Goal: Transaction & Acquisition: Book appointment/travel/reservation

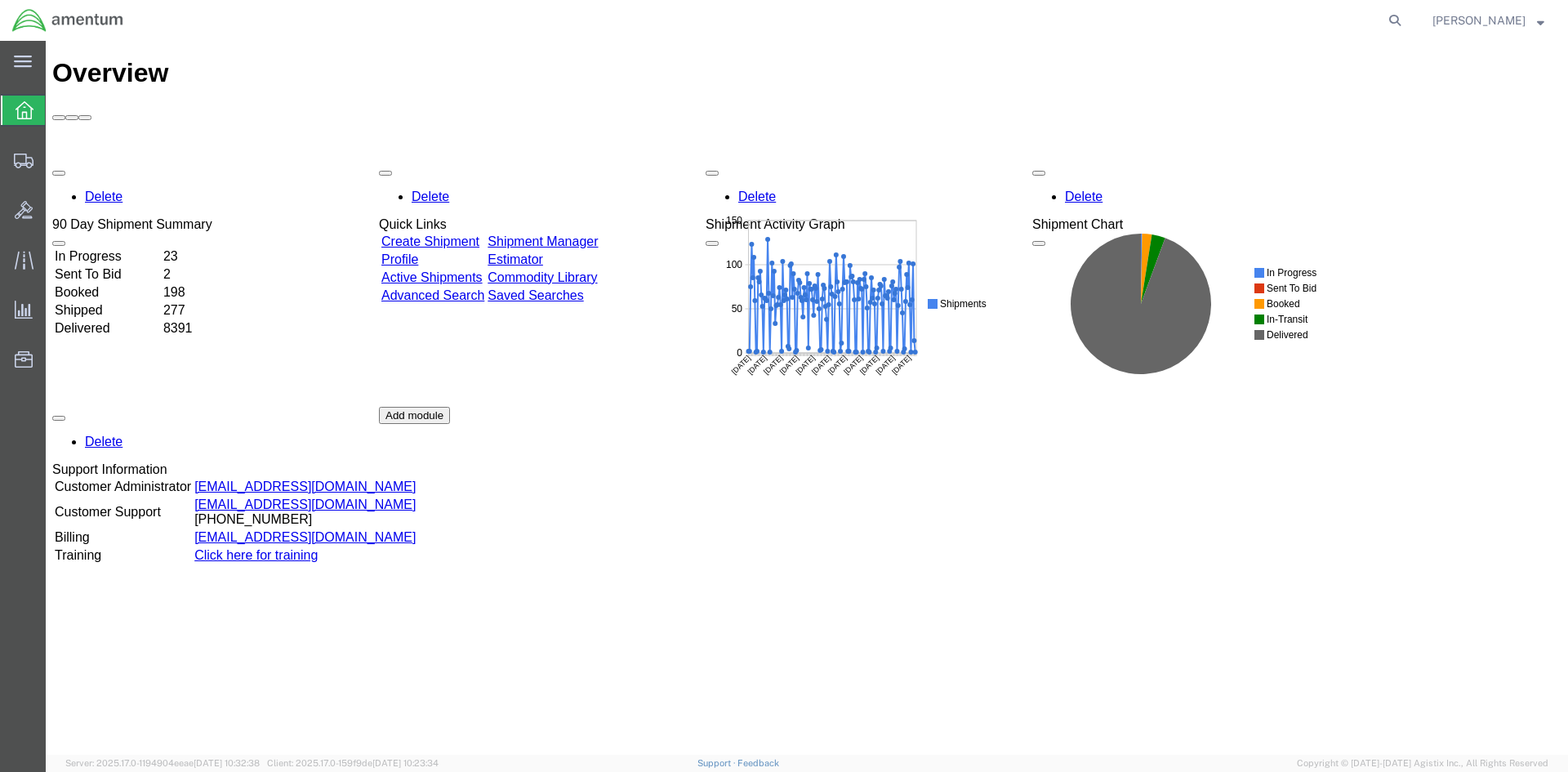
click at [598, 235] on link "Shipment Manager" at bounding box center [543, 241] width 111 height 14
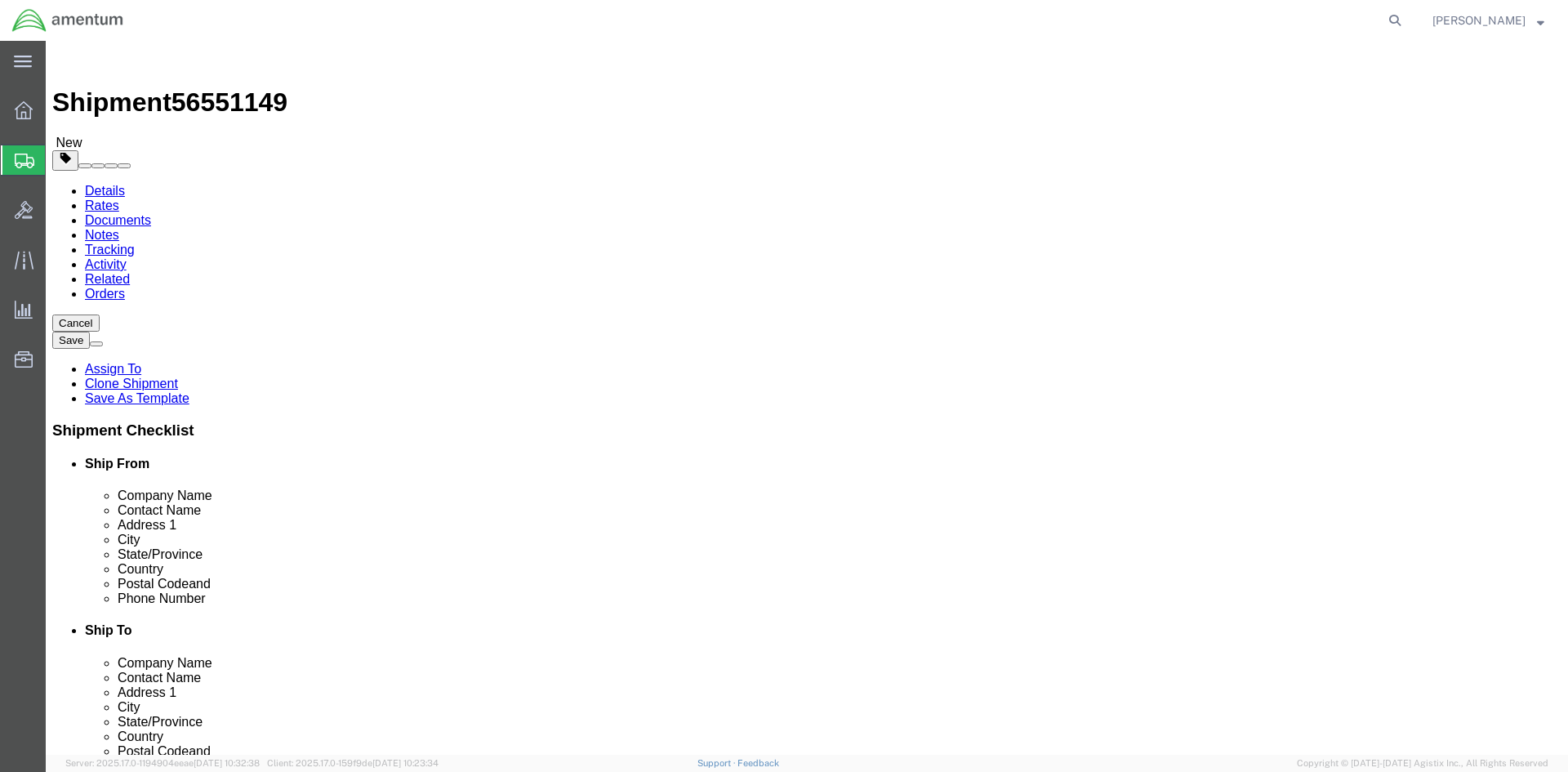
select select "42668"
select select "42687"
click button "Rate Shipment"
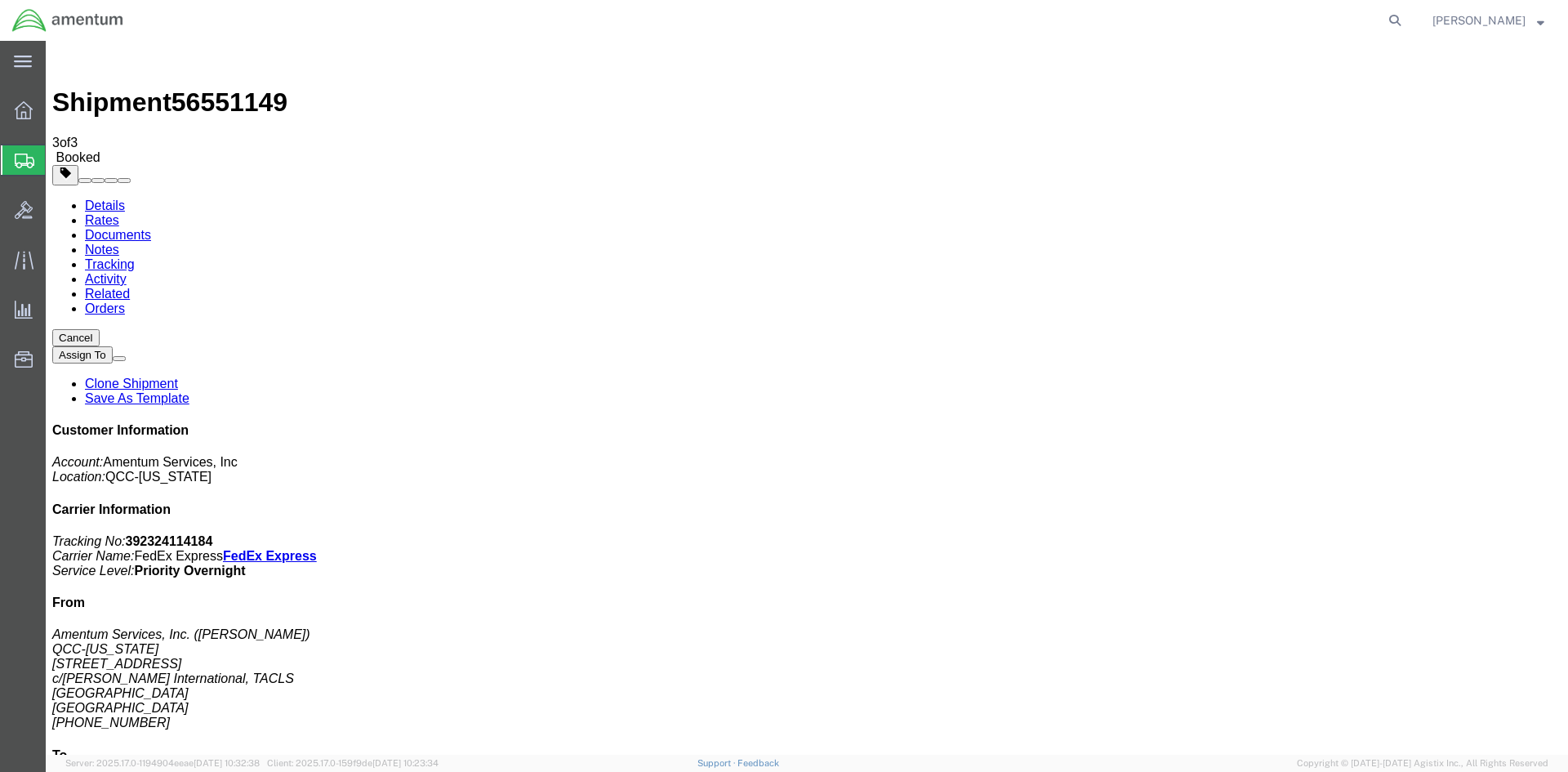
drag, startPoint x: 579, startPoint y: 288, endPoint x: 661, endPoint y: 287, distance: 82.0
copy td "392324114184"
drag, startPoint x: 686, startPoint y: 291, endPoint x: 58, endPoint y: 356, distance: 631.4
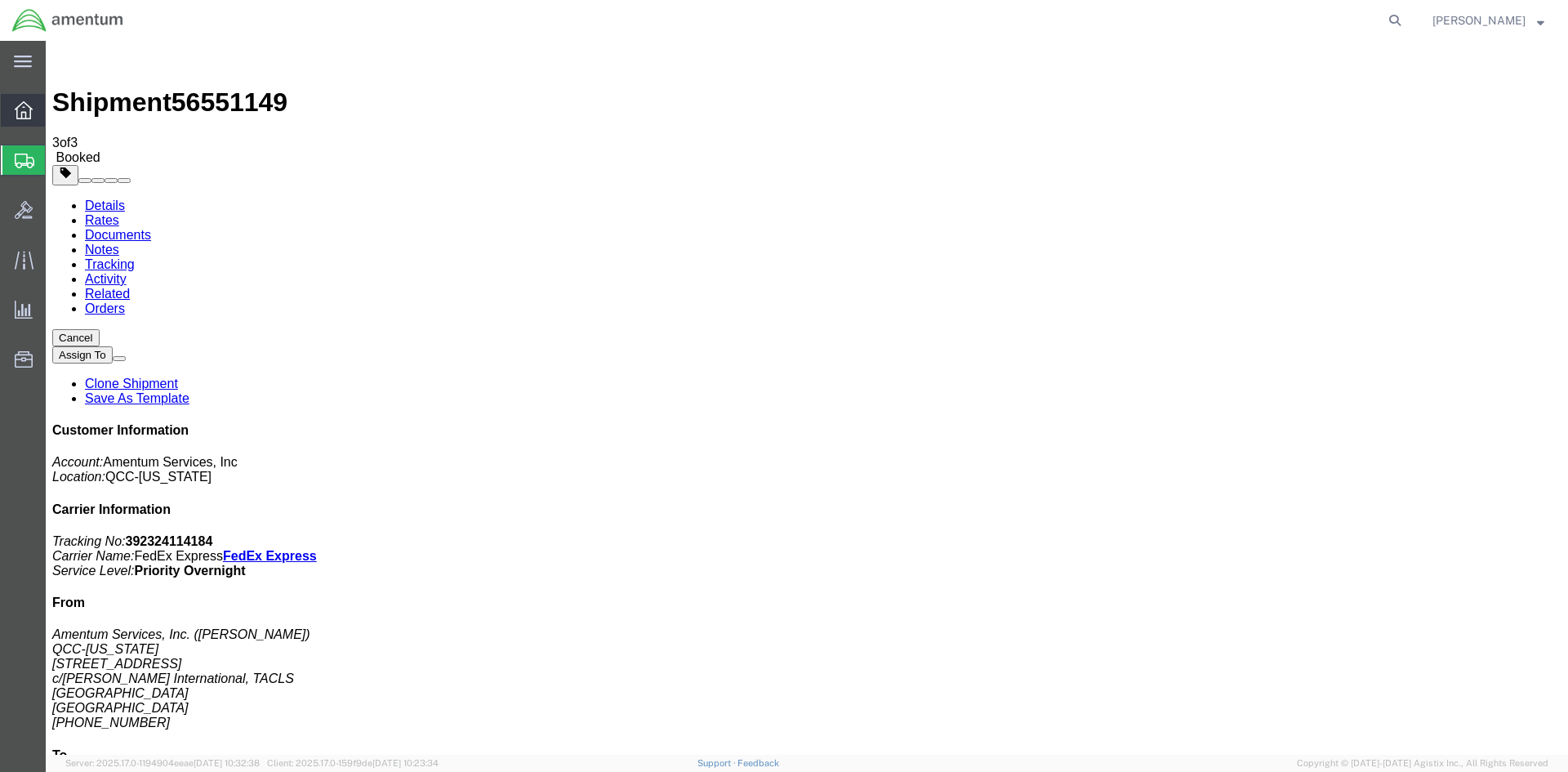
drag, startPoint x: 89, startPoint y: 114, endPoint x: 73, endPoint y: 117, distance: 16.3
click at [56, 114] on span "Overview" at bounding box center [51, 110] width 11 height 33
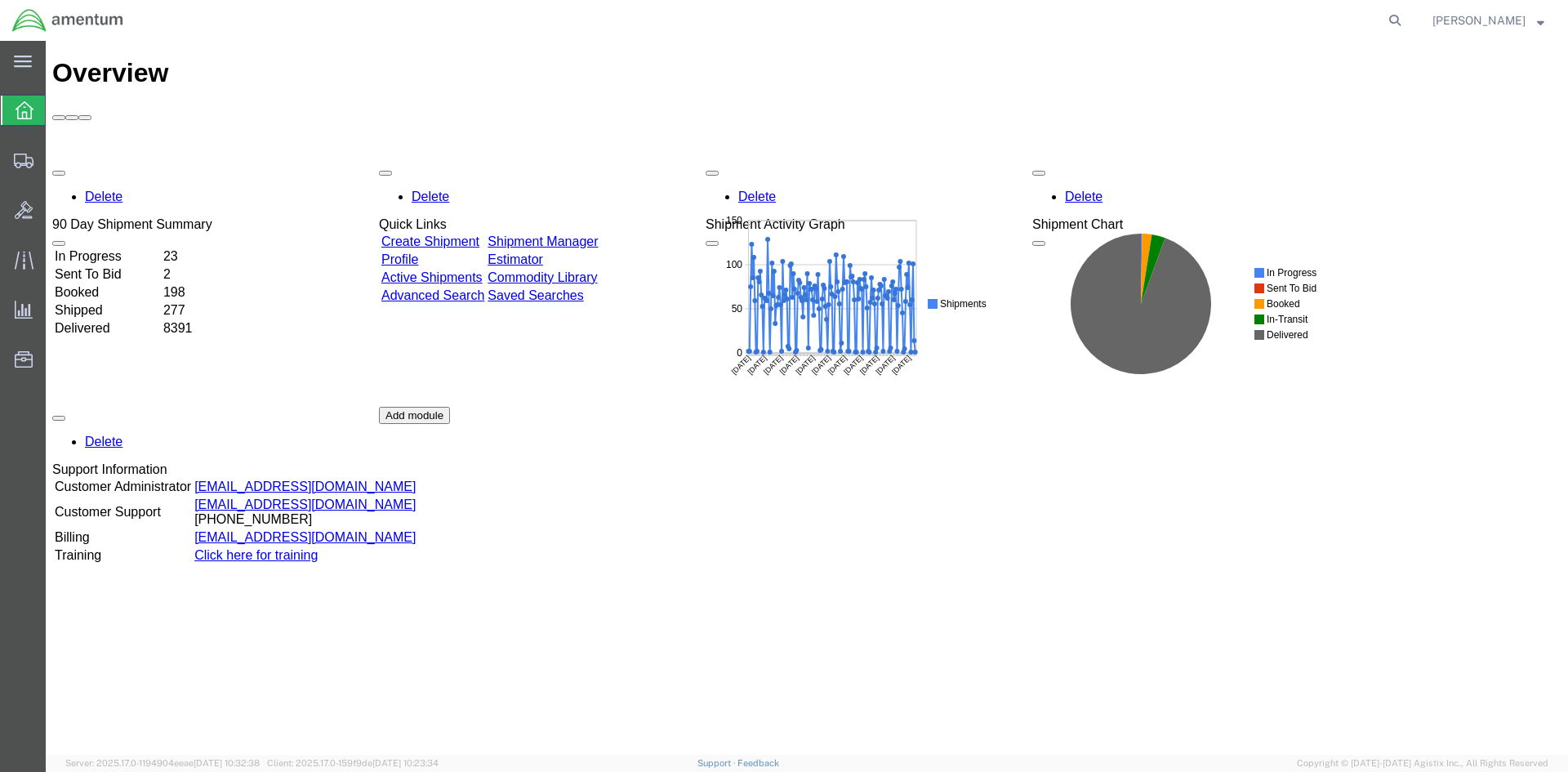
click at [598, 235] on link "Shipment Manager" at bounding box center [543, 241] width 111 height 14
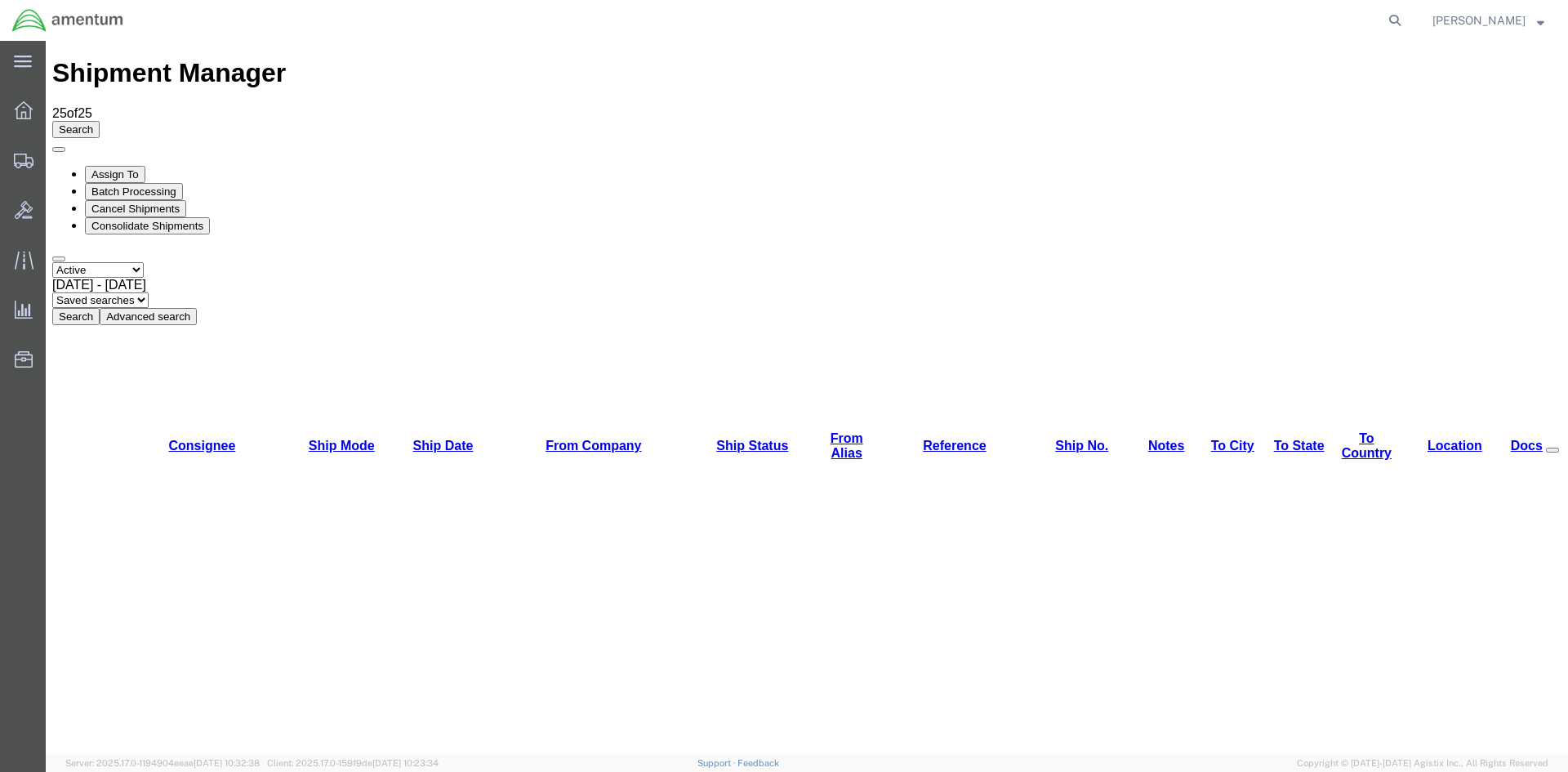
click at [99, 308] on button "Search" at bounding box center [76, 316] width 47 height 17
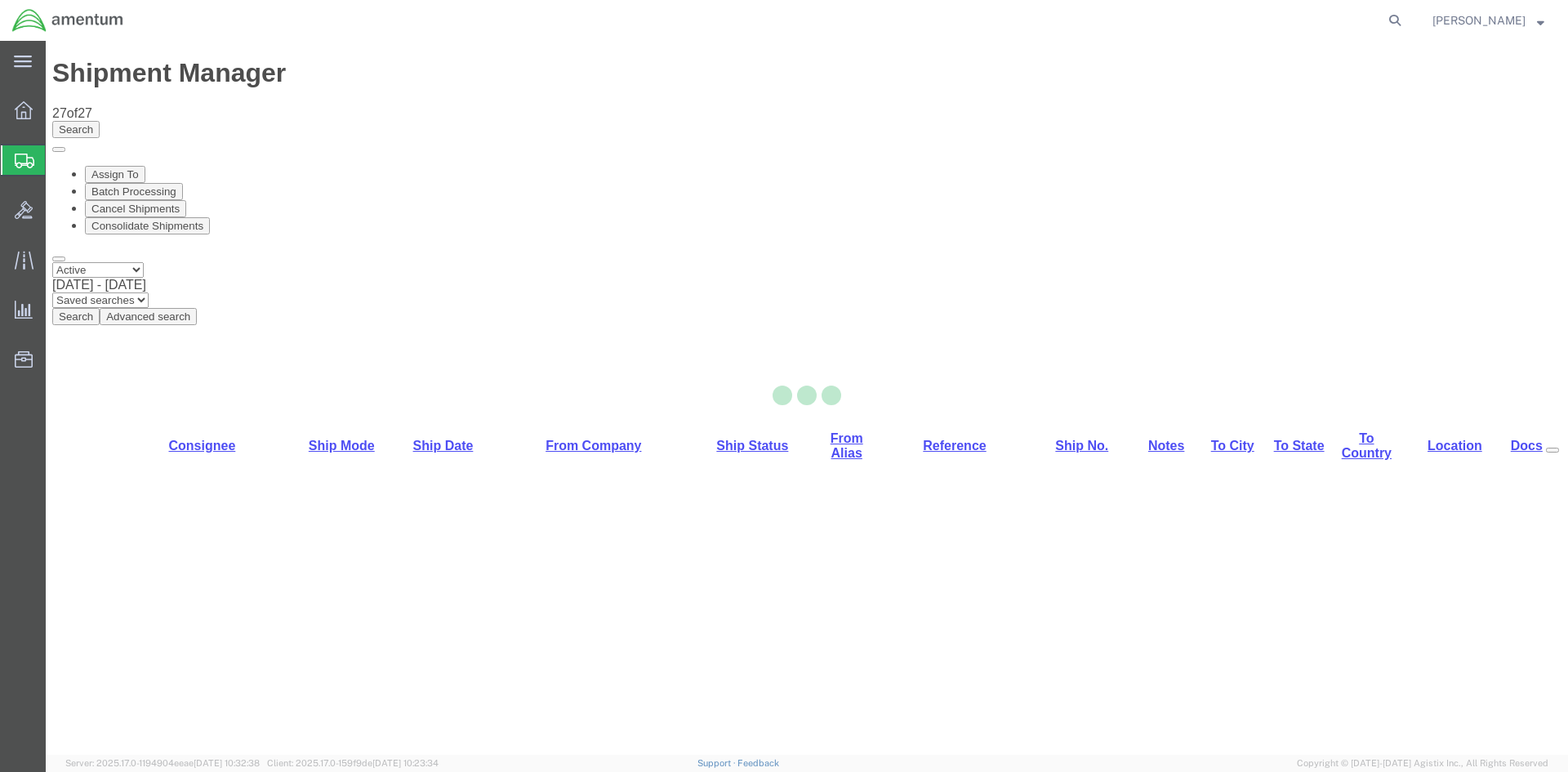
select select "42668"
select select "42699"
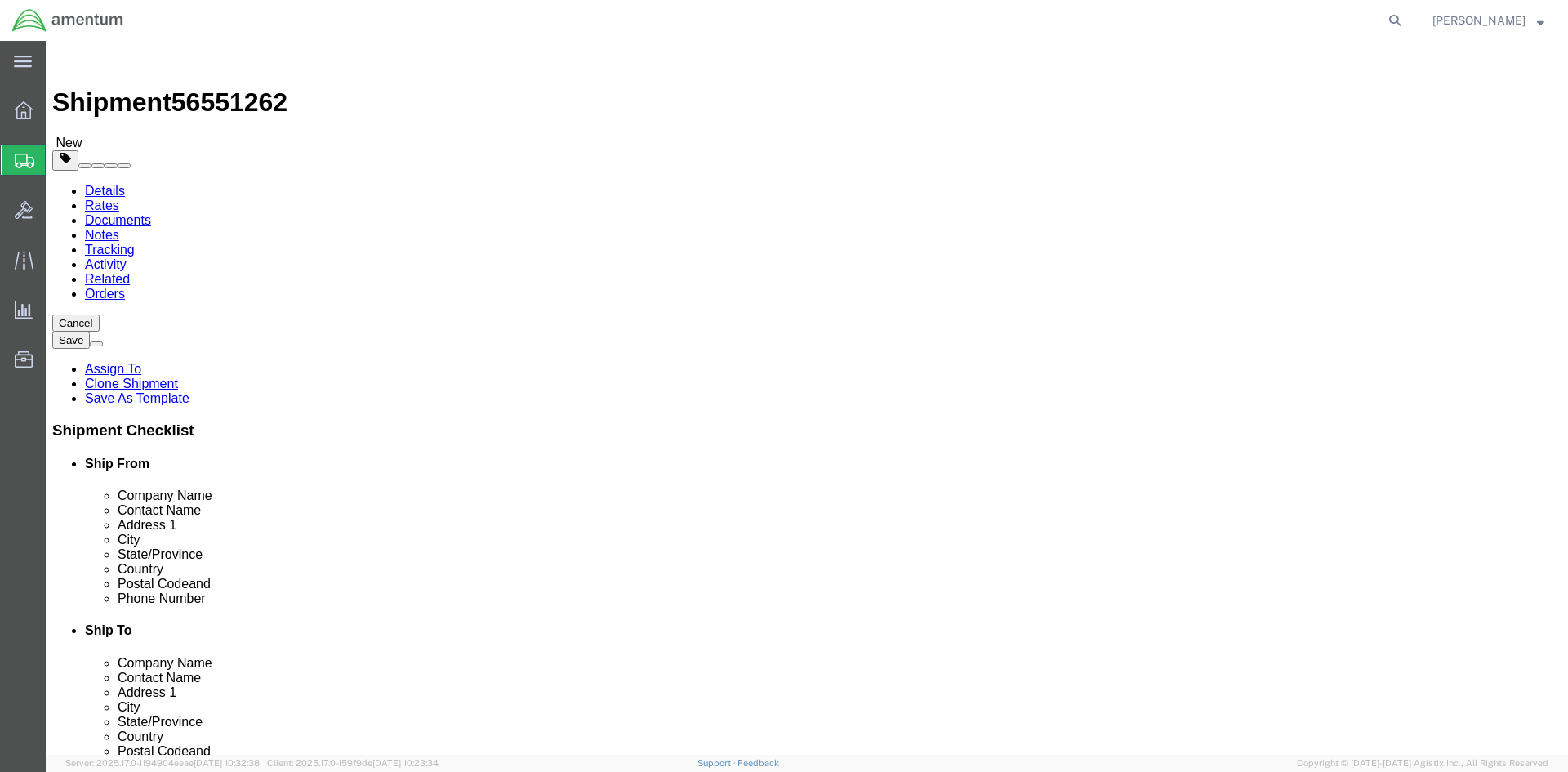
click button "Rate Shipment"
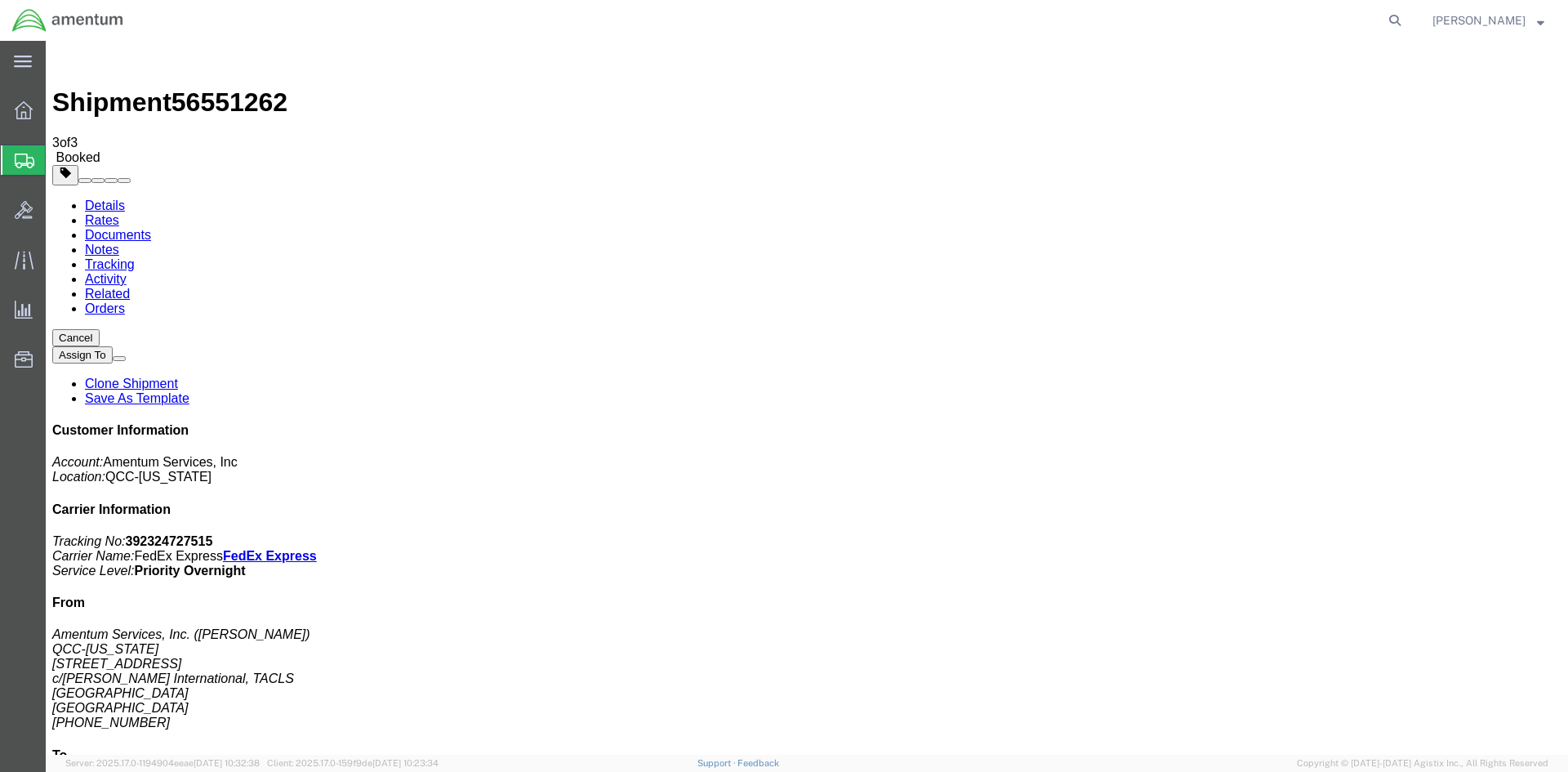
drag, startPoint x: 581, startPoint y: 289, endPoint x: 653, endPoint y: 287, distance: 72.0
copy td "392324727515"
drag, startPoint x: 682, startPoint y: 294, endPoint x: 55, endPoint y: 380, distance: 632.9
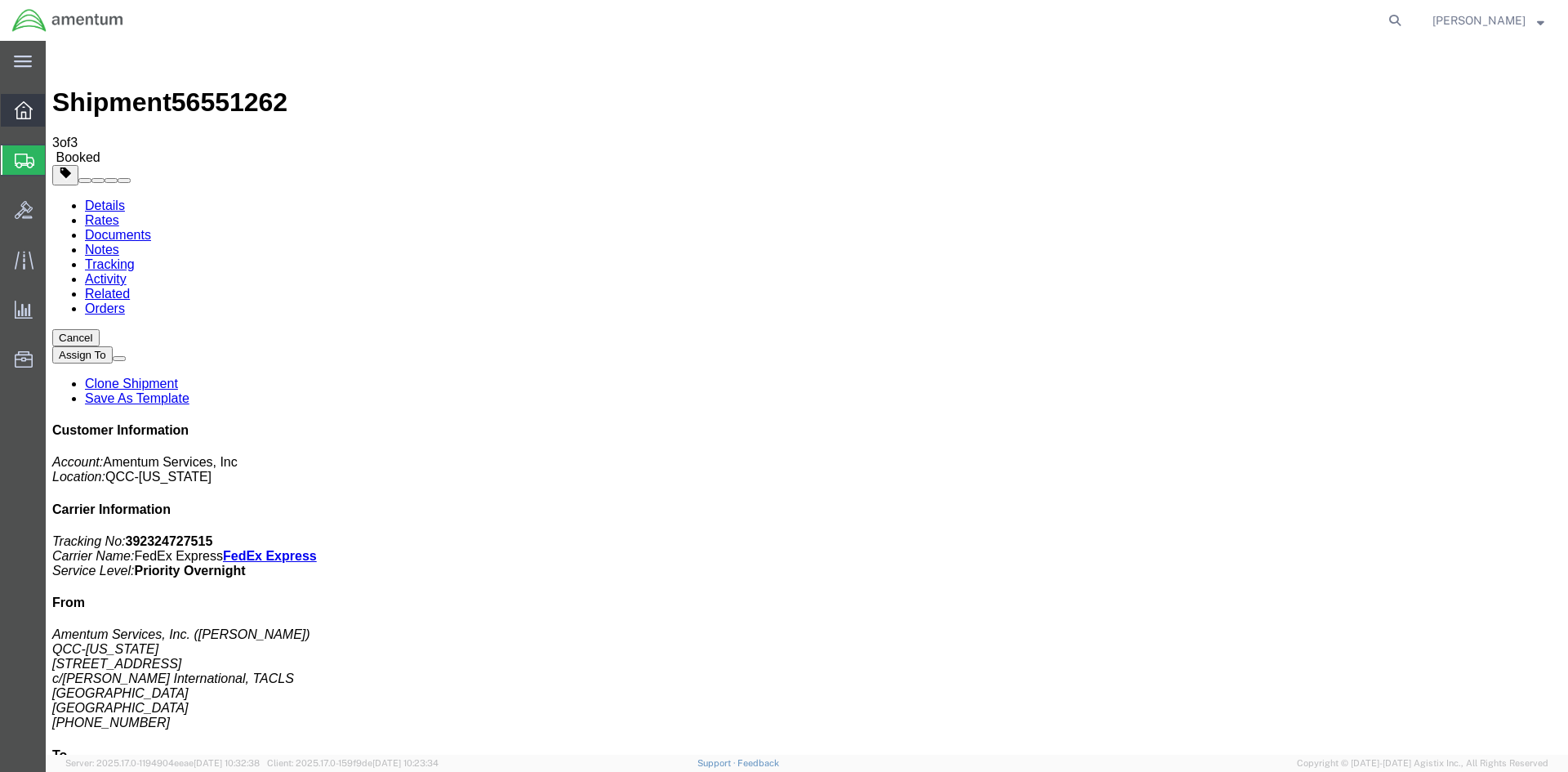
click at [56, 114] on span "Overview" at bounding box center [51, 110] width 11 height 33
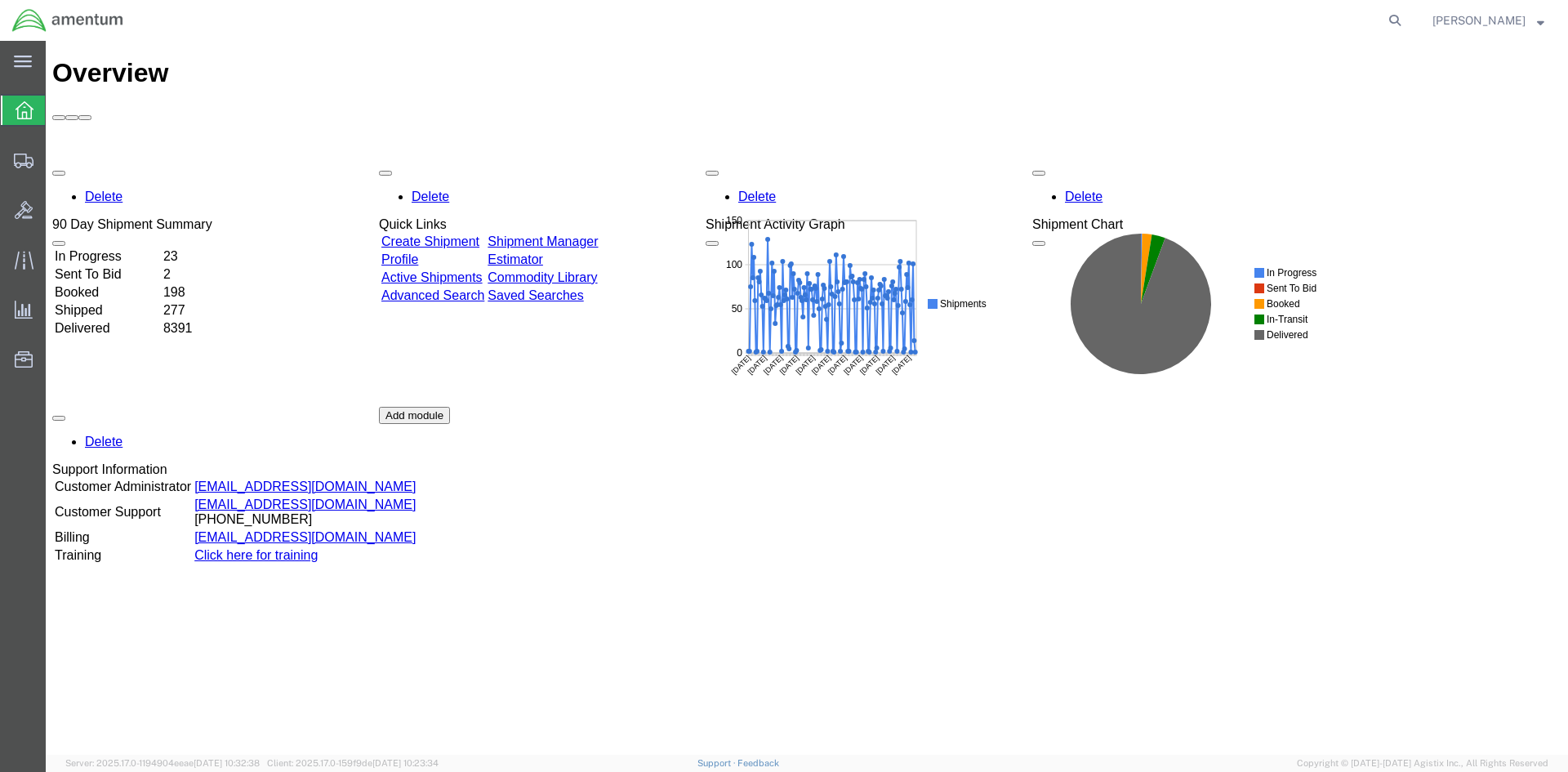
click at [586, 235] on link "Shipment Manager" at bounding box center [543, 241] width 111 height 14
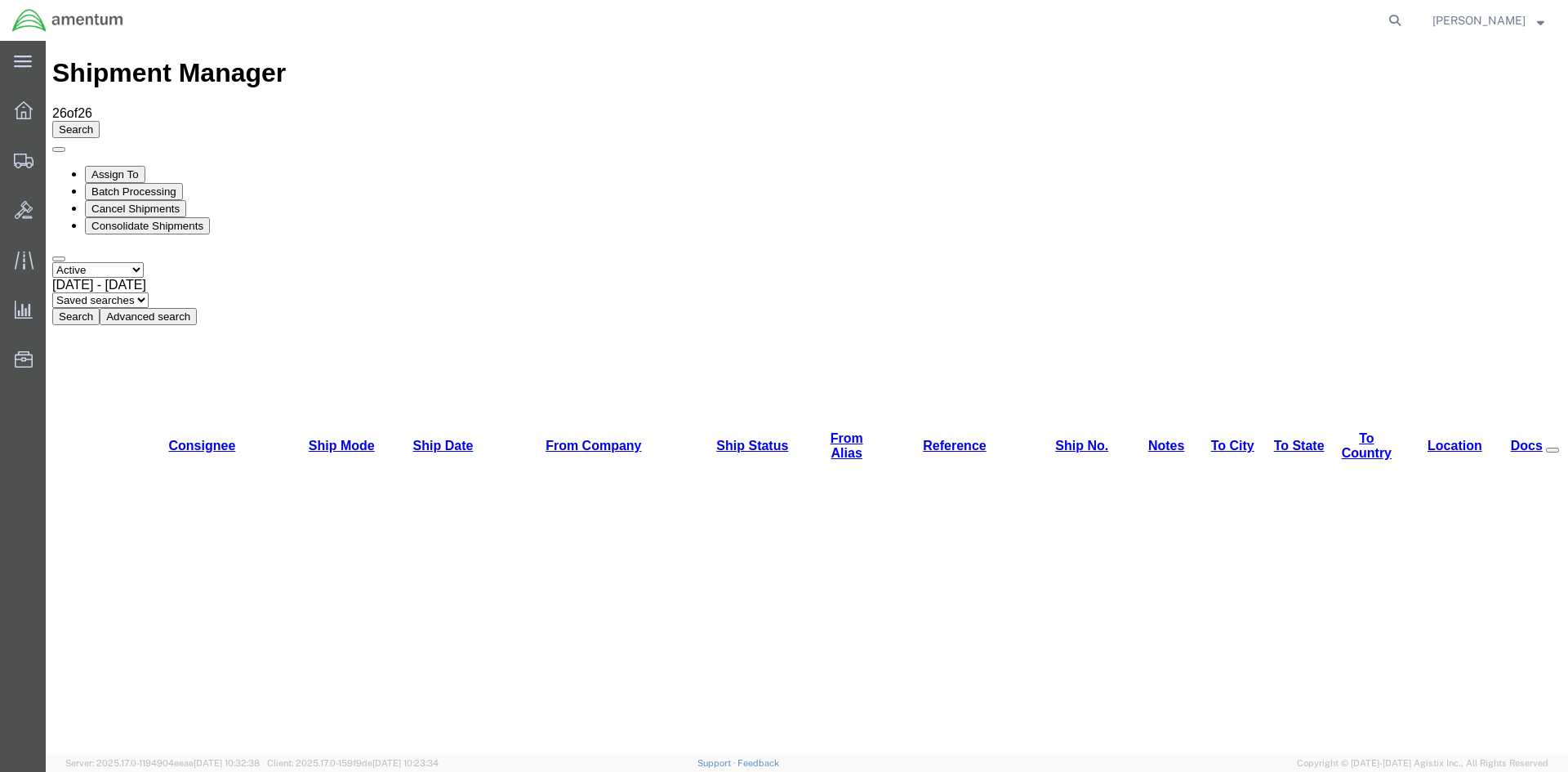
click at [99, 308] on button "Search" at bounding box center [76, 316] width 47 height 17
drag, startPoint x: 540, startPoint y: 150, endPoint x: 494, endPoint y: 106, distance: 63.7
click at [99, 308] on button "Search" at bounding box center [76, 316] width 47 height 17
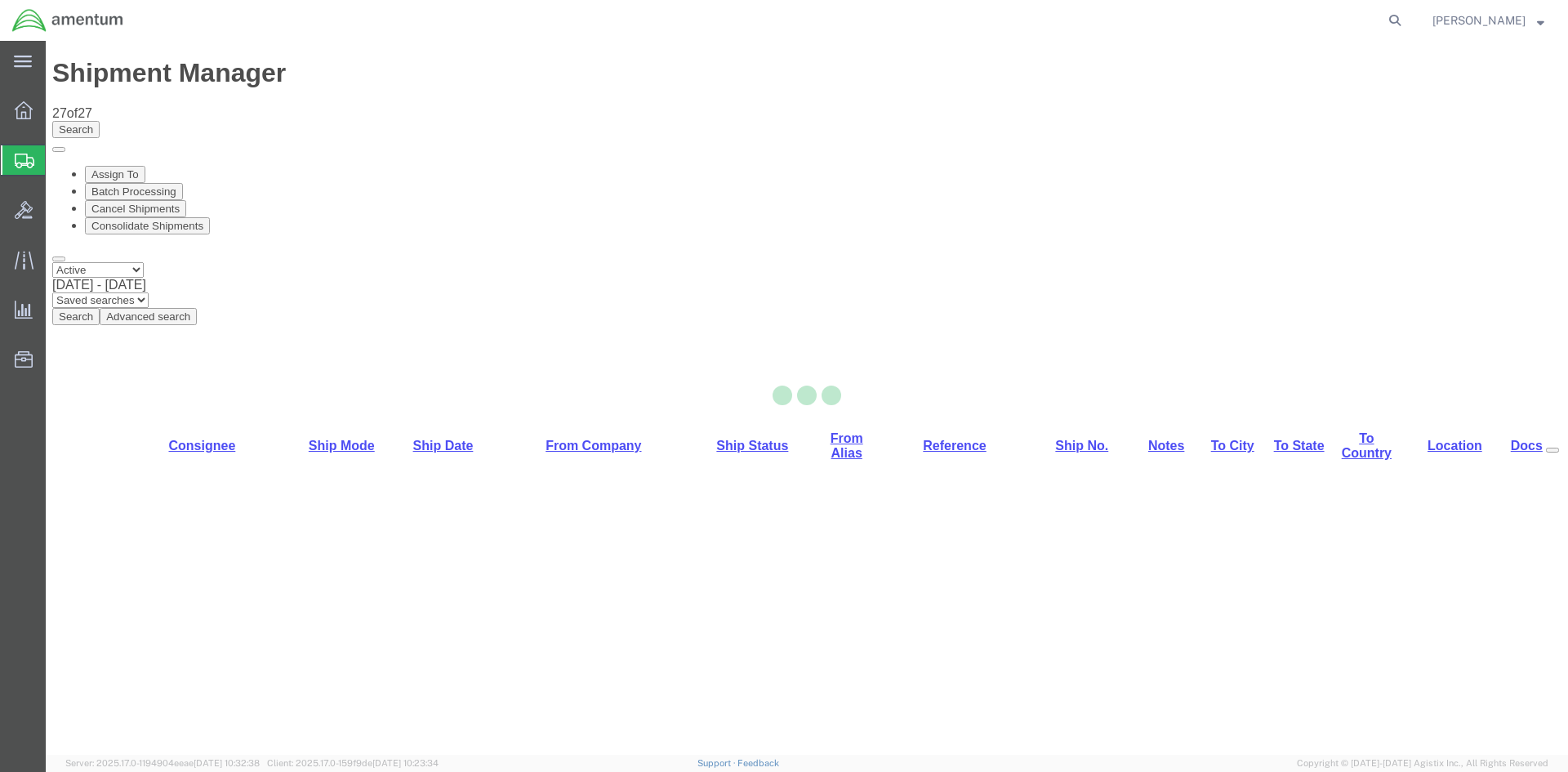
select select "42668"
select select "42711"
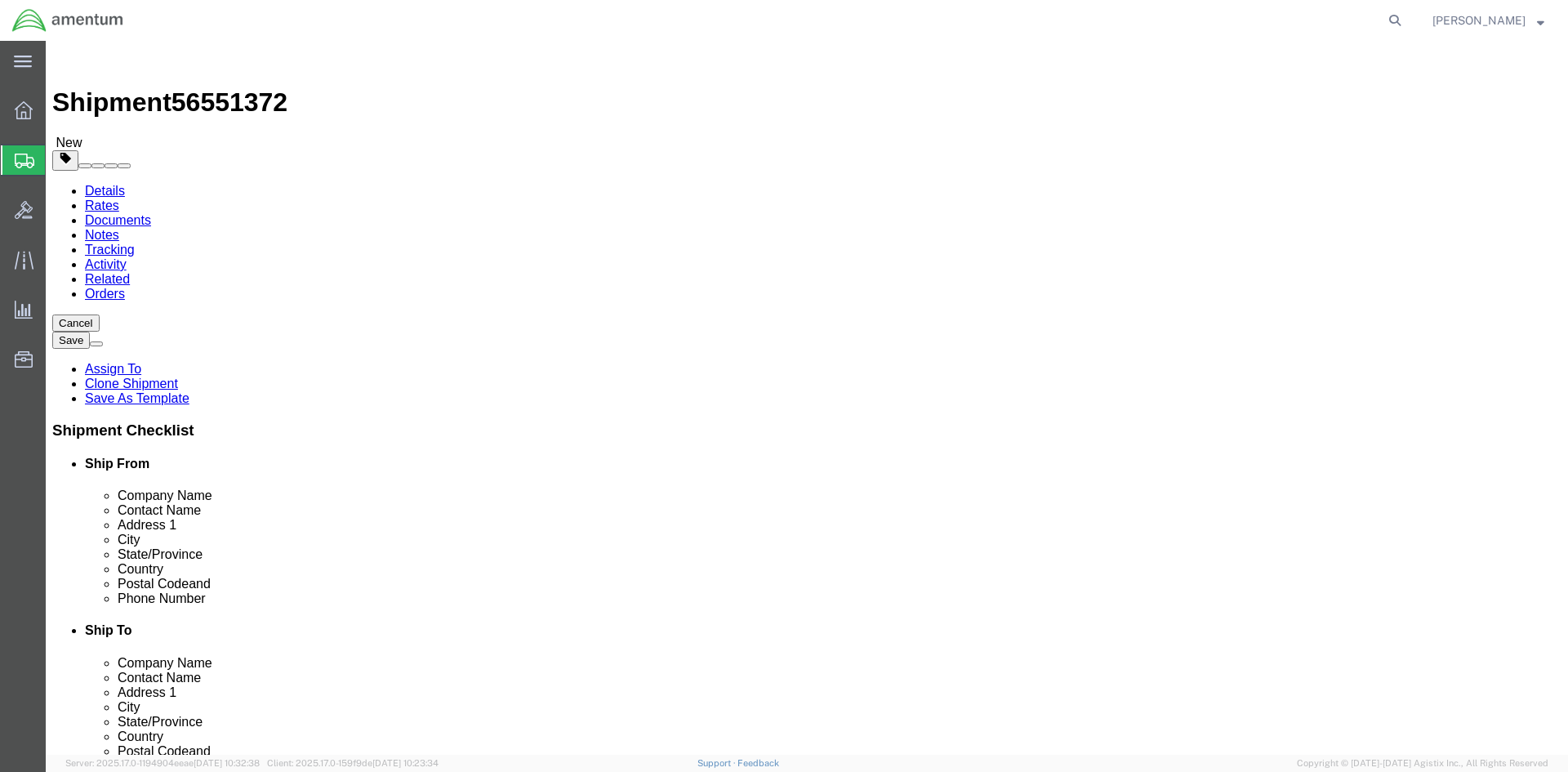
click button "Rate Shipment"
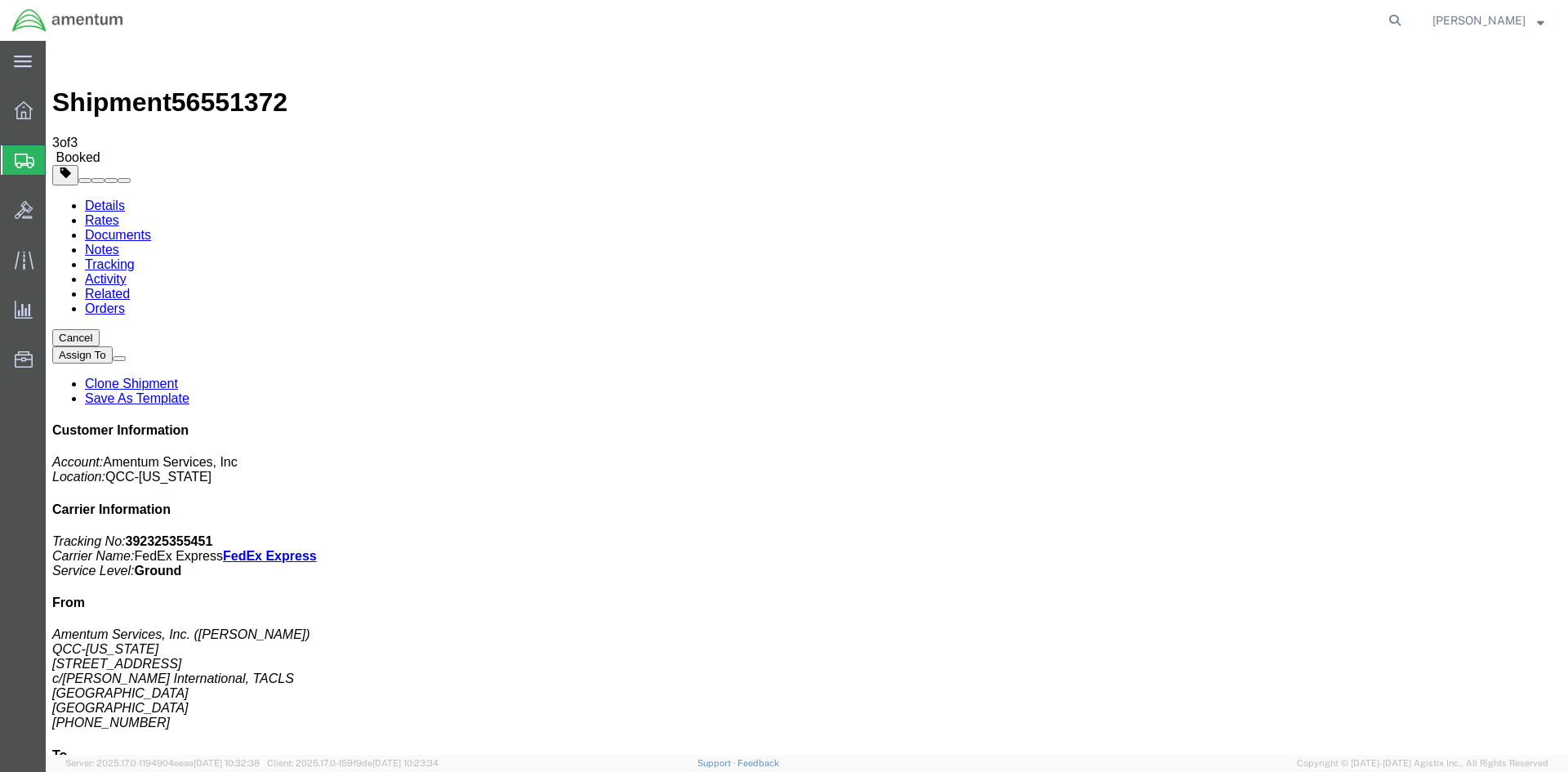
drag, startPoint x: 577, startPoint y: 293, endPoint x: 667, endPoint y: 291, distance: 90.0
copy td "392325355451"
click at [56, 114] on span "Overview" at bounding box center [51, 110] width 11 height 33
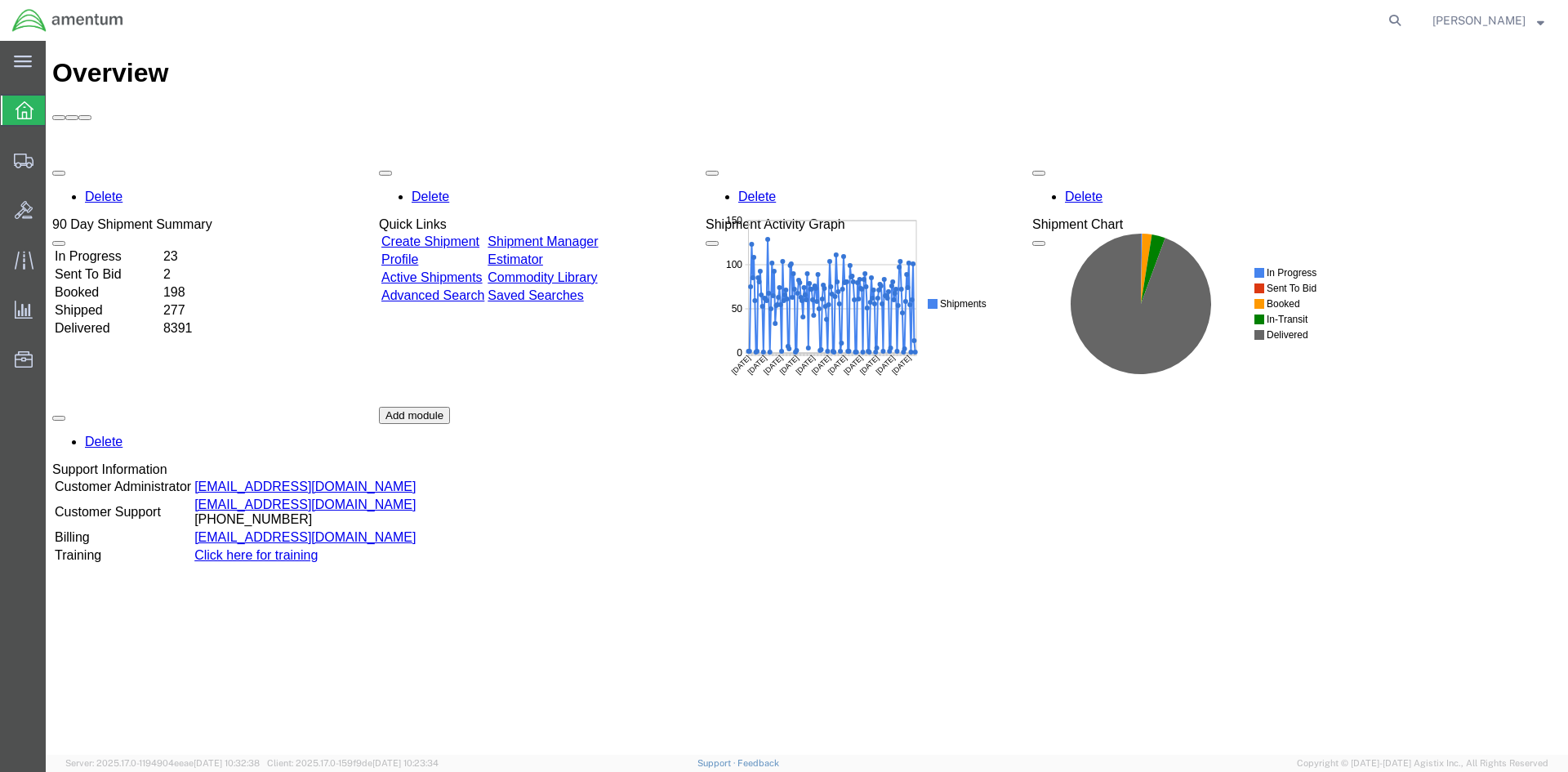
click at [598, 235] on link "Shipment Manager" at bounding box center [543, 241] width 111 height 14
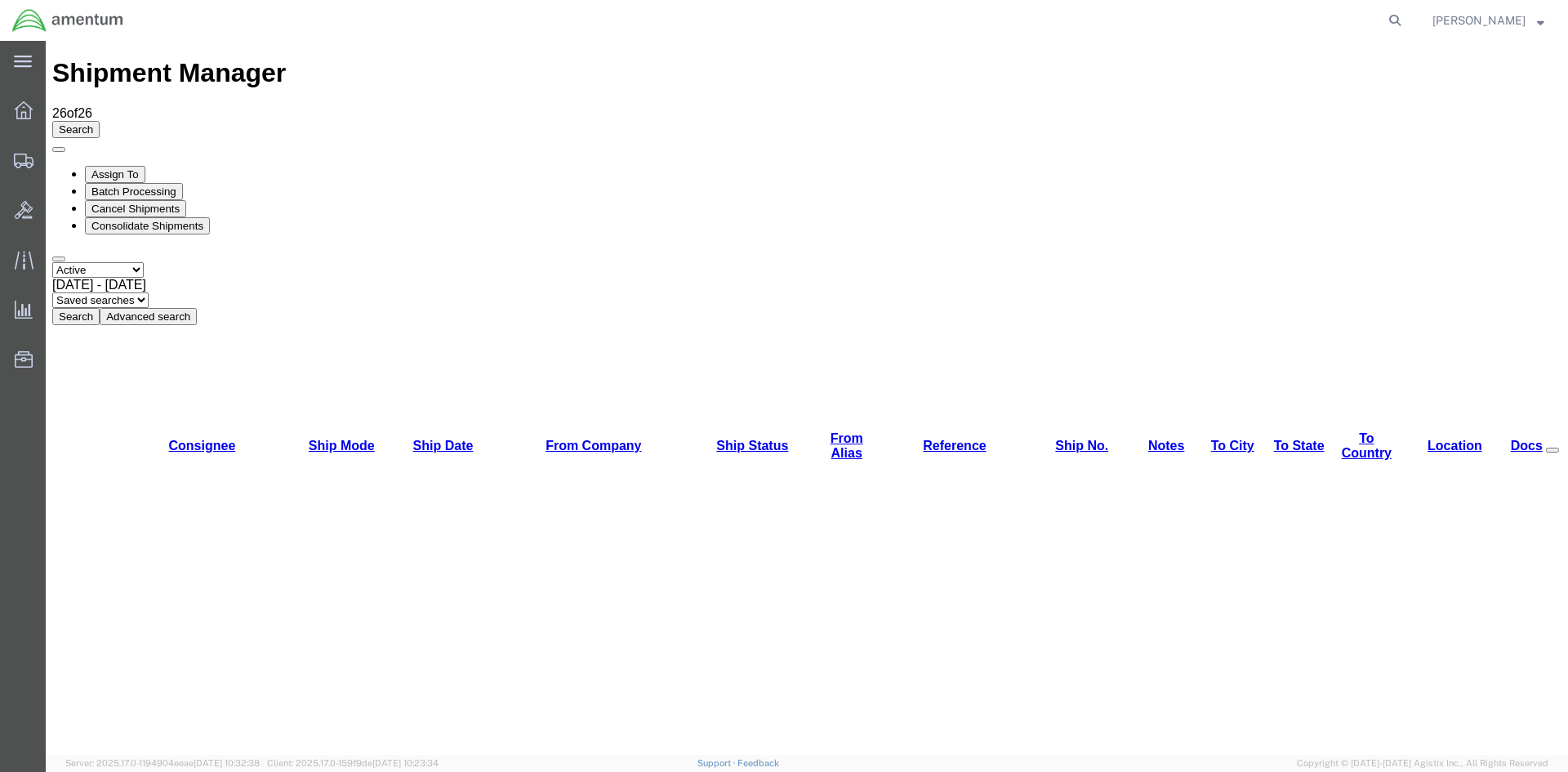
click at [99, 308] on button "Search" at bounding box center [76, 316] width 47 height 17
drag, startPoint x: 510, startPoint y: 116, endPoint x: 500, endPoint y: 113, distance: 10.4
click at [99, 308] on button "Search" at bounding box center [76, 316] width 47 height 17
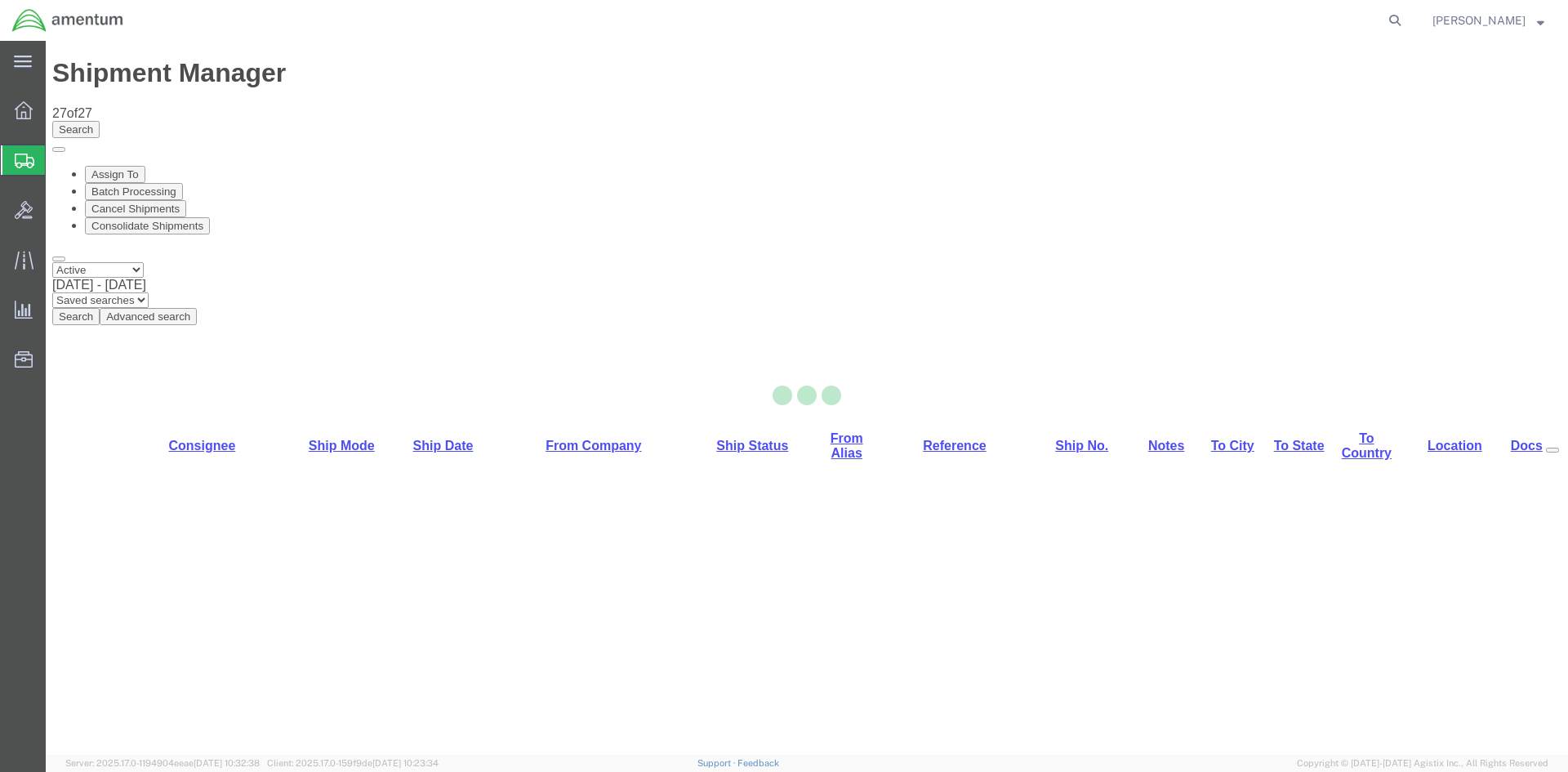
select select "42668"
select select "42706"
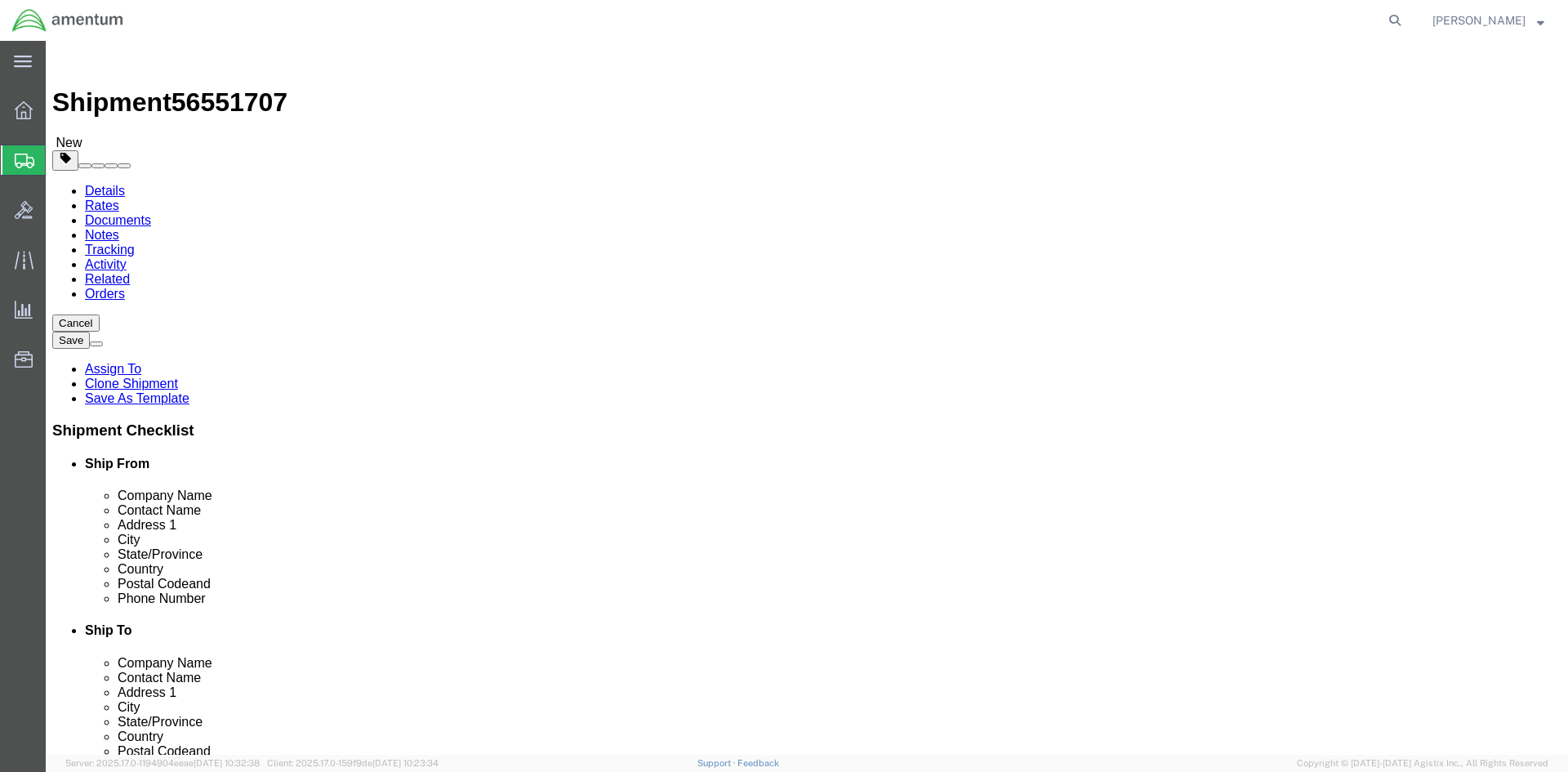
click button "Rate Shipment"
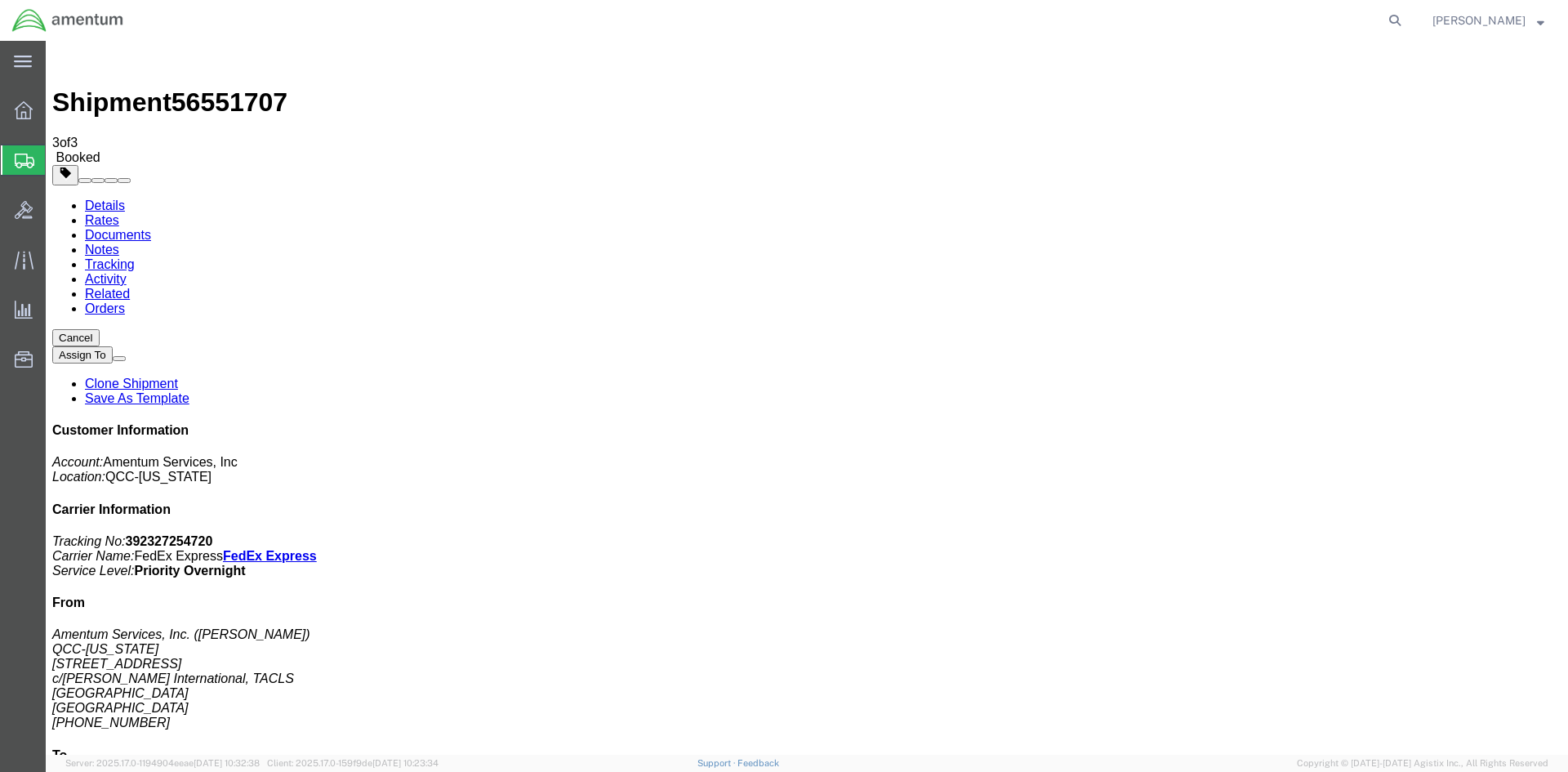
drag, startPoint x: 580, startPoint y: 290, endPoint x: 663, endPoint y: 294, distance: 83.1
copy td "392327254720"
drag, startPoint x: 67, startPoint y: 338, endPoint x: 684, endPoint y: 288, distance: 619.0
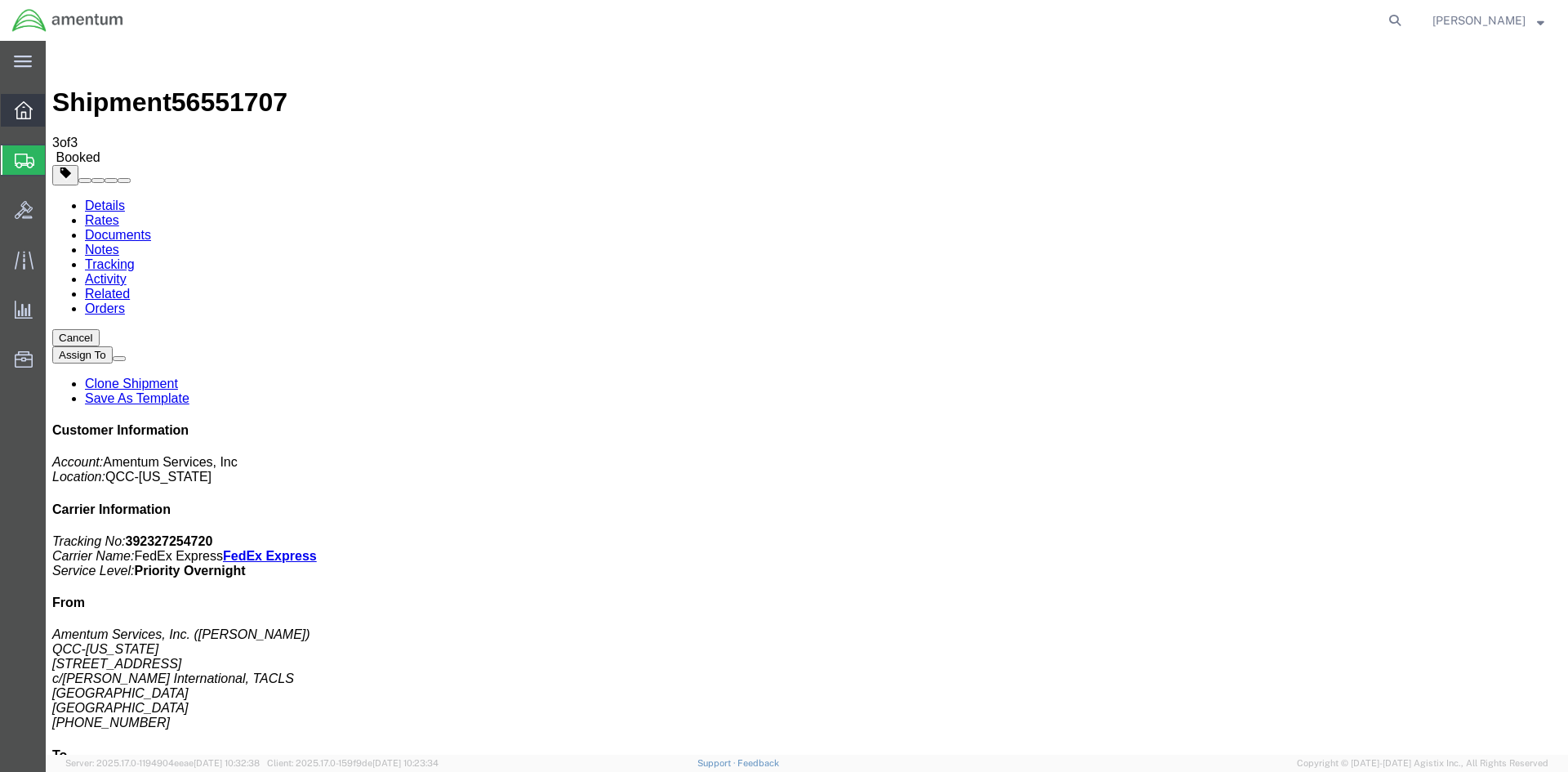
click at [42, 116] on div at bounding box center [23, 110] width 46 height 33
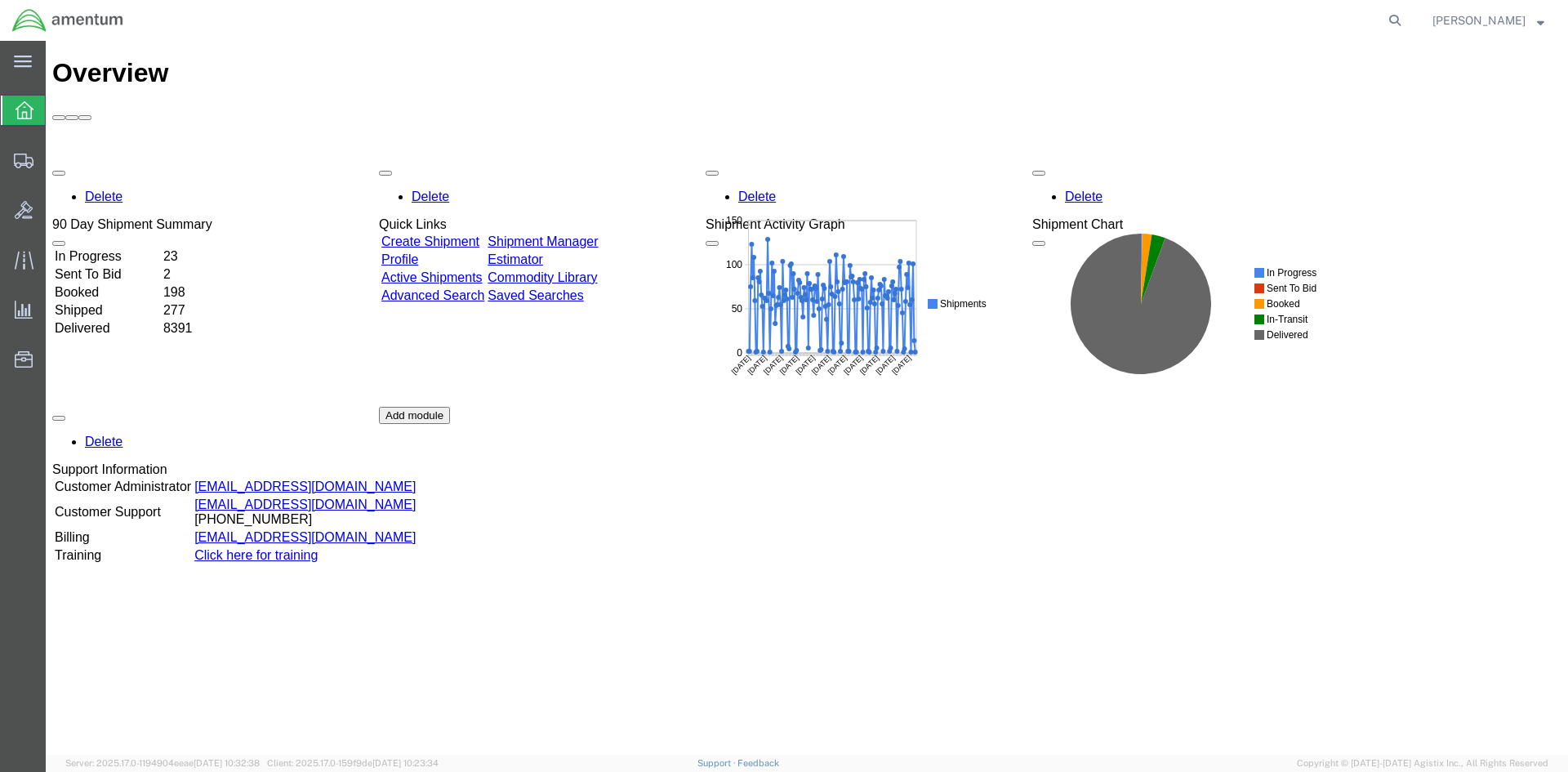
click at [588, 235] on link "Shipment Manager" at bounding box center [543, 241] width 111 height 14
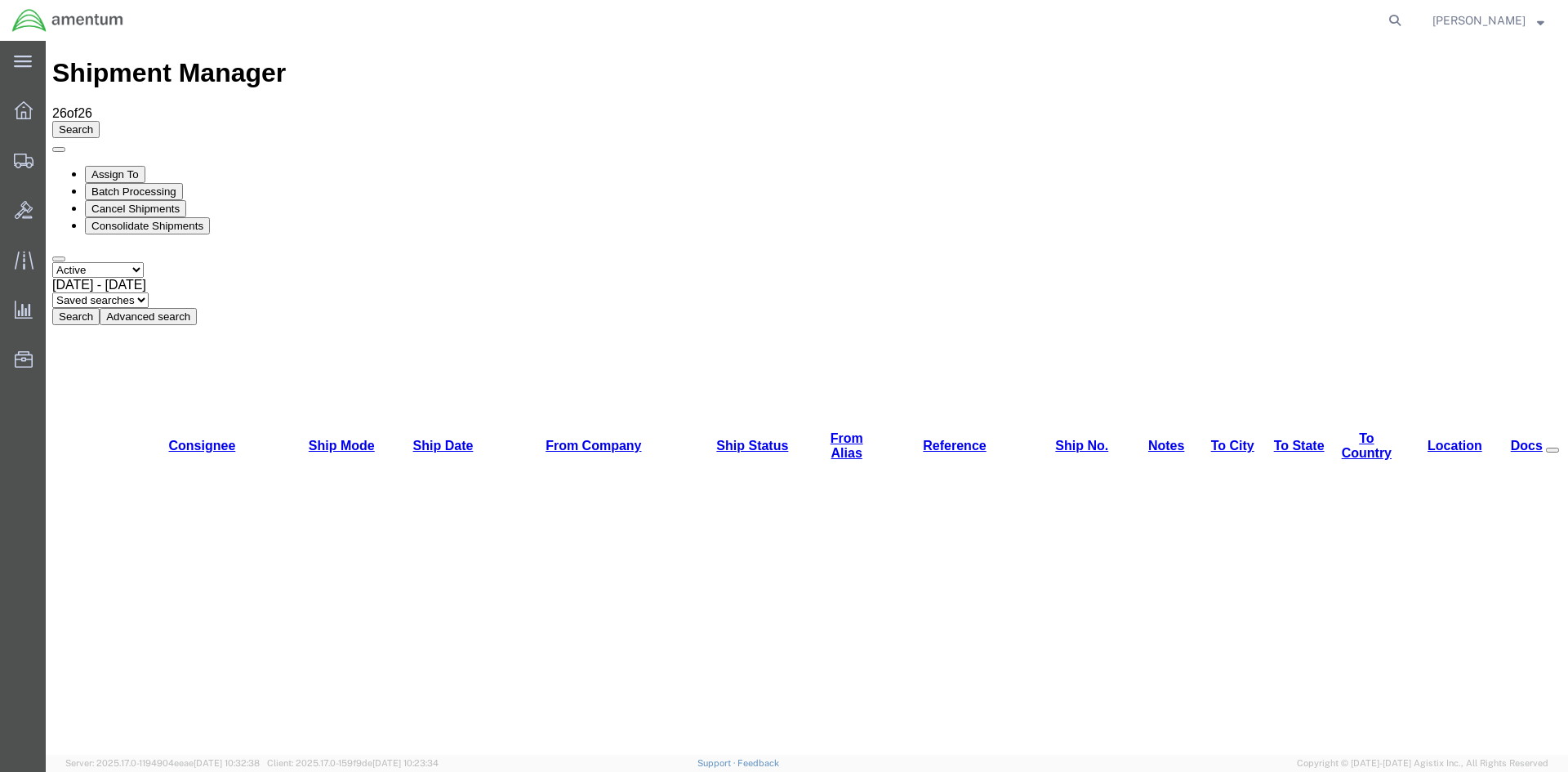
click at [99, 308] on button "Search" at bounding box center [76, 316] width 47 height 17
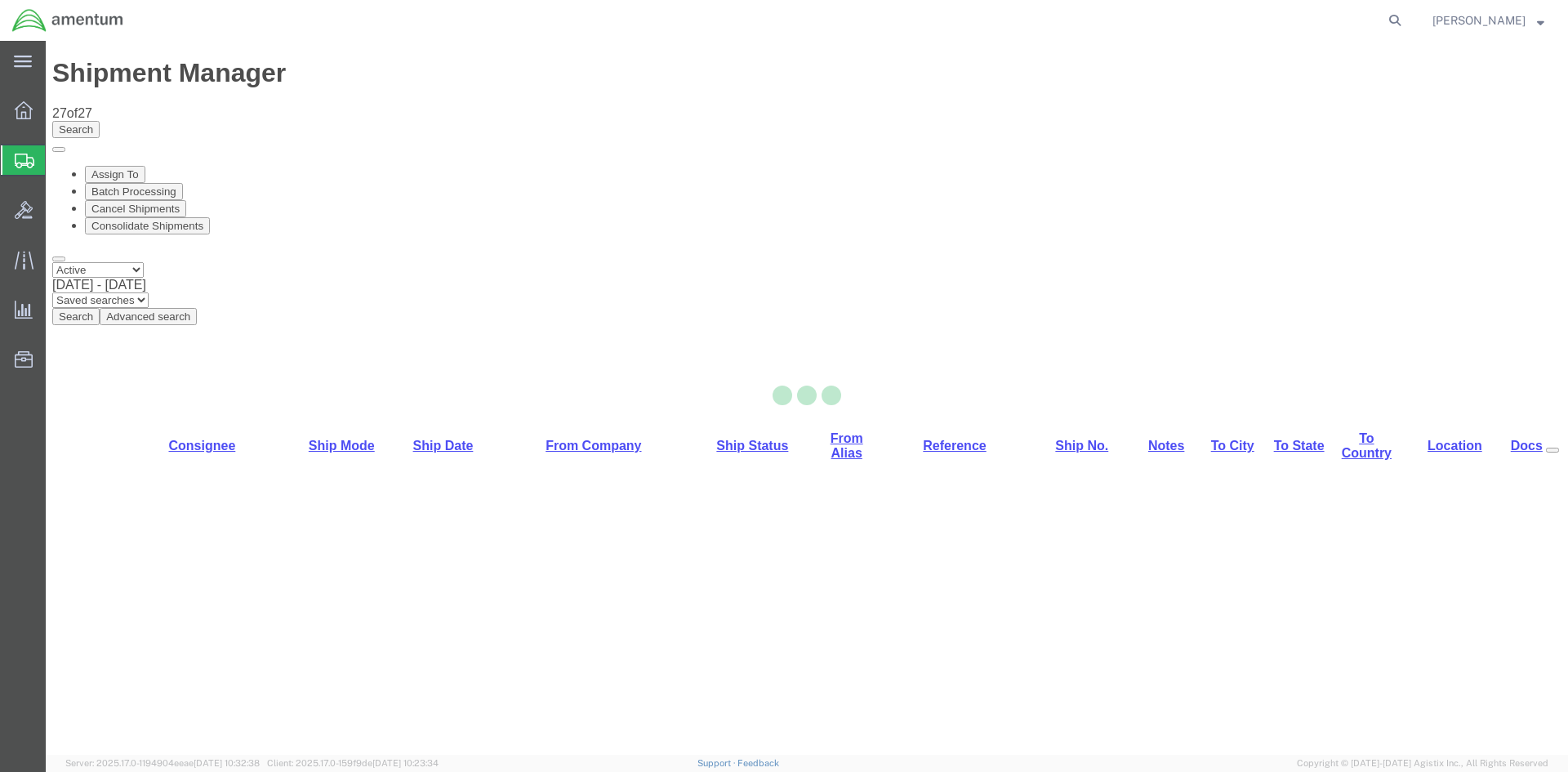
select select "42668"
select select "42679"
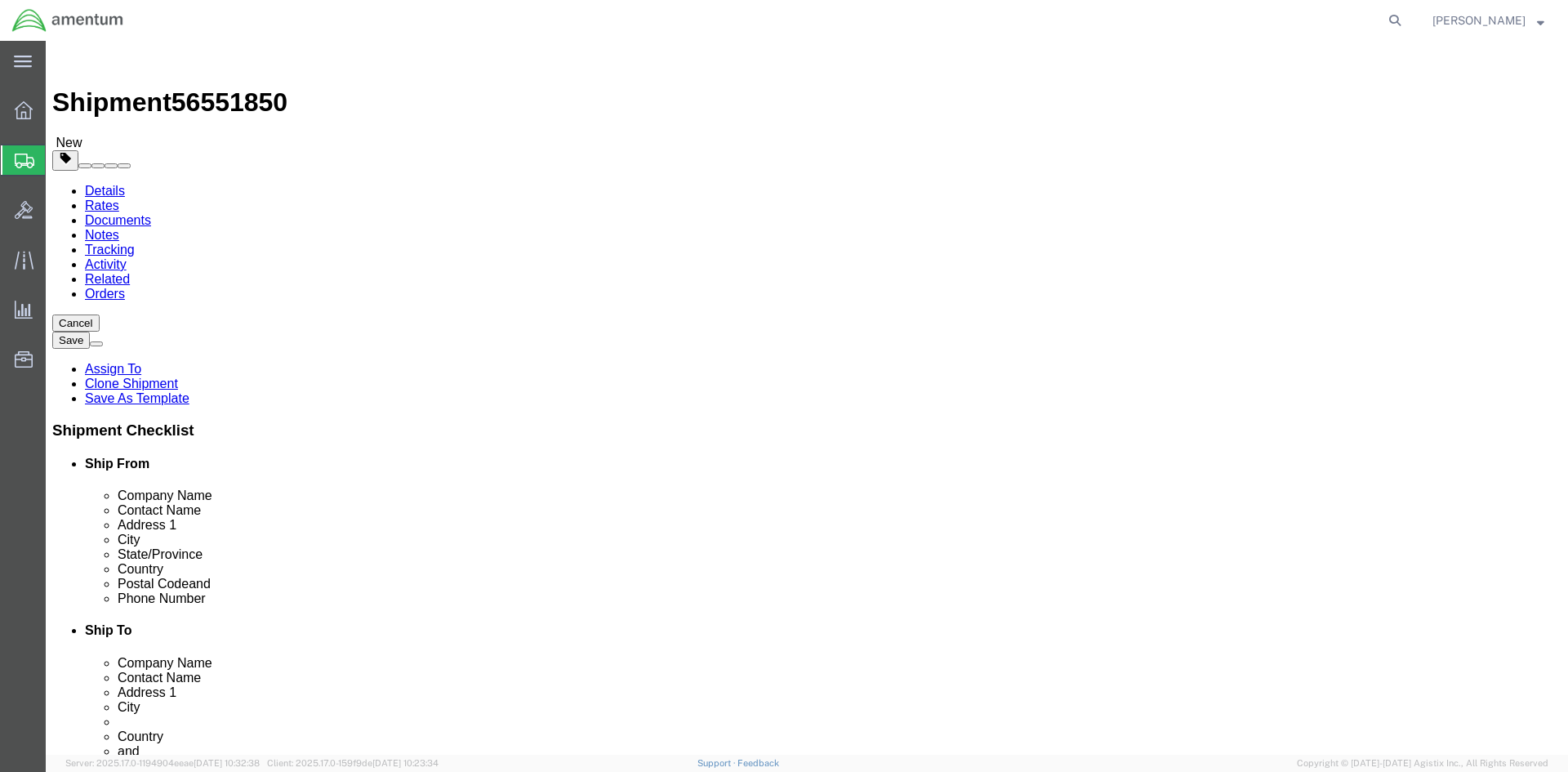
click link "Special Services"
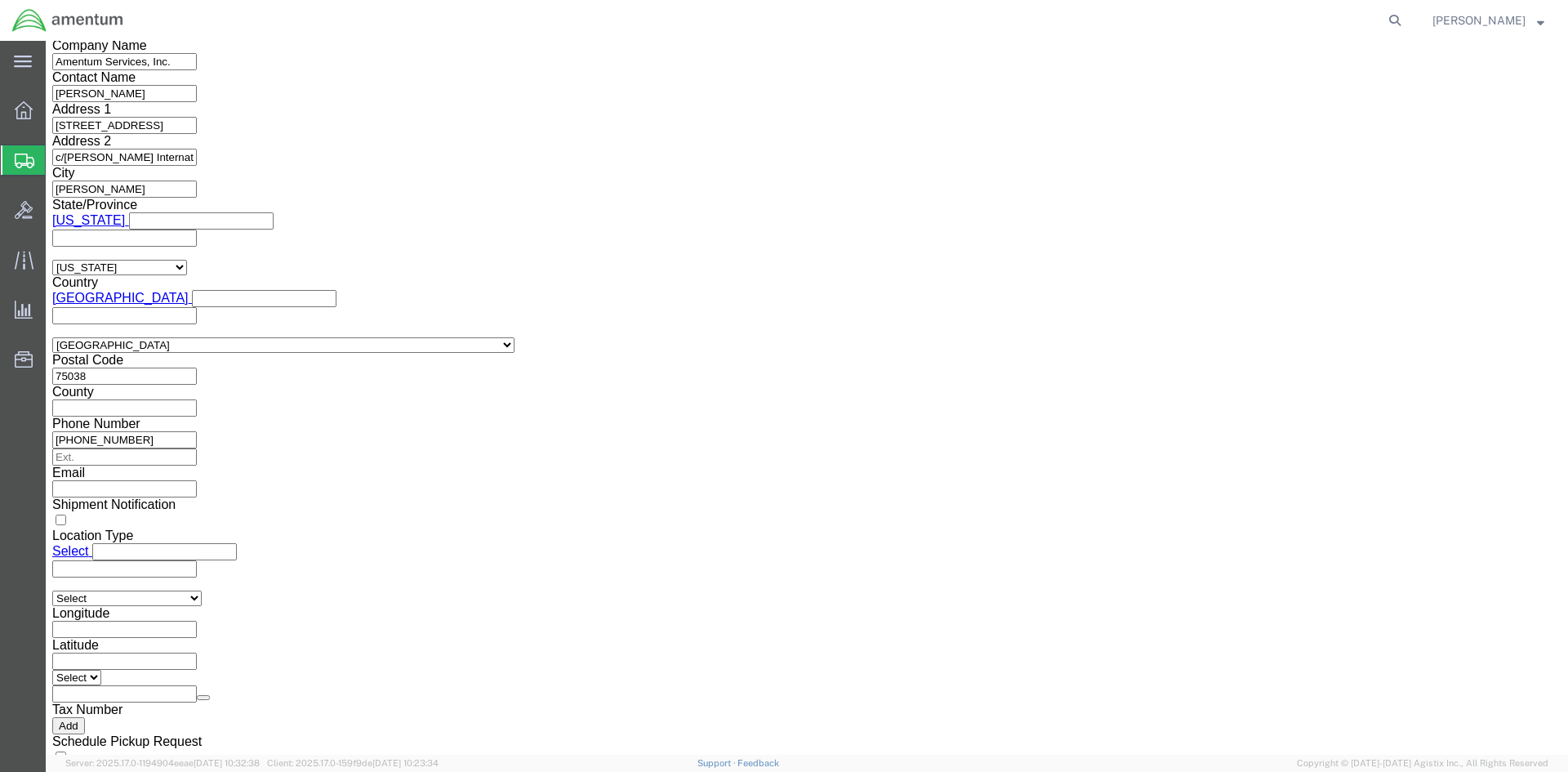
scroll to position [1307, 0]
click select "Select AES-Direct EEI Carrier File EEI EEI Exempt"
select select "AESD"
click select "Select AES-Direct EEI Carrier File EEI EEI Exempt"
drag, startPoint x: 855, startPoint y: 314, endPoint x: 794, endPoint y: 306, distance: 61.5
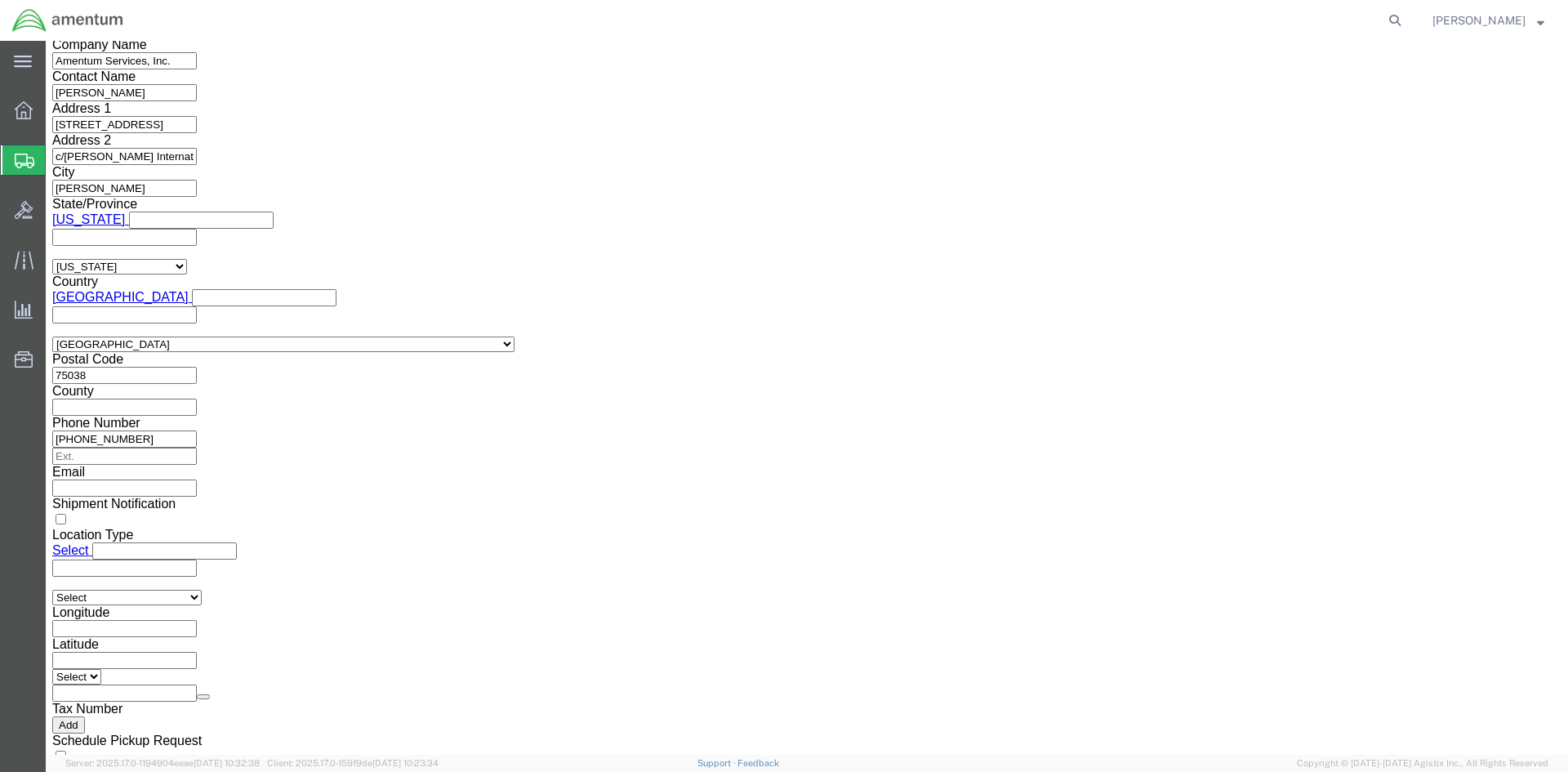
click div "30.37(A)"
click select "Select AES-Direct EEI Carrier File EEI EEI Exempt"
select select "EXEM"
click select "Select AES-Direct EEI Carrier File EEI EEI Exempt"
click select "Select ATF BIS DEA EPA FDA FTR ITAR OFAC Other (OPA)"
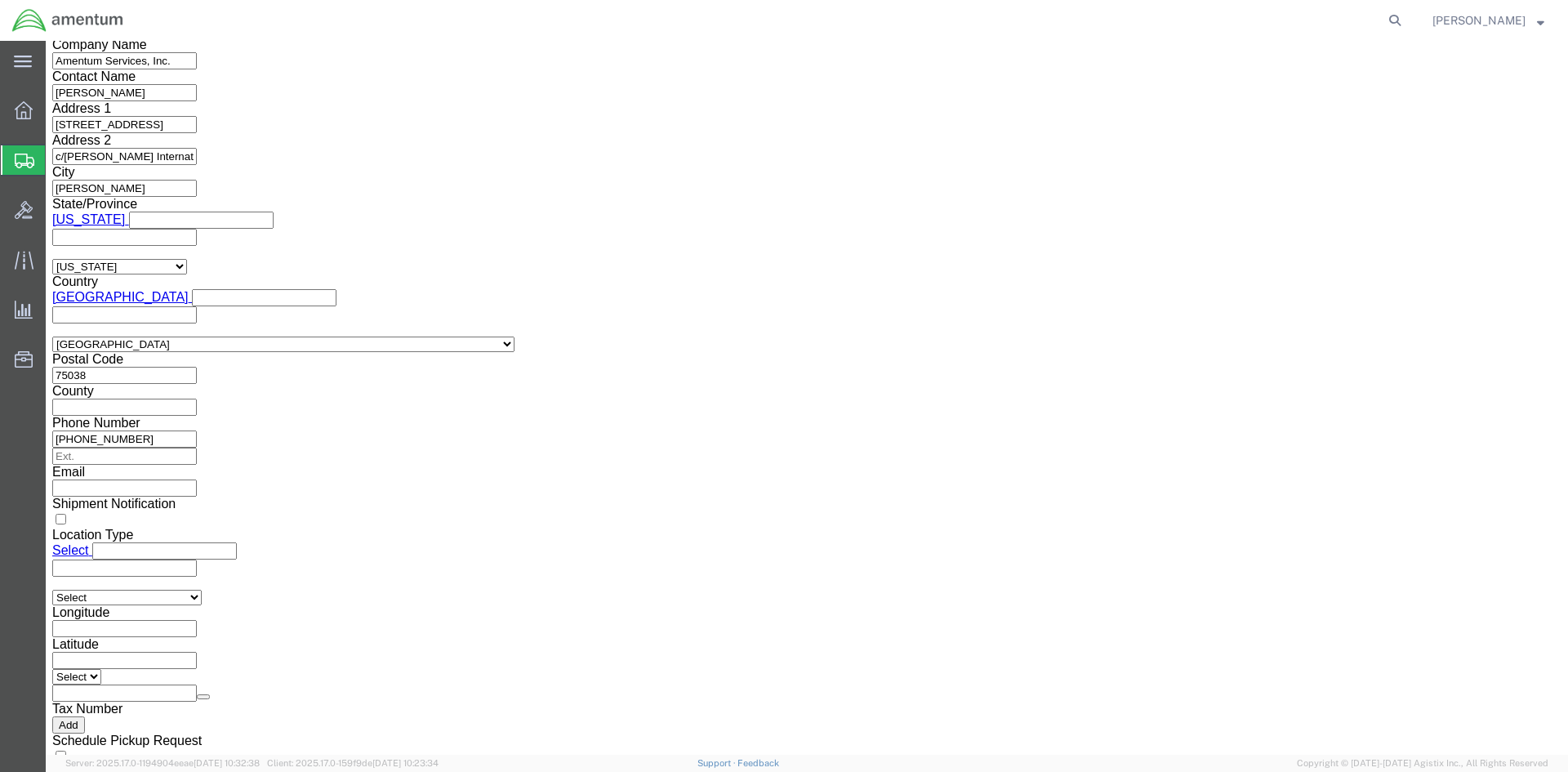
select select "FTR"
click select "Select ATF BIS DEA EPA FDA FTR ITAR OFAC Other (OPA)"
click select "Select 30.2(d)(2) 30.36 30.37(a) 30.37(f) 30.37(g) 30.37(h) 30.37(i) 30.37(j) 3…"
select select "30.37(a)"
click select "Select 30.2(d)(2) 30.36 30.37(a) 30.37(f) 30.37(g) 30.37(h) 30.37(i) 30.37(j) 3…"
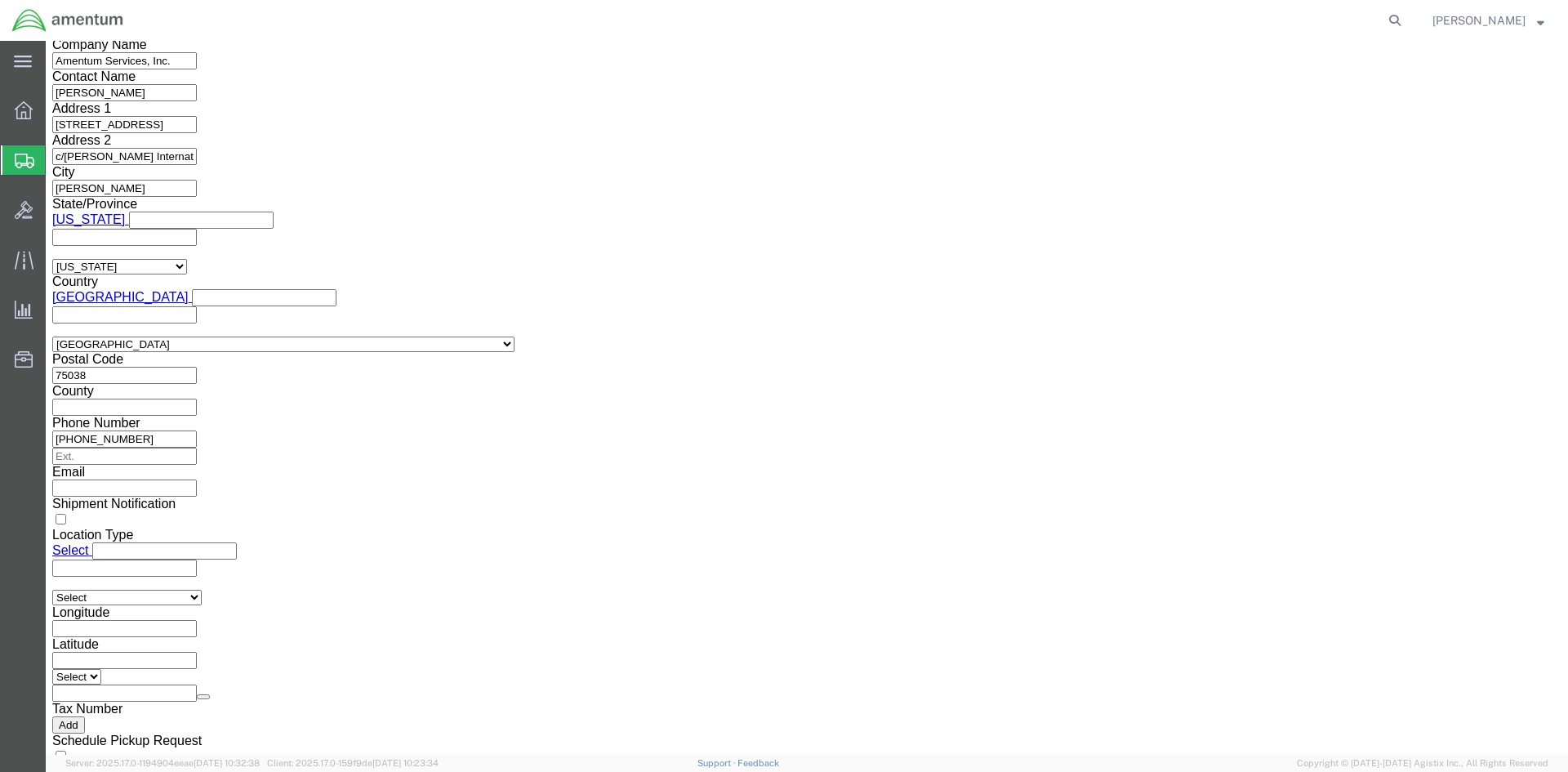
click button "Rate Shipment"
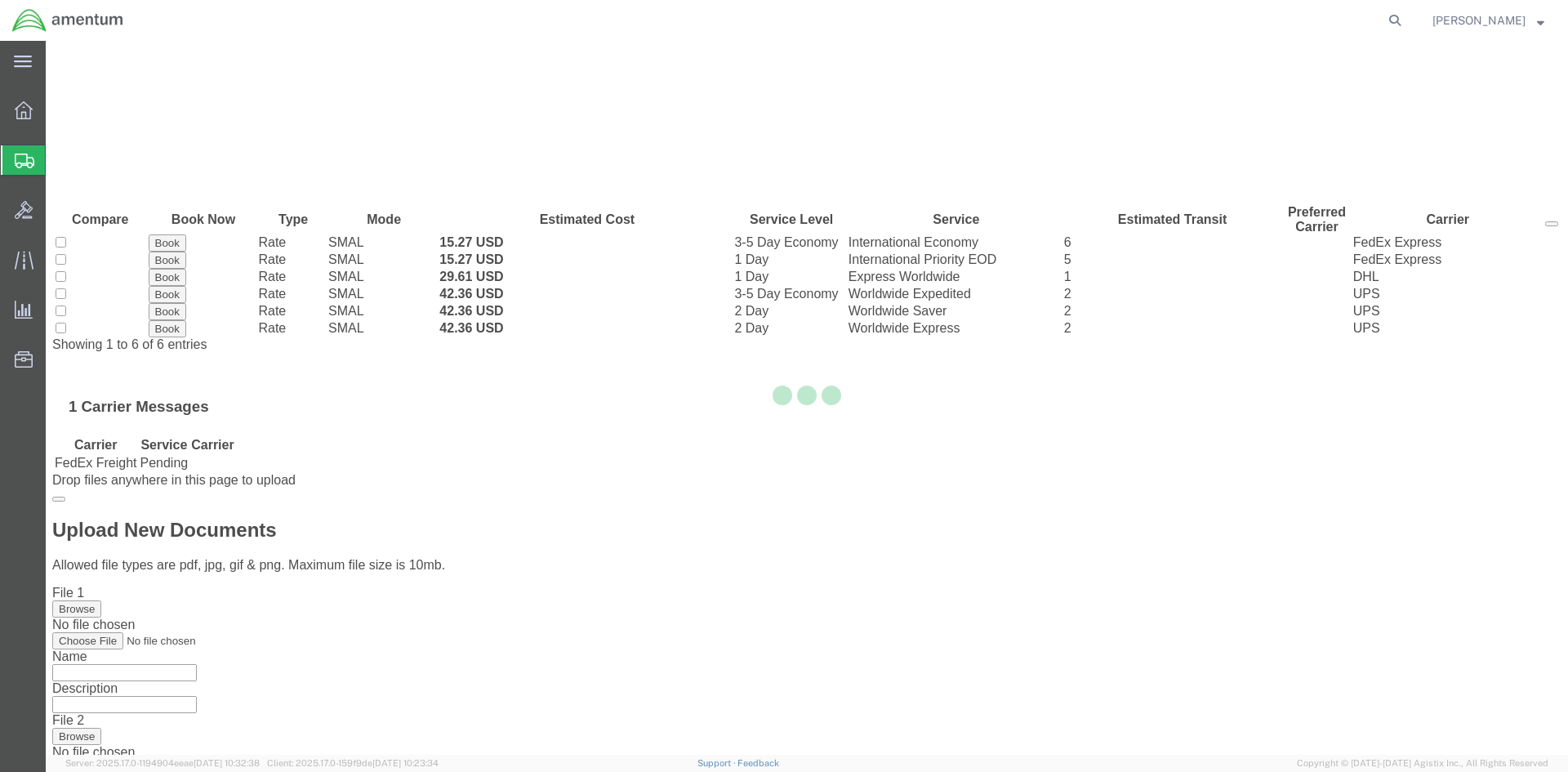
scroll to position [0, 0]
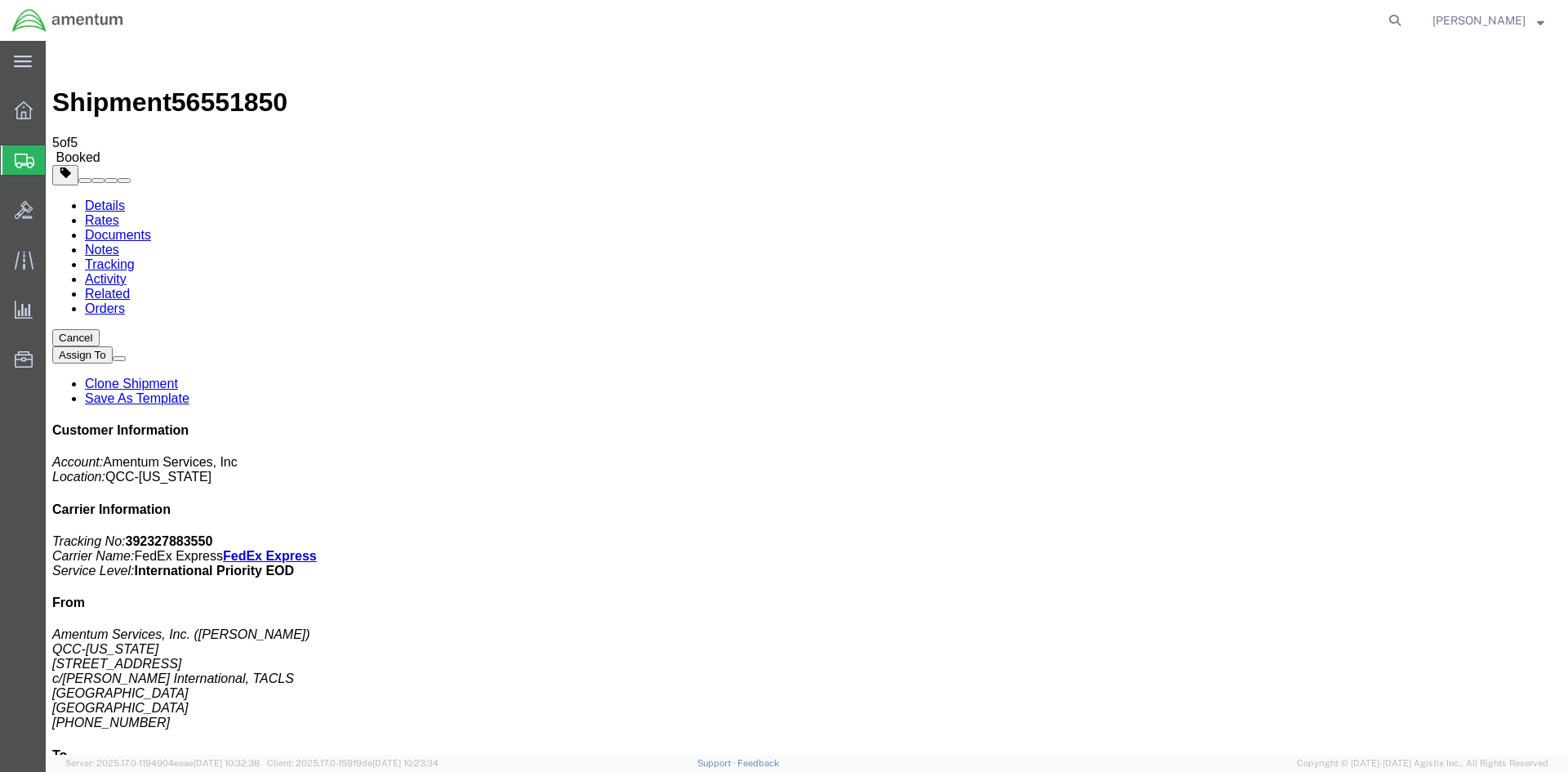
drag, startPoint x: 682, startPoint y: 356, endPoint x: 85, endPoint y: 521, distance: 619.4
drag, startPoint x: 686, startPoint y: 256, endPoint x: 695, endPoint y: 256, distance: 9.0
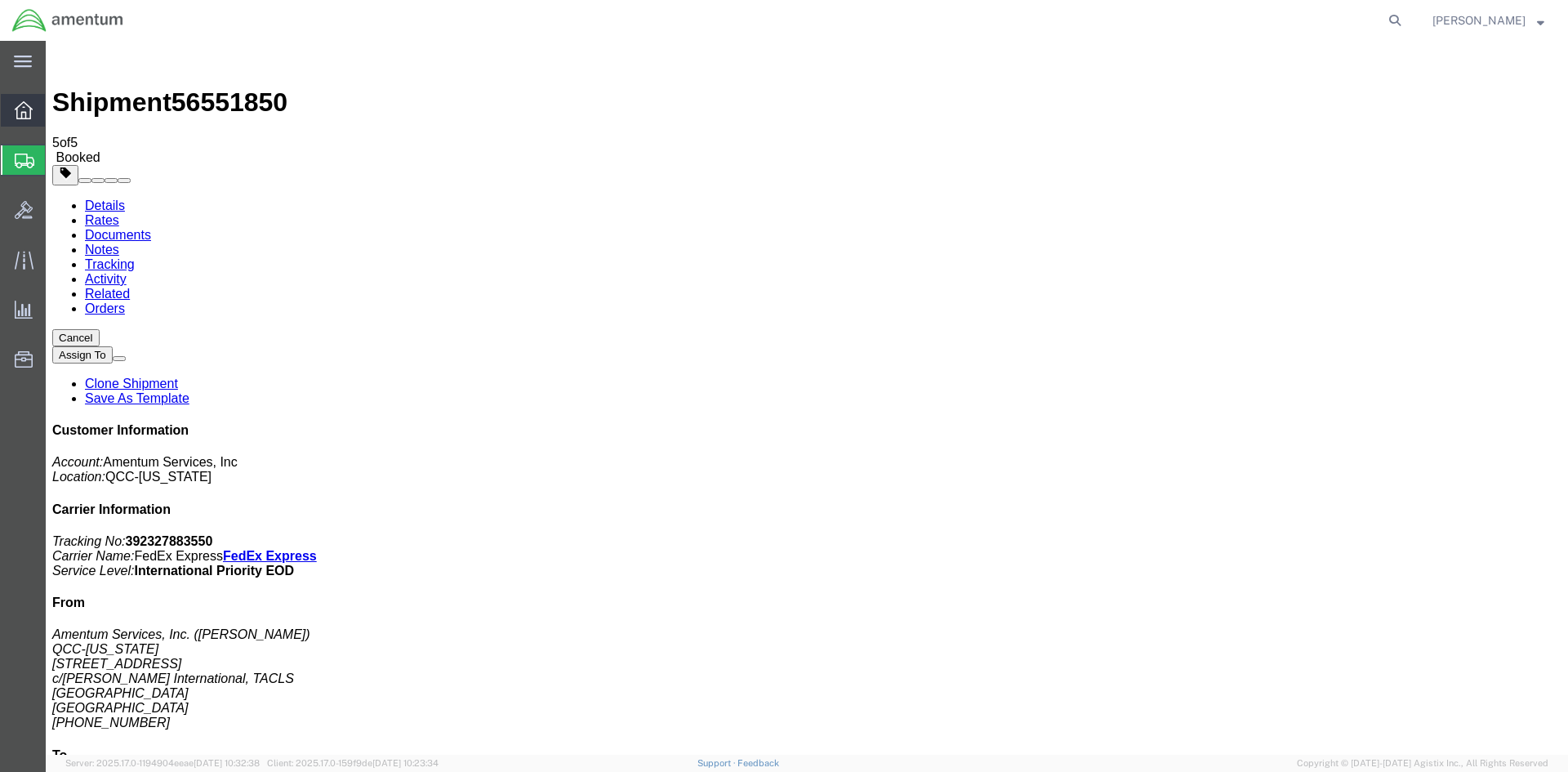
click at [56, 104] on span "Overview" at bounding box center [51, 110] width 11 height 33
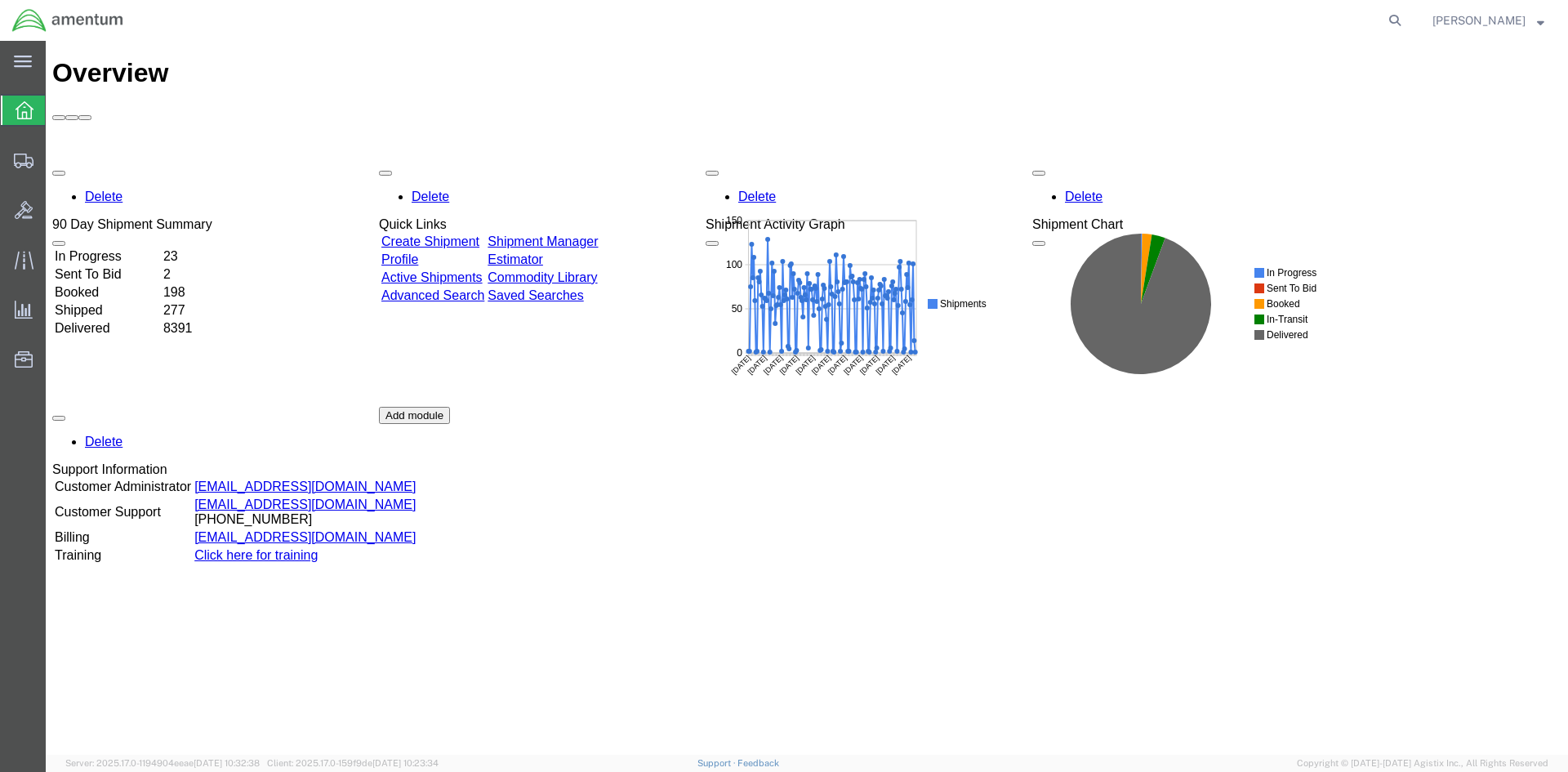
click at [575, 235] on link "Shipment Manager" at bounding box center [543, 241] width 111 height 14
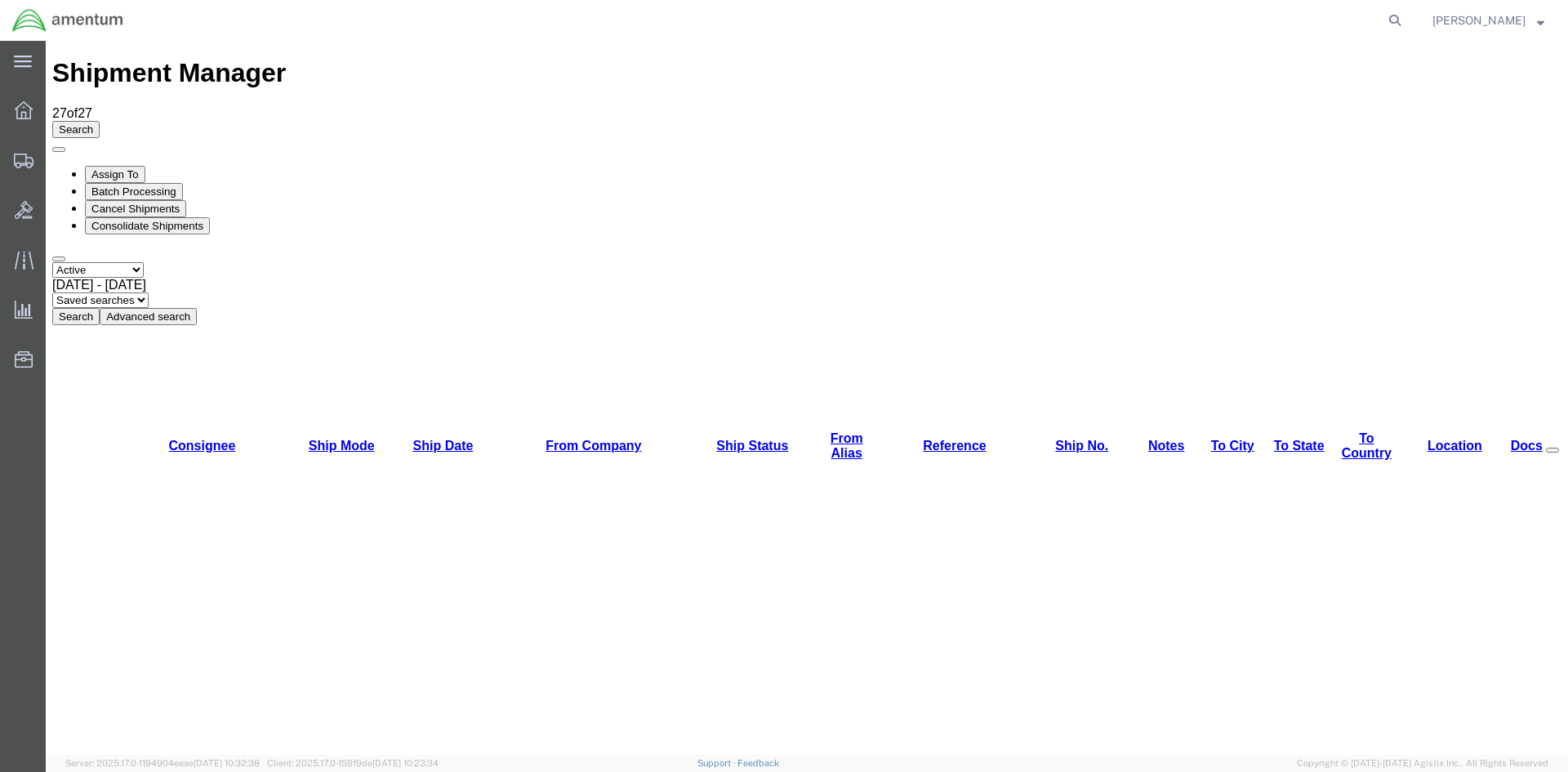
click at [99, 308] on button "Search" at bounding box center [76, 316] width 47 height 17
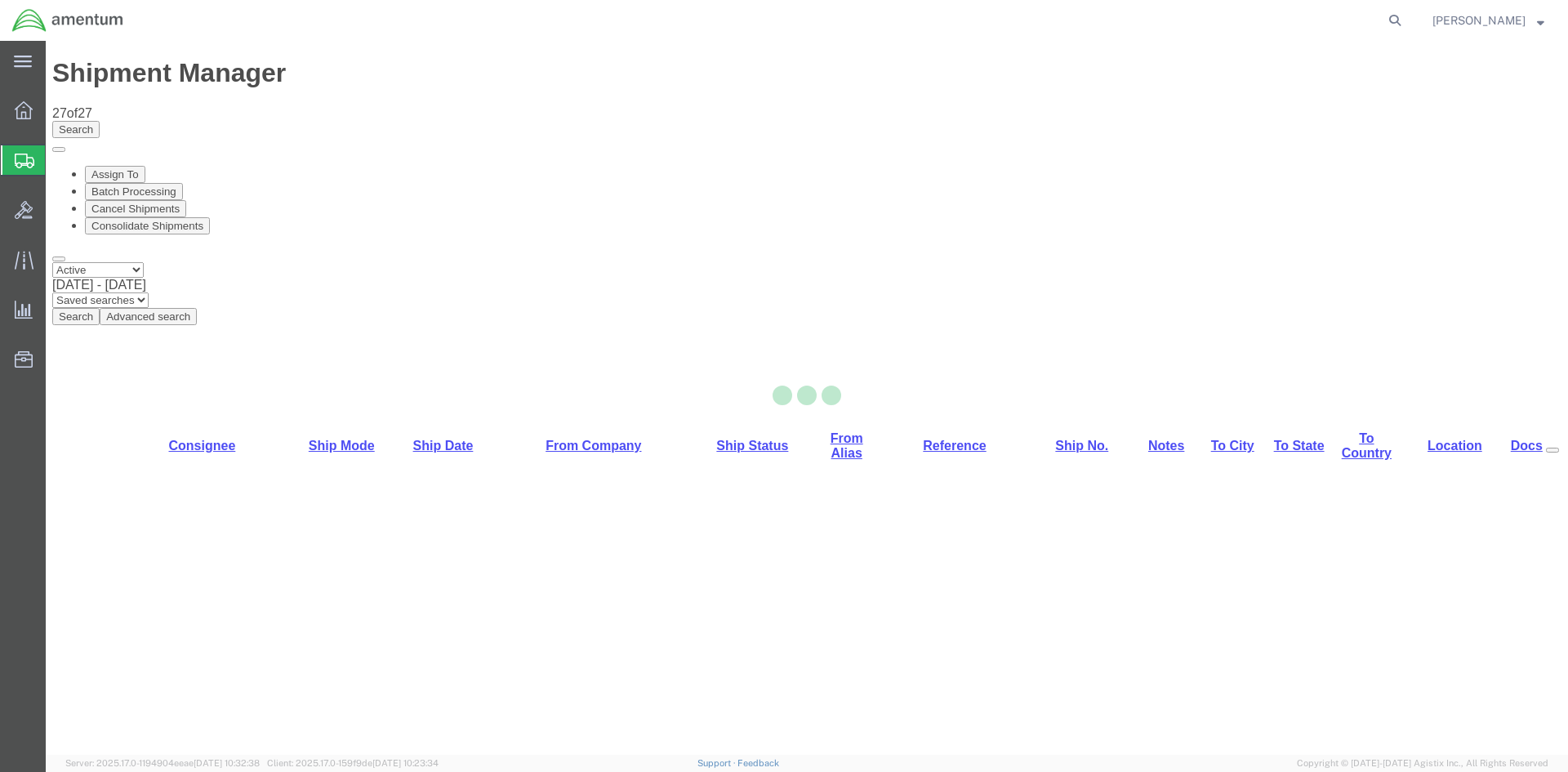
select select "42668"
select select "42721"
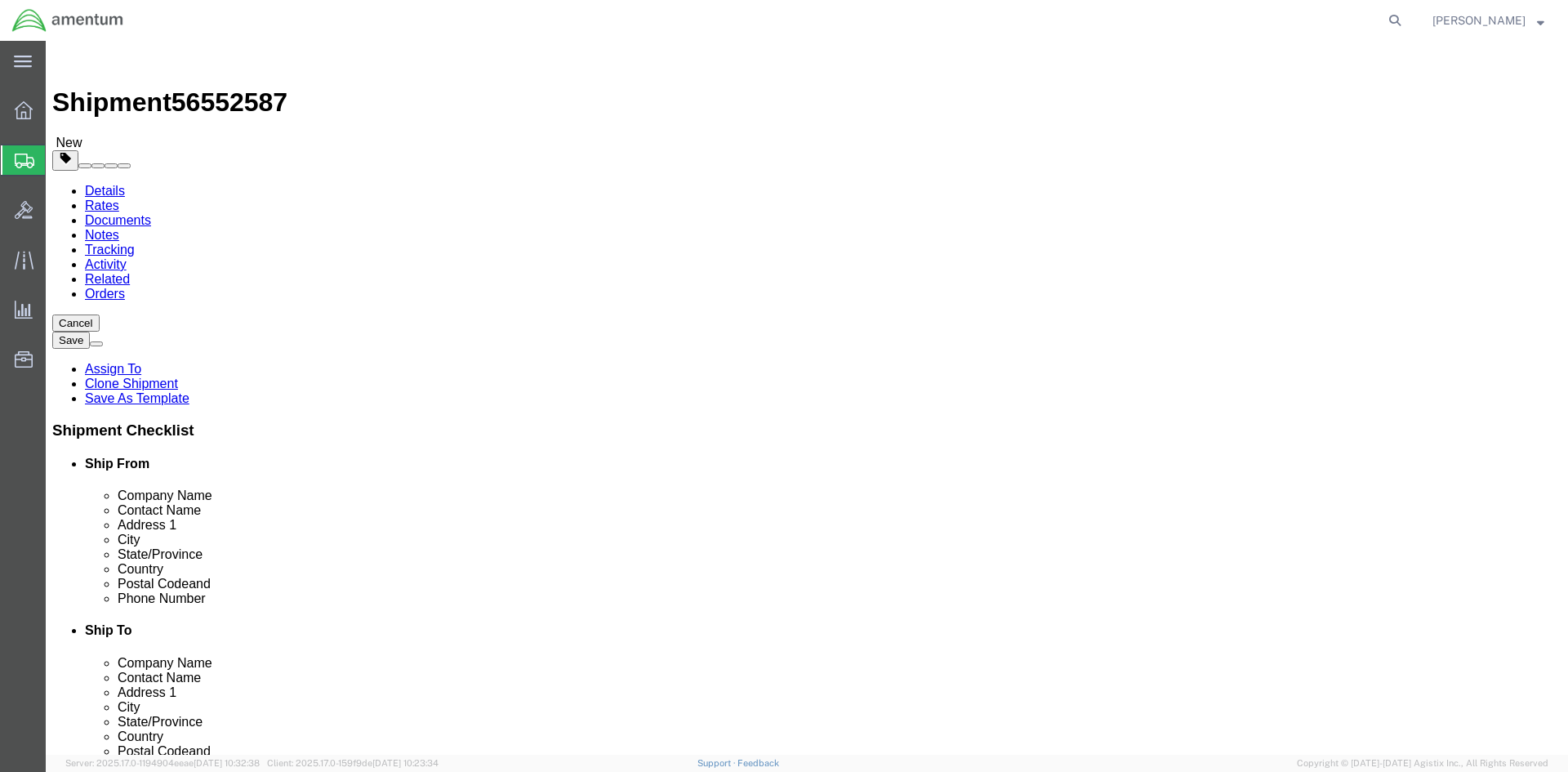
click button "Rate Shipment"
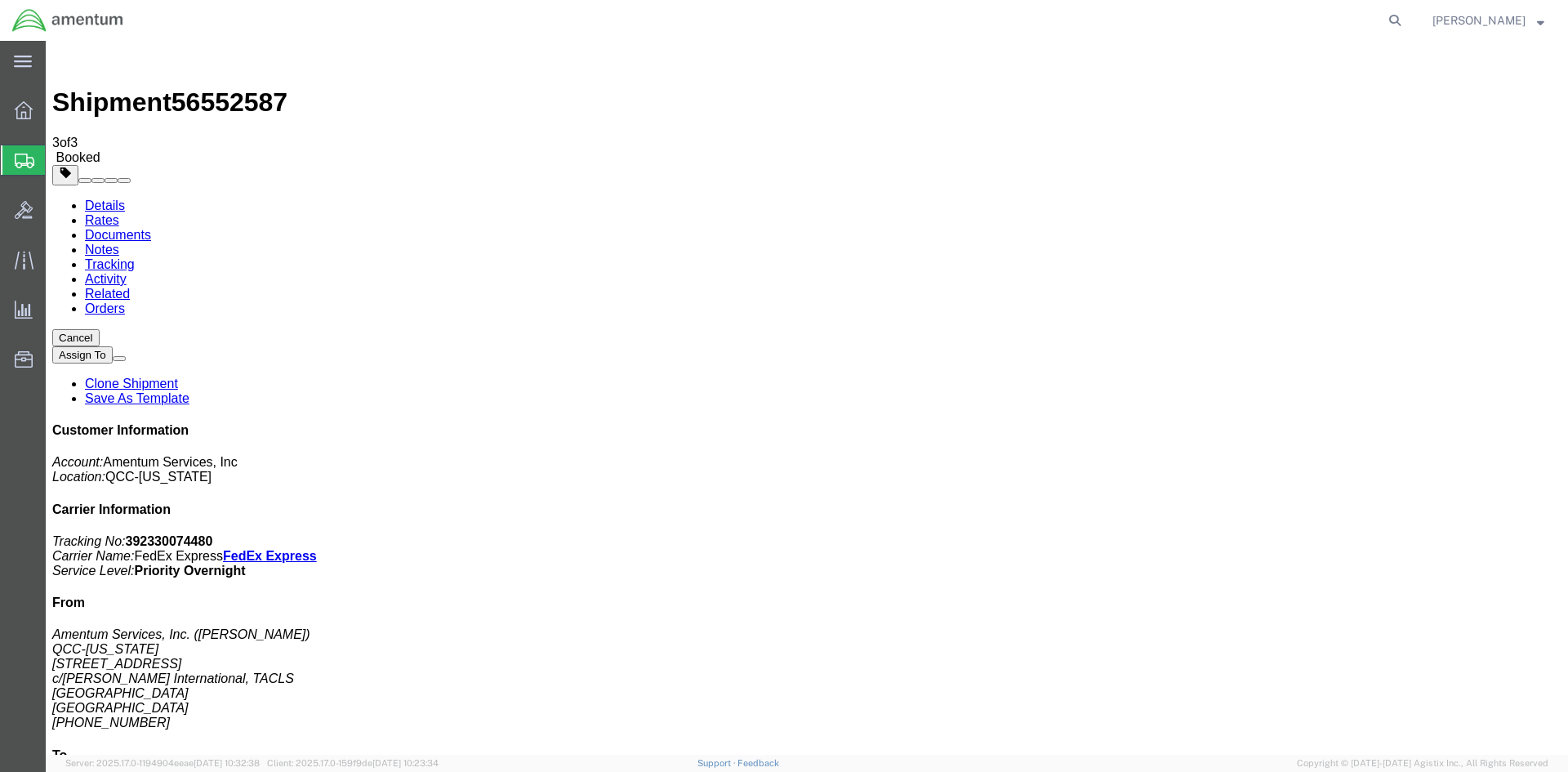
drag, startPoint x: 584, startPoint y: 287, endPoint x: 658, endPoint y: 286, distance: 74.0
copy td "392330074480"
drag, startPoint x: 60, startPoint y: 371, endPoint x: 684, endPoint y: 294, distance: 628.7
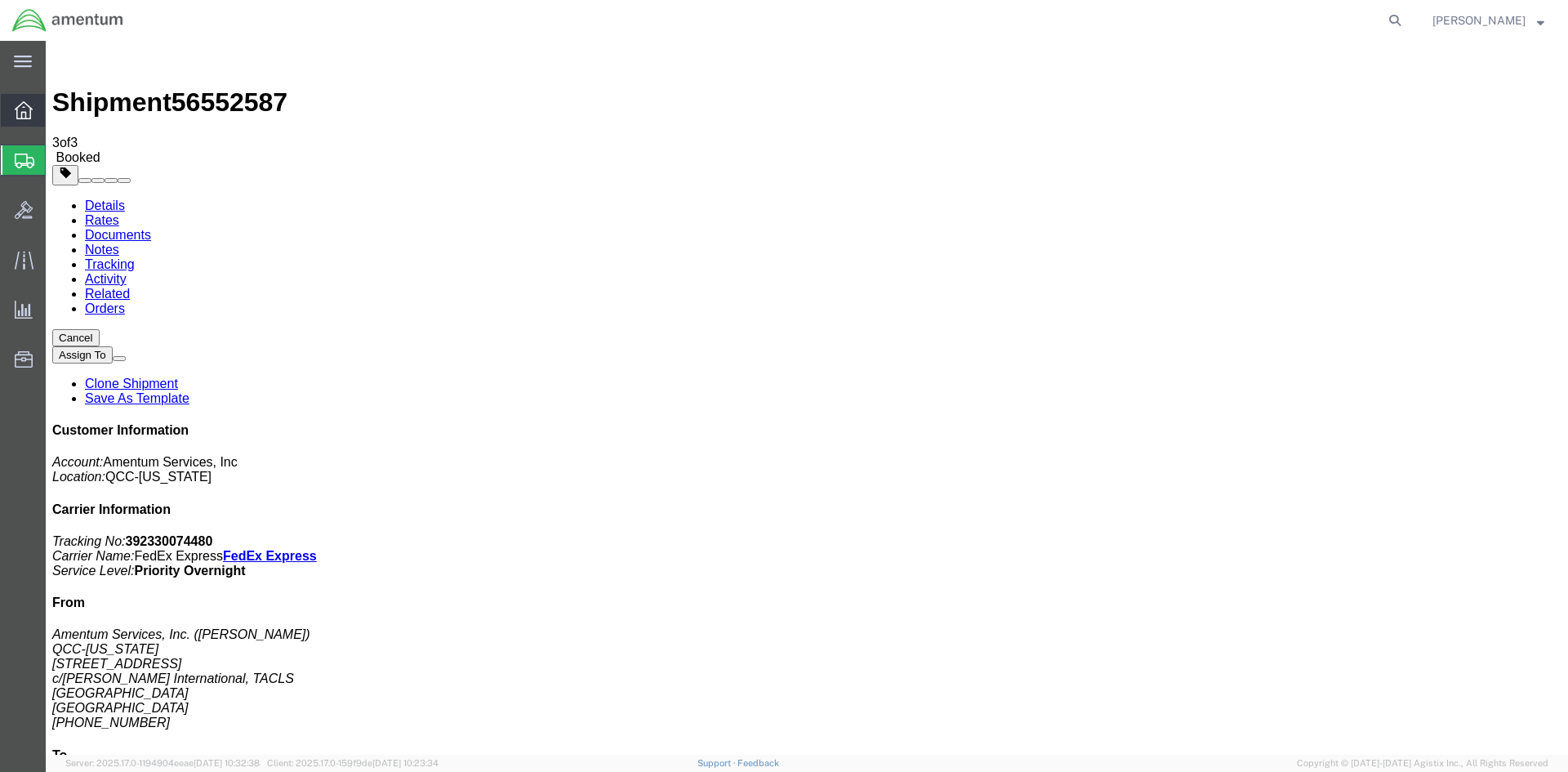
drag, startPoint x: 57, startPoint y: 115, endPoint x: 30, endPoint y: 114, distance: 27.0
click at [56, 115] on span "Overview" at bounding box center [51, 110] width 11 height 33
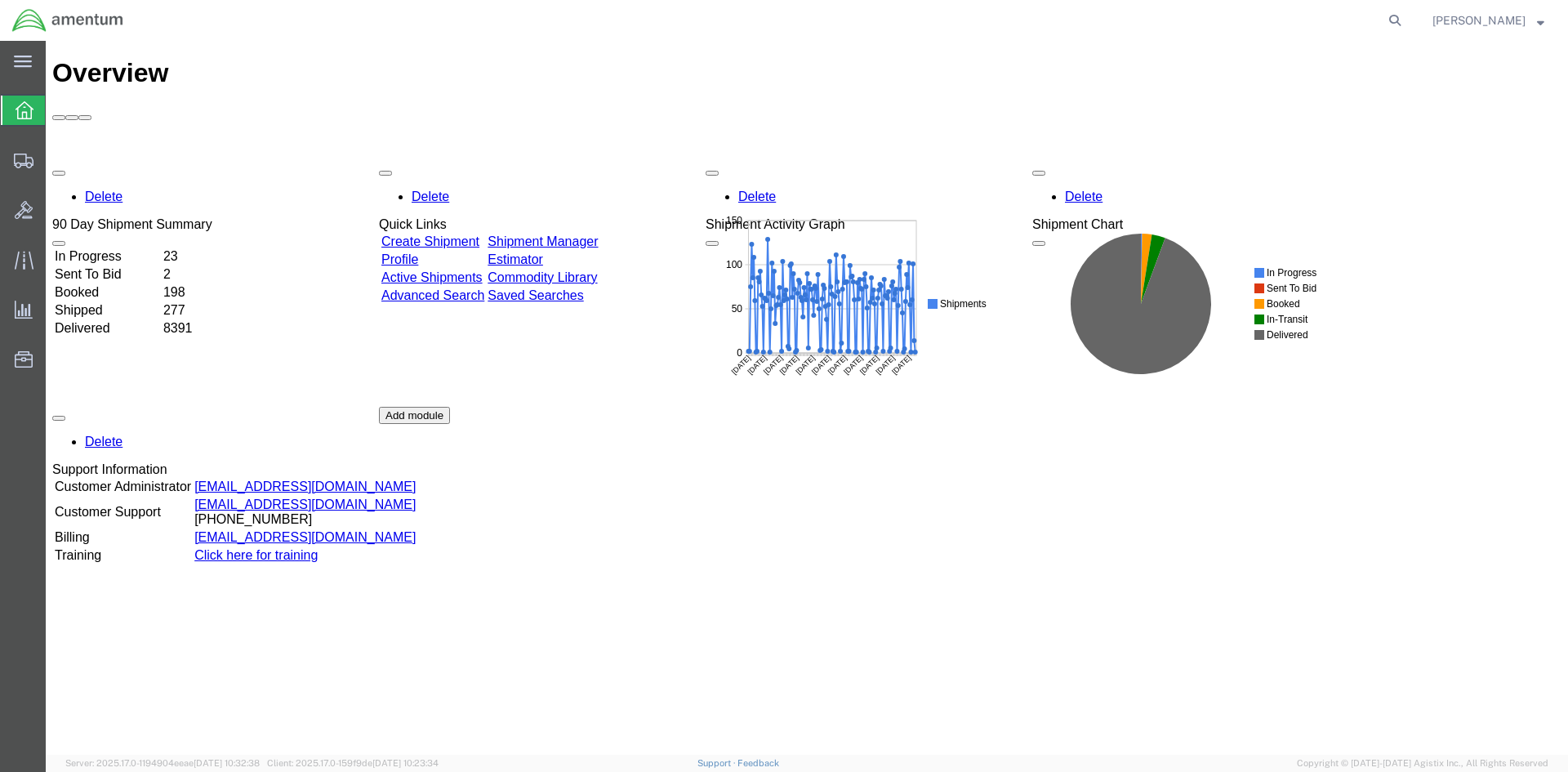
click at [580, 235] on link "Shipment Manager" at bounding box center [543, 241] width 111 height 14
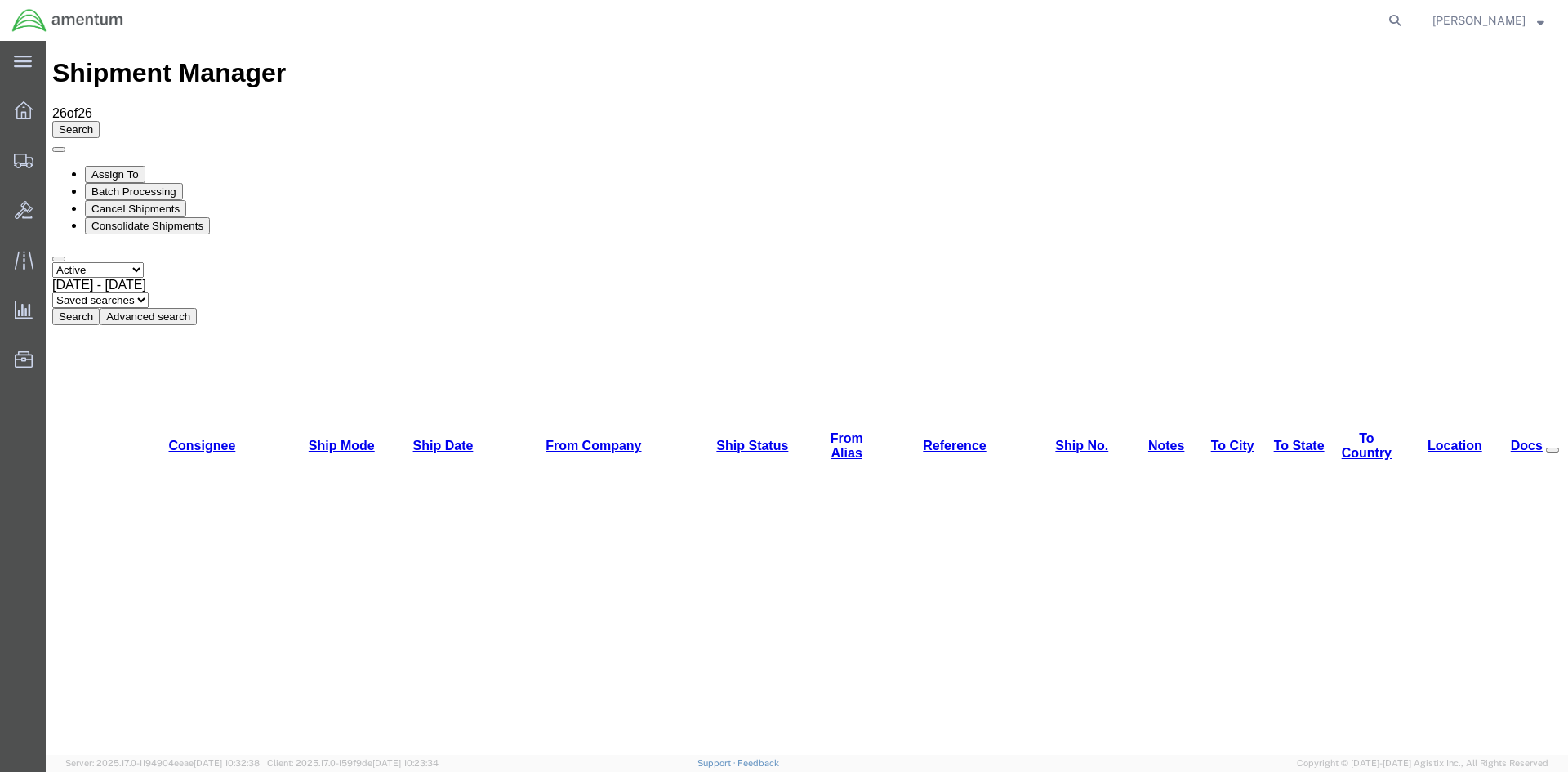
drag, startPoint x: 501, startPoint y: 115, endPoint x: 495, endPoint y: 129, distance: 15.2
click at [99, 308] on button "Search" at bounding box center [76, 316] width 47 height 17
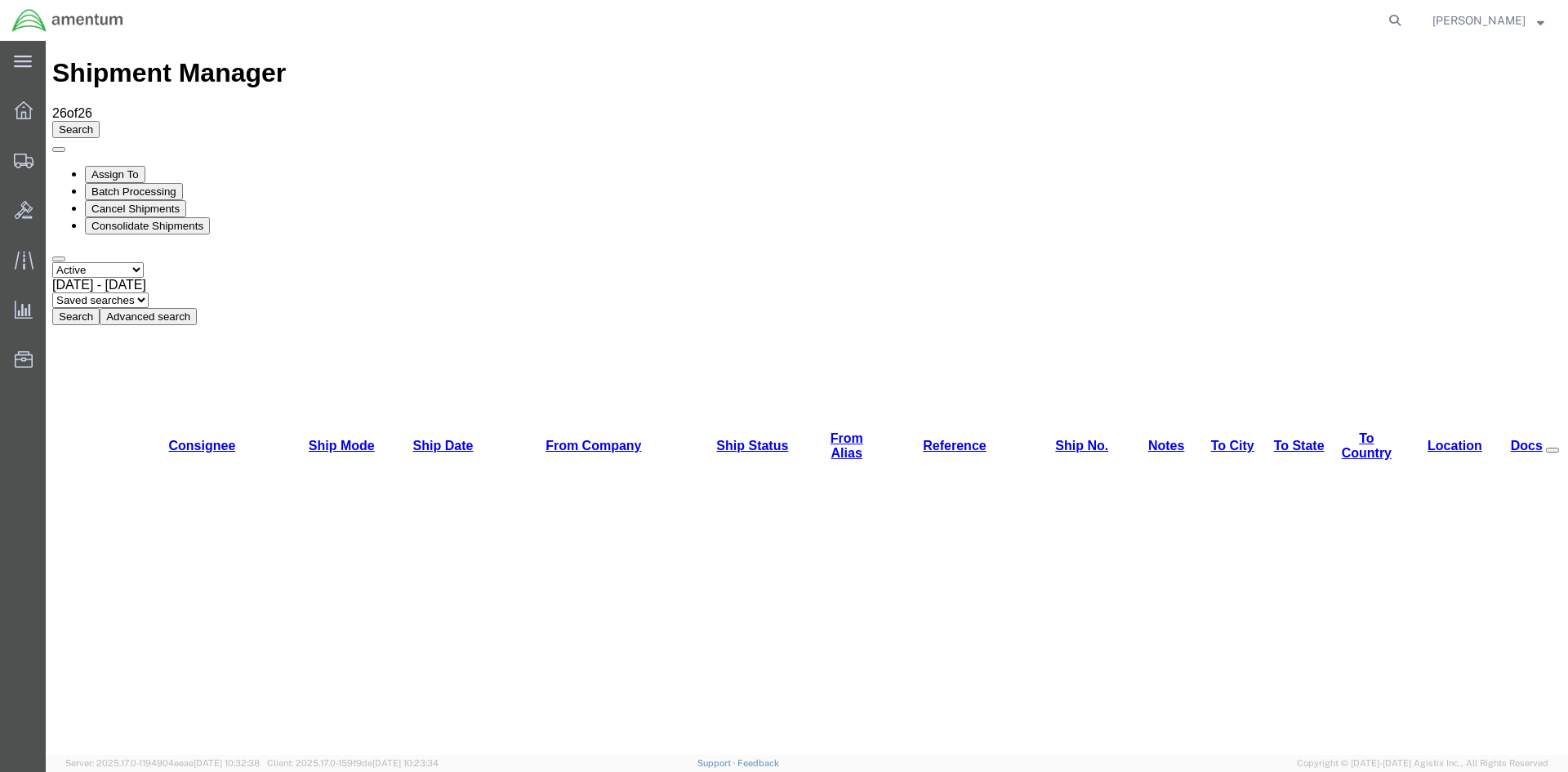
click at [99, 308] on button "Search" at bounding box center [76, 316] width 47 height 17
click at [495, 130] on div "Search Assign To Batch Processing Cancel Shipments Consolidate Shipments Select…" at bounding box center [807, 223] width 1510 height 204
click at [99, 308] on button "Search" at bounding box center [76, 316] width 47 height 17
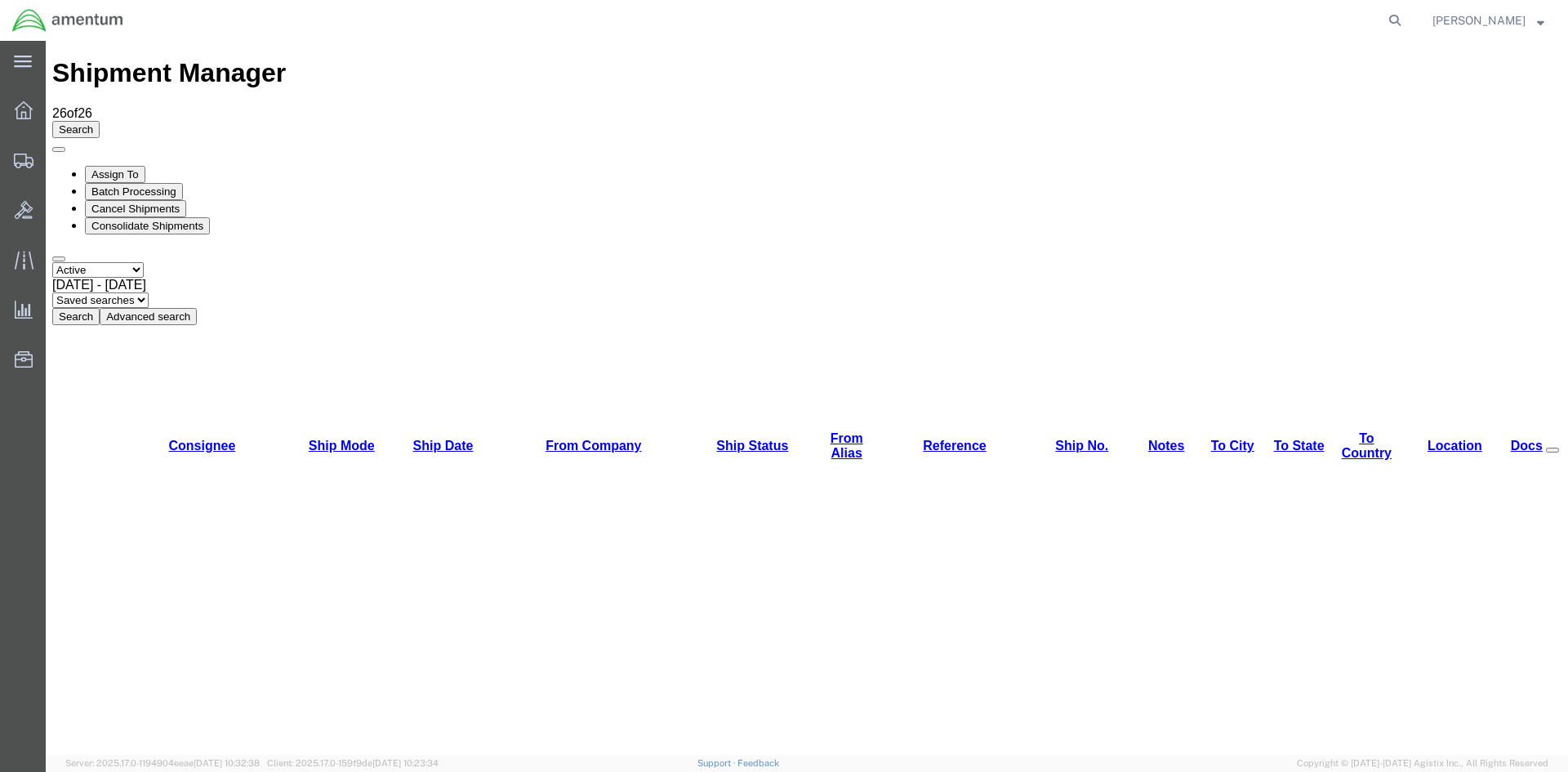
click at [99, 308] on button "Search" at bounding box center [76, 316] width 47 height 17
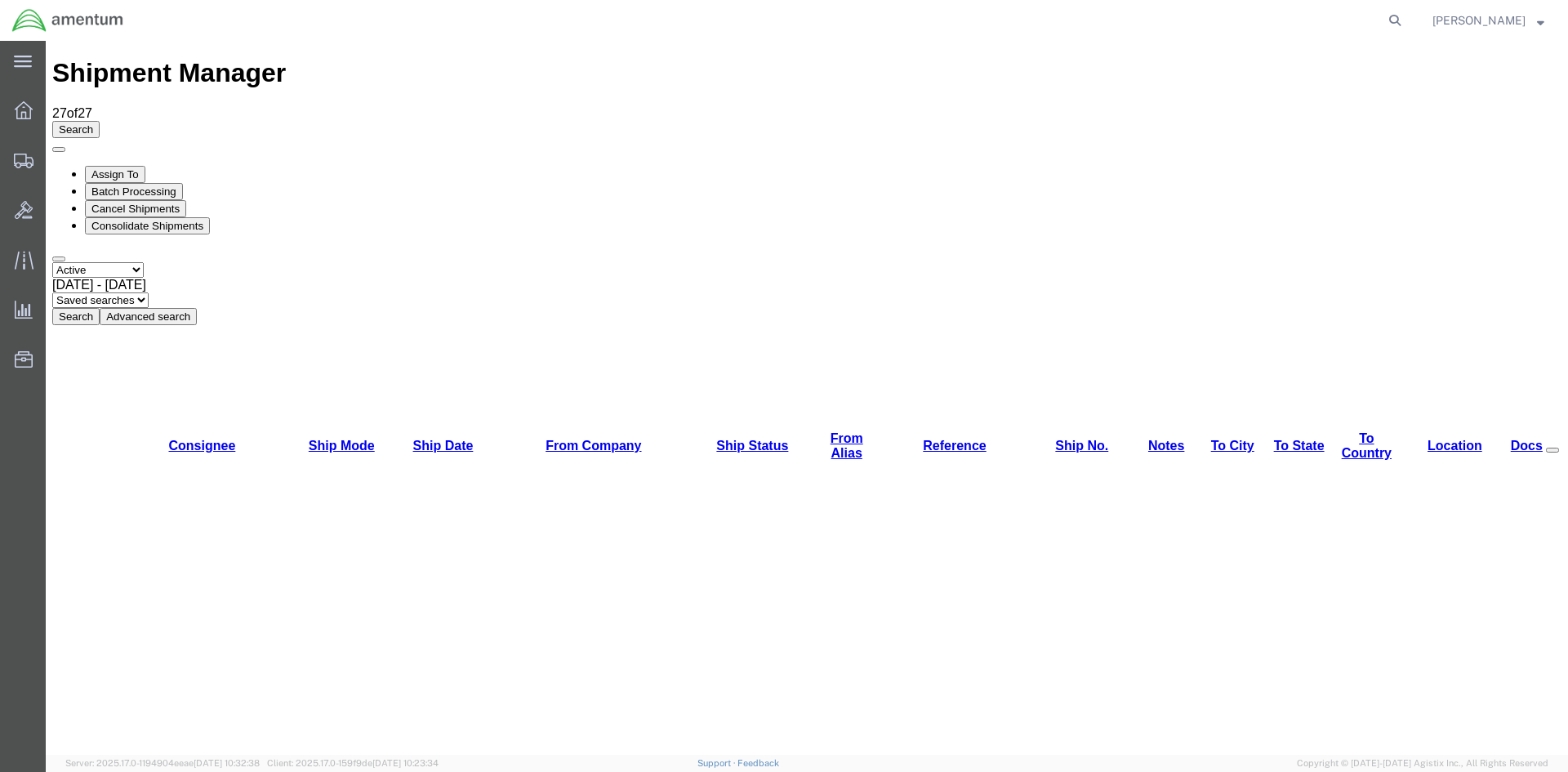
click at [99, 308] on button "Search" at bounding box center [76, 316] width 47 height 17
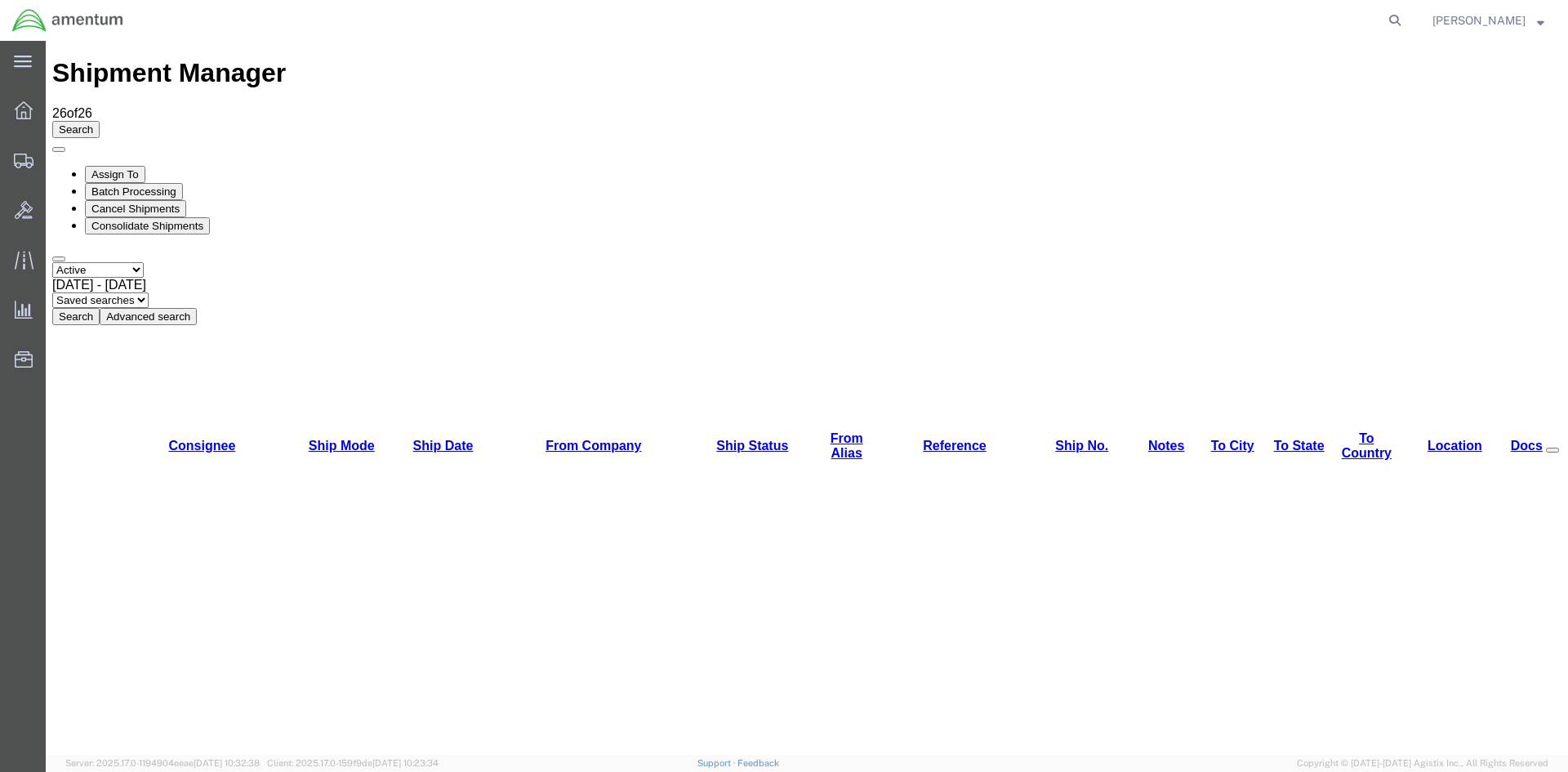
click at [99, 308] on button "Search" at bounding box center [76, 316] width 47 height 17
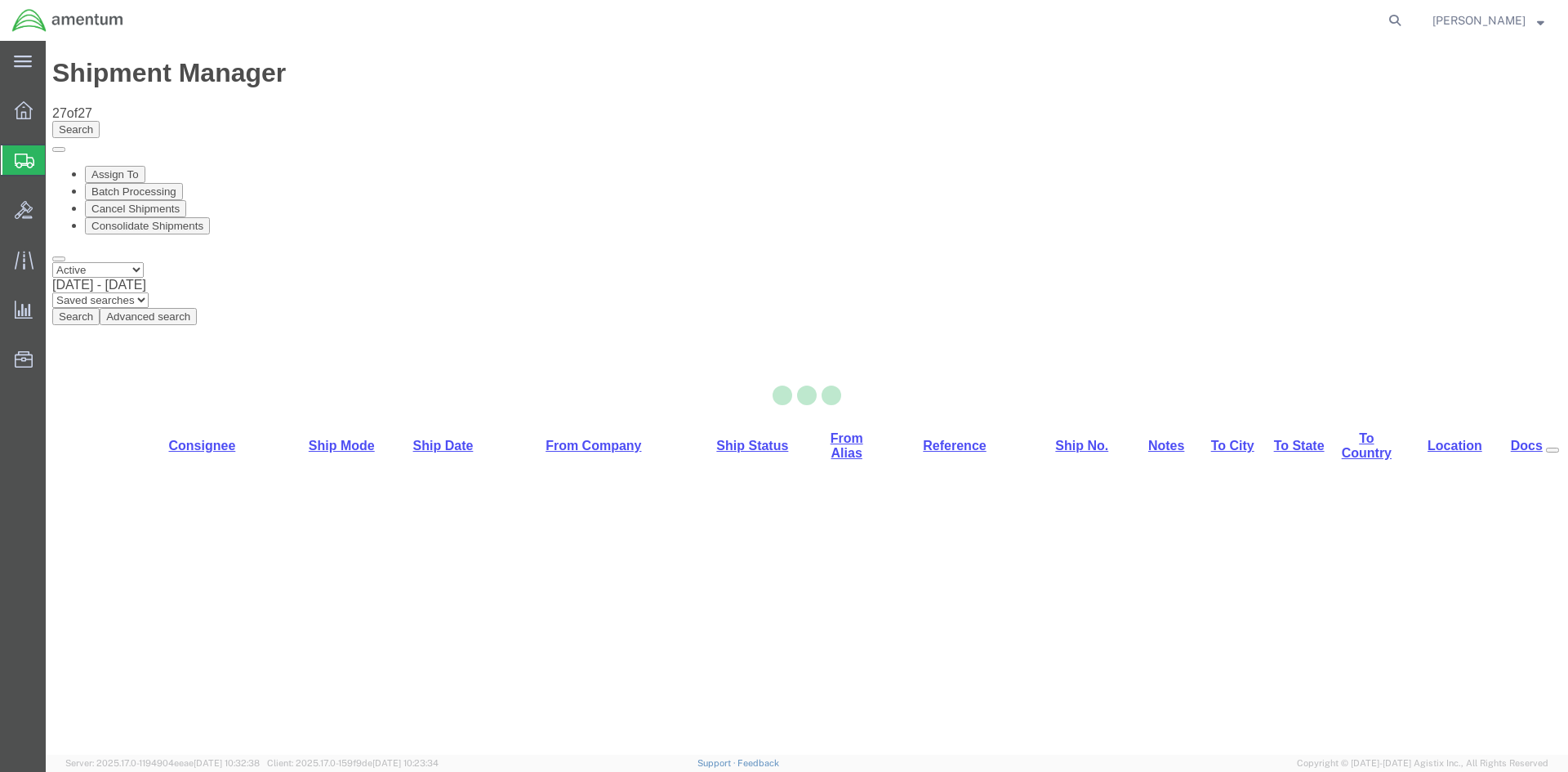
select select "42668"
select select "60371"
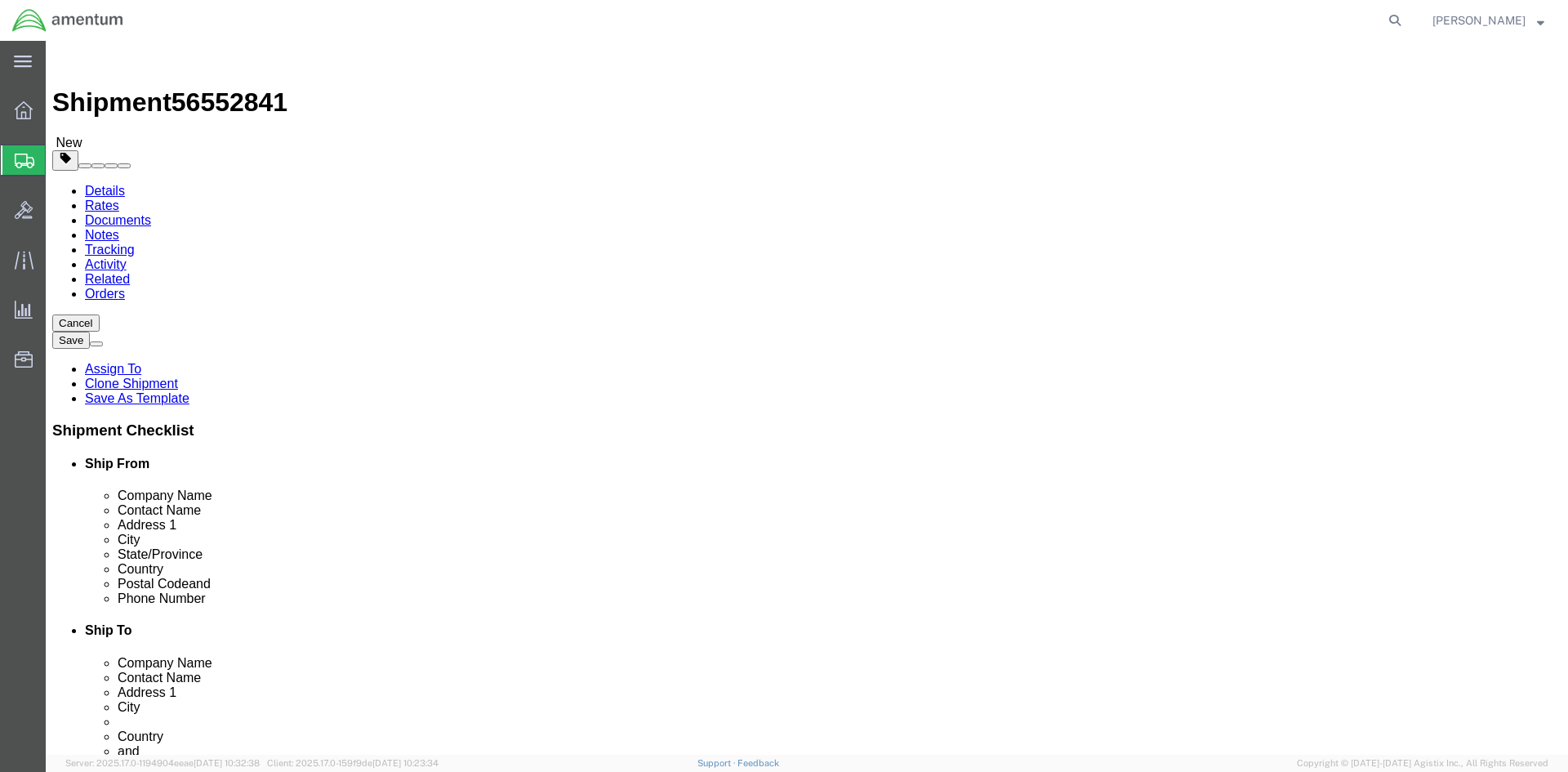
click link "Special Services"
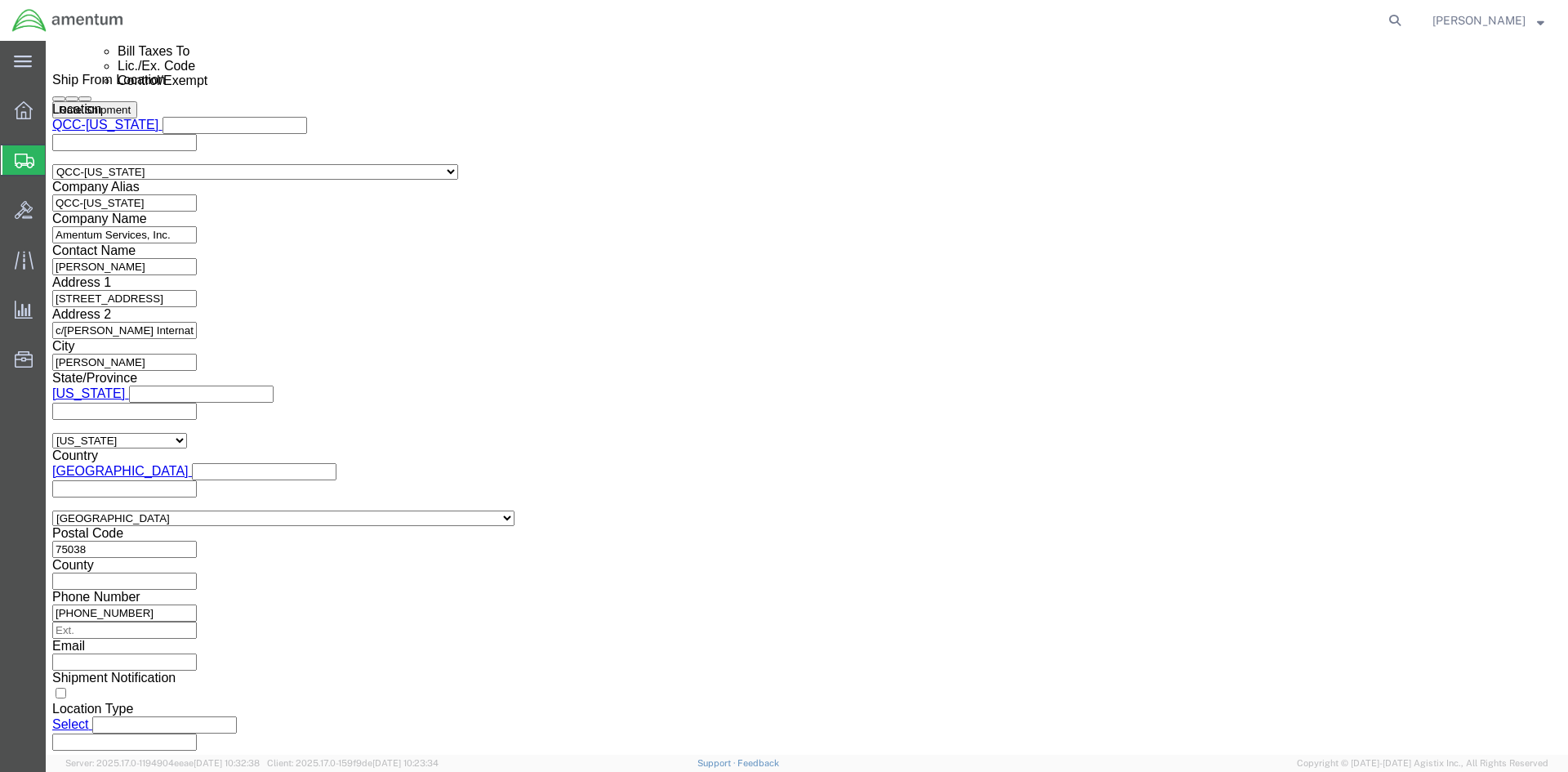
scroll to position [1307, 0]
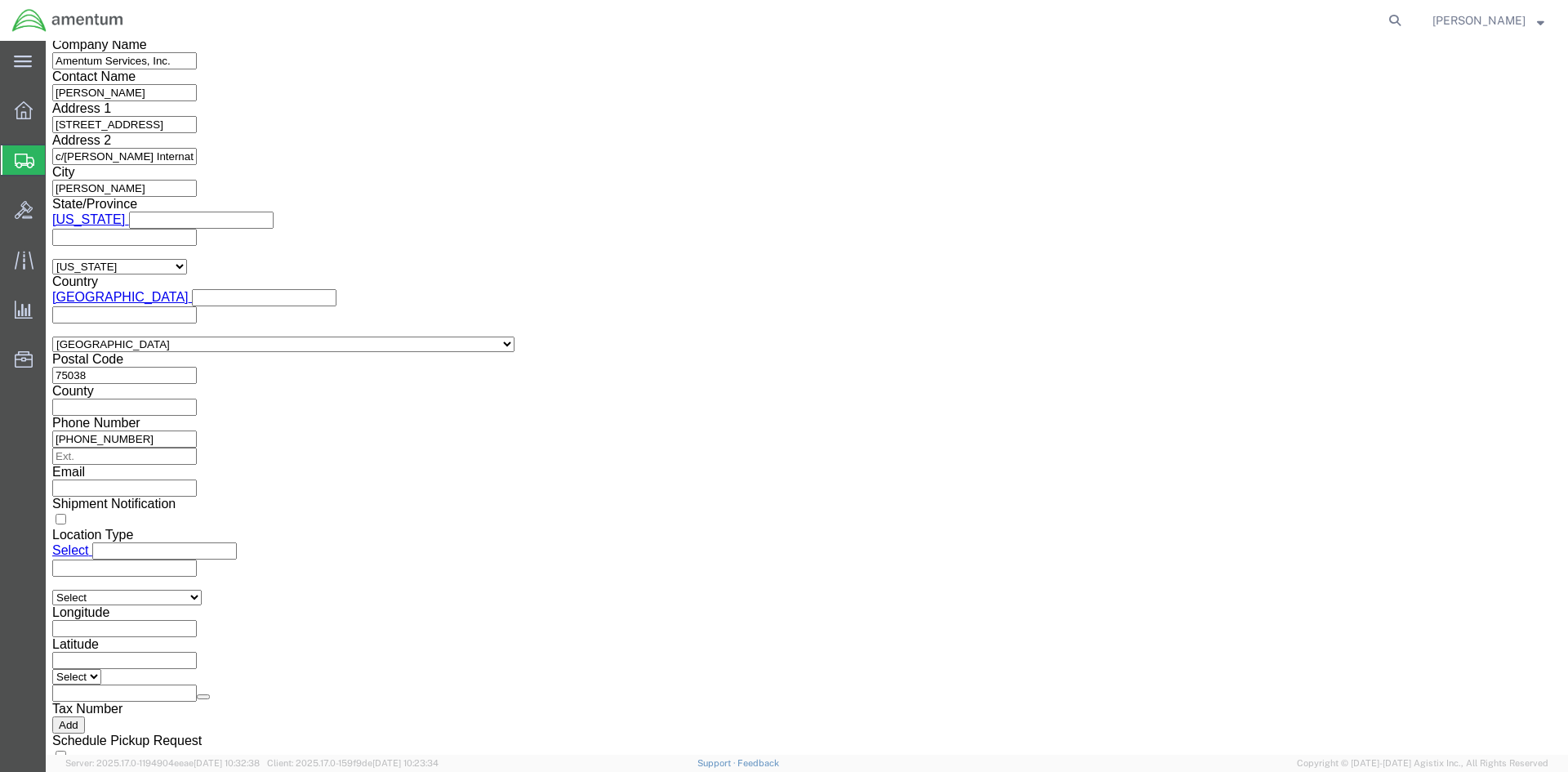
click select "Select ATF BIS DEA EPA FDA FTR ITAR OFAC Other (OPA)"
select select "FTR"
click select "Select ATF BIS DEA EPA FDA FTR ITAR OFAC Other (OPA)"
click select "Select 30.2(d)(2) 30.36 30.37(a) 30.37(f) 30.37(g) 30.37(h) 30.37(i) 30.37(j) 3…"
select select "30.37(a)"
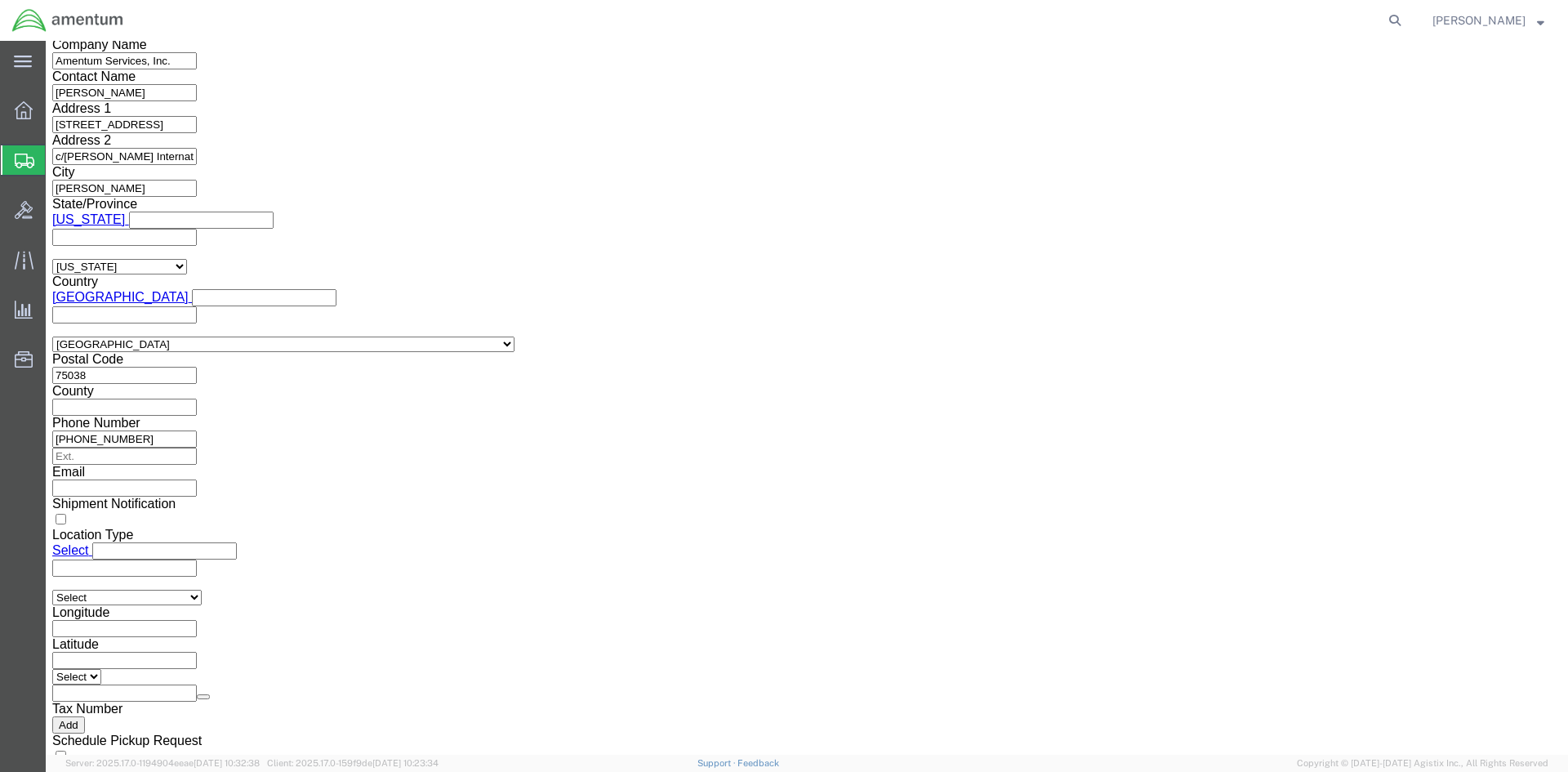
click select "Select 30.2(d)(2) 30.36 30.37(a) 30.37(f) 30.37(g) 30.37(h) 30.37(i) 30.37(j) 3…"
click select "Select AES-Direct EEI Carrier File EEI EEI Exempt"
select select "EXEM"
click select "Select AES-Direct EEI Carrier File EEI EEI Exempt"
drag, startPoint x: 866, startPoint y: 311, endPoint x: 792, endPoint y: 313, distance: 74.0
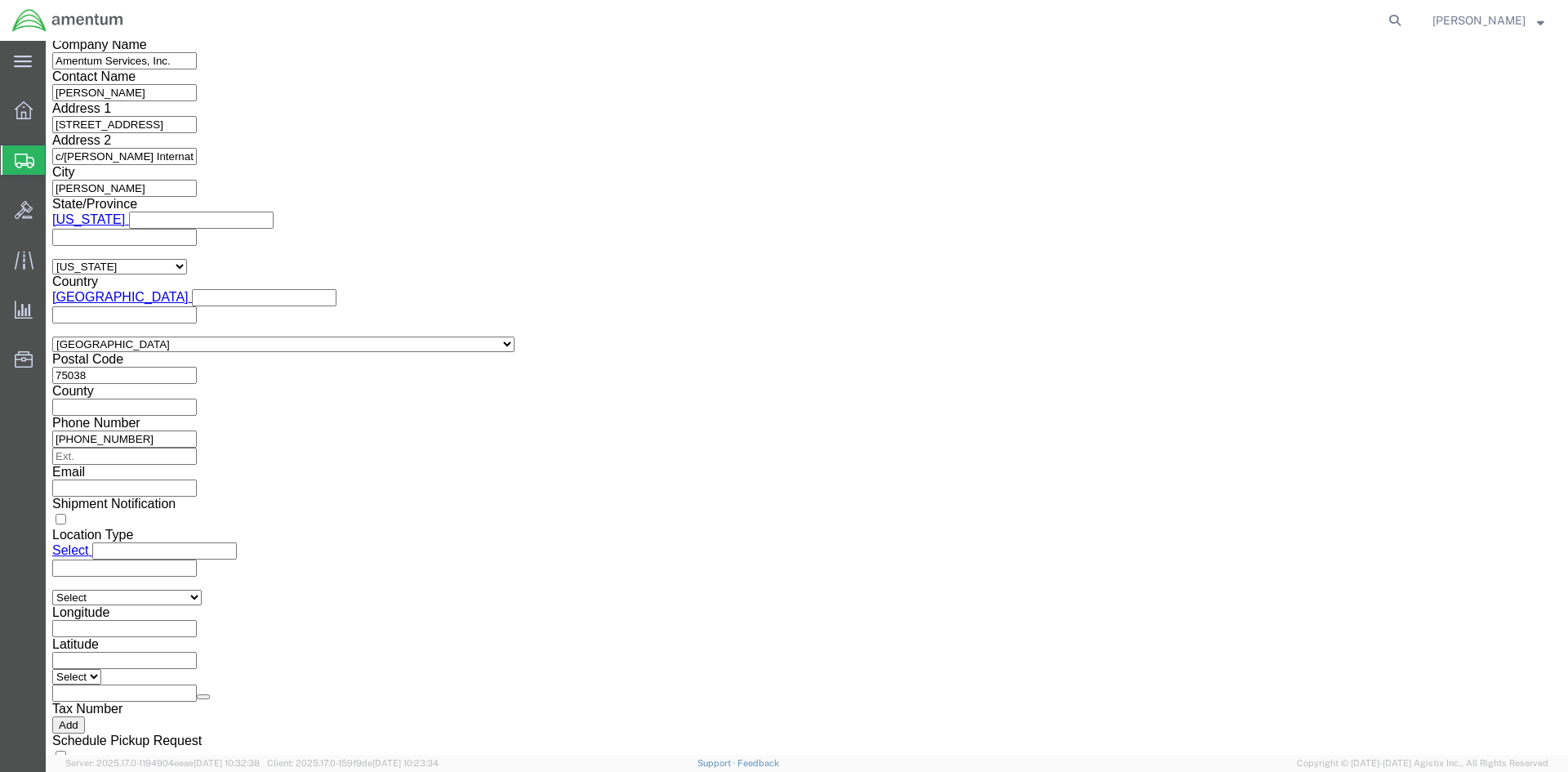
click div "30.37(A)"
click button "Rate Shipment"
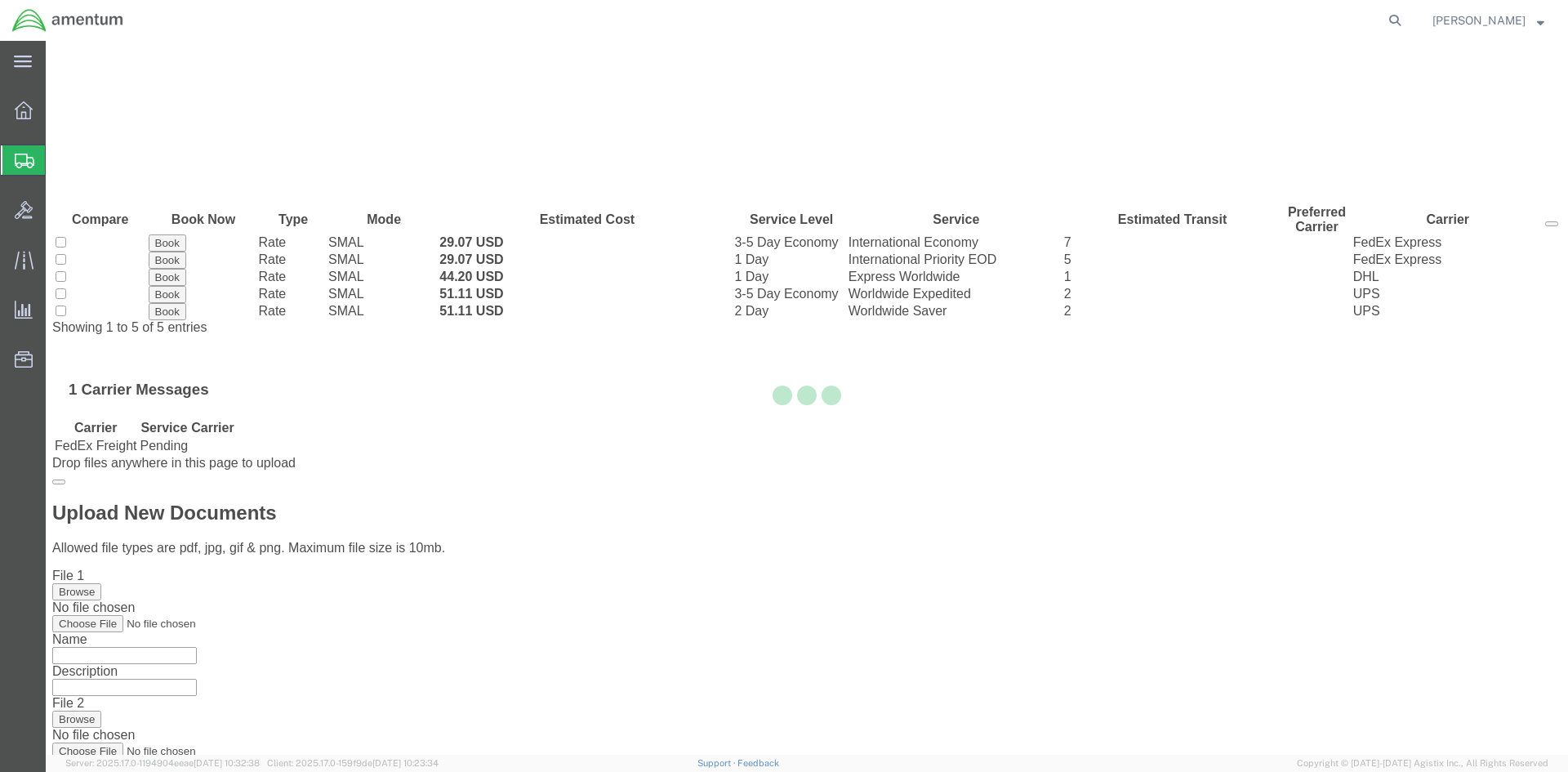
scroll to position [0, 0]
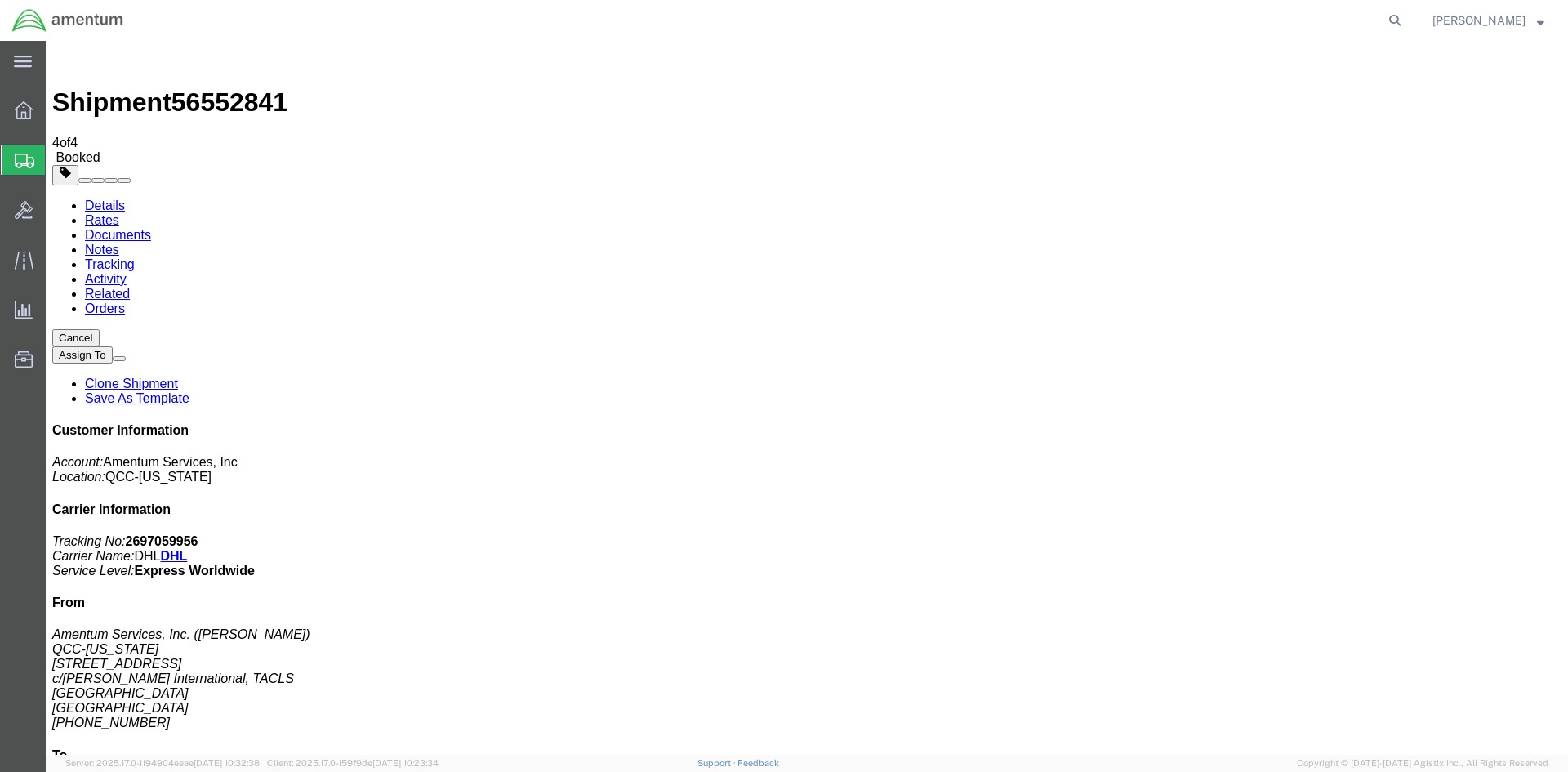
drag, startPoint x: 684, startPoint y: 323, endPoint x: 59, endPoint y: 318, distance: 625.0
click at [56, 114] on span "Overview" at bounding box center [51, 110] width 11 height 33
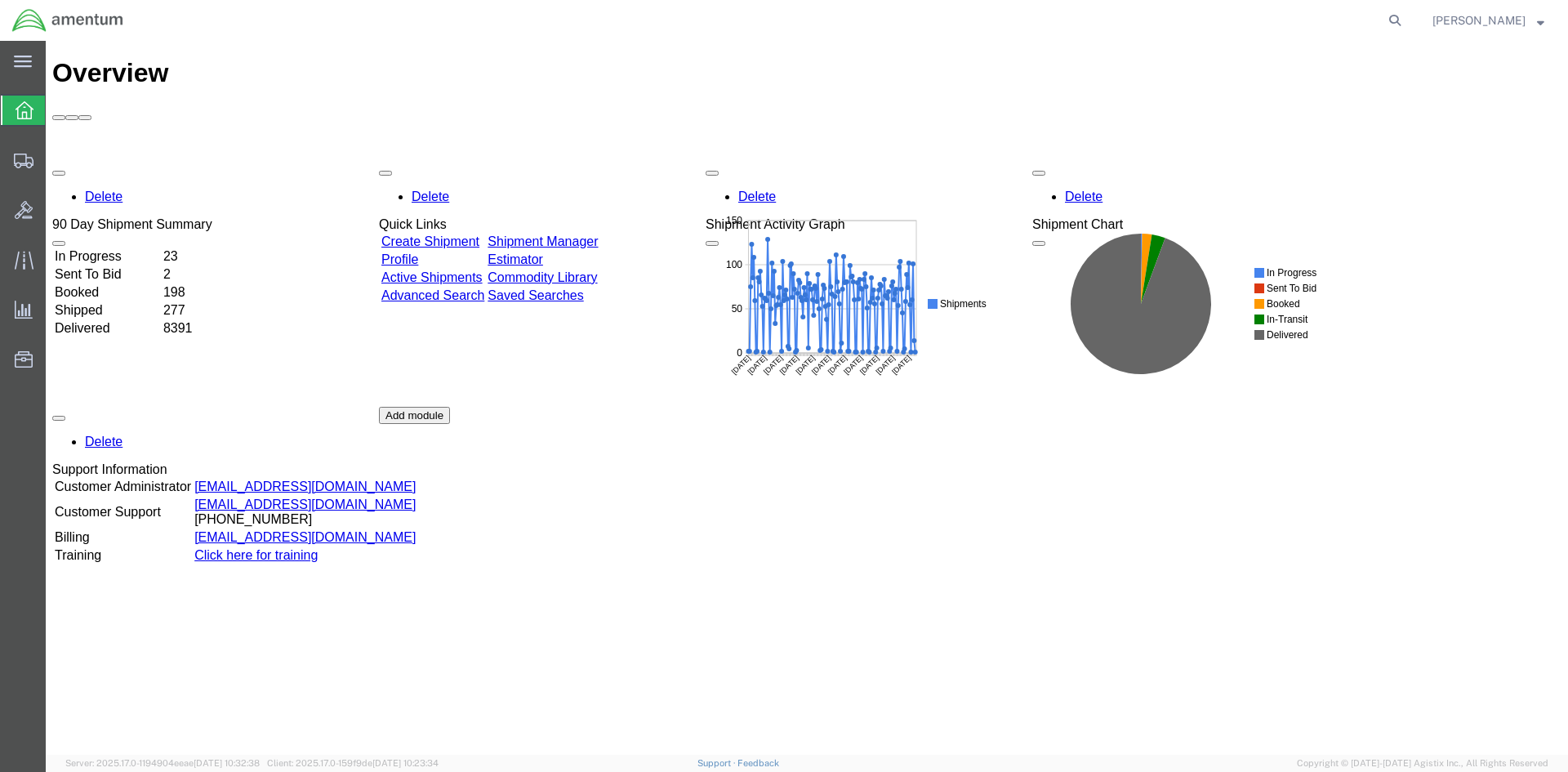
click at [589, 235] on link "Shipment Manager" at bounding box center [543, 241] width 111 height 14
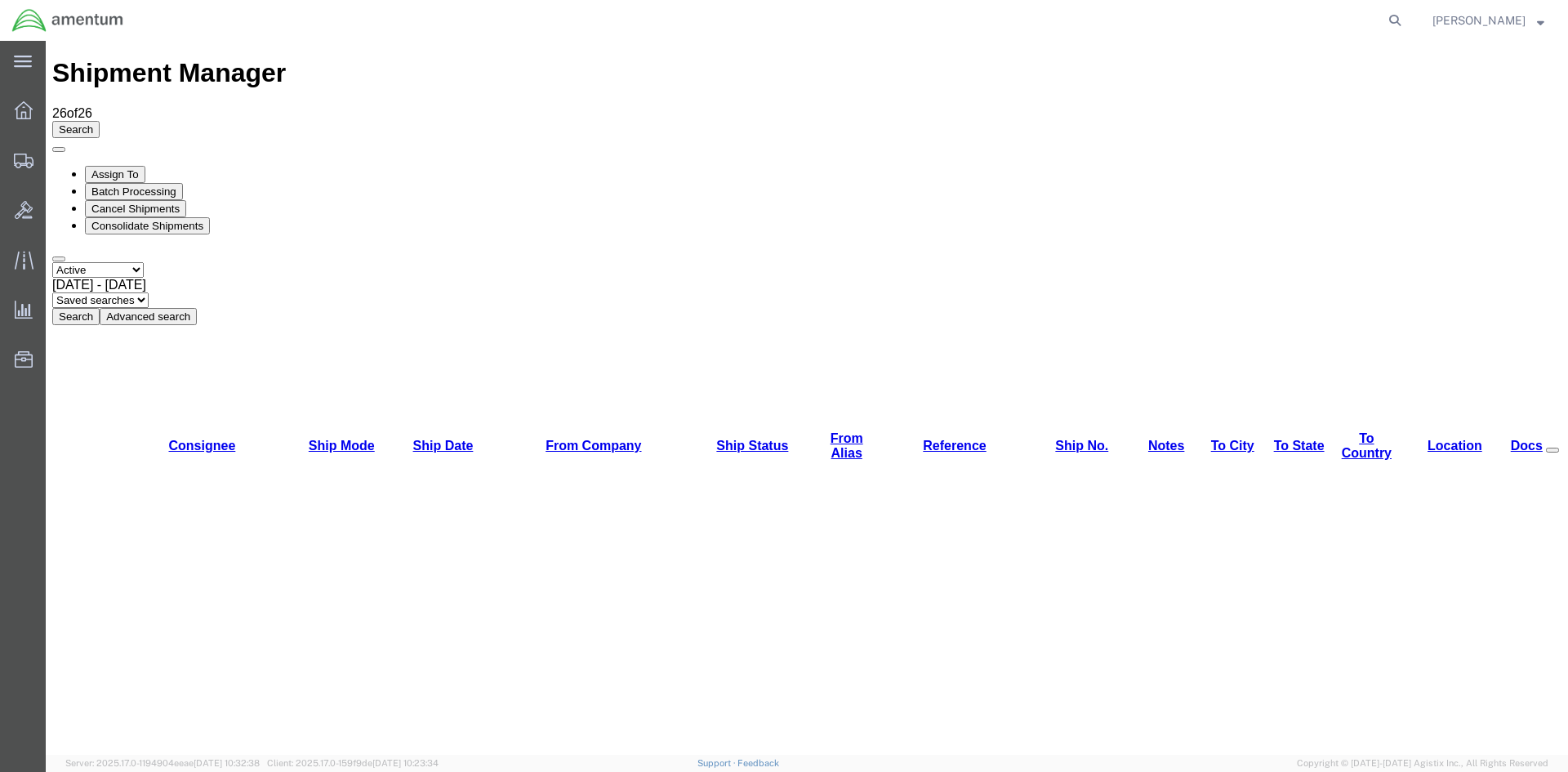
click at [99, 308] on button "Search" at bounding box center [76, 316] width 47 height 17
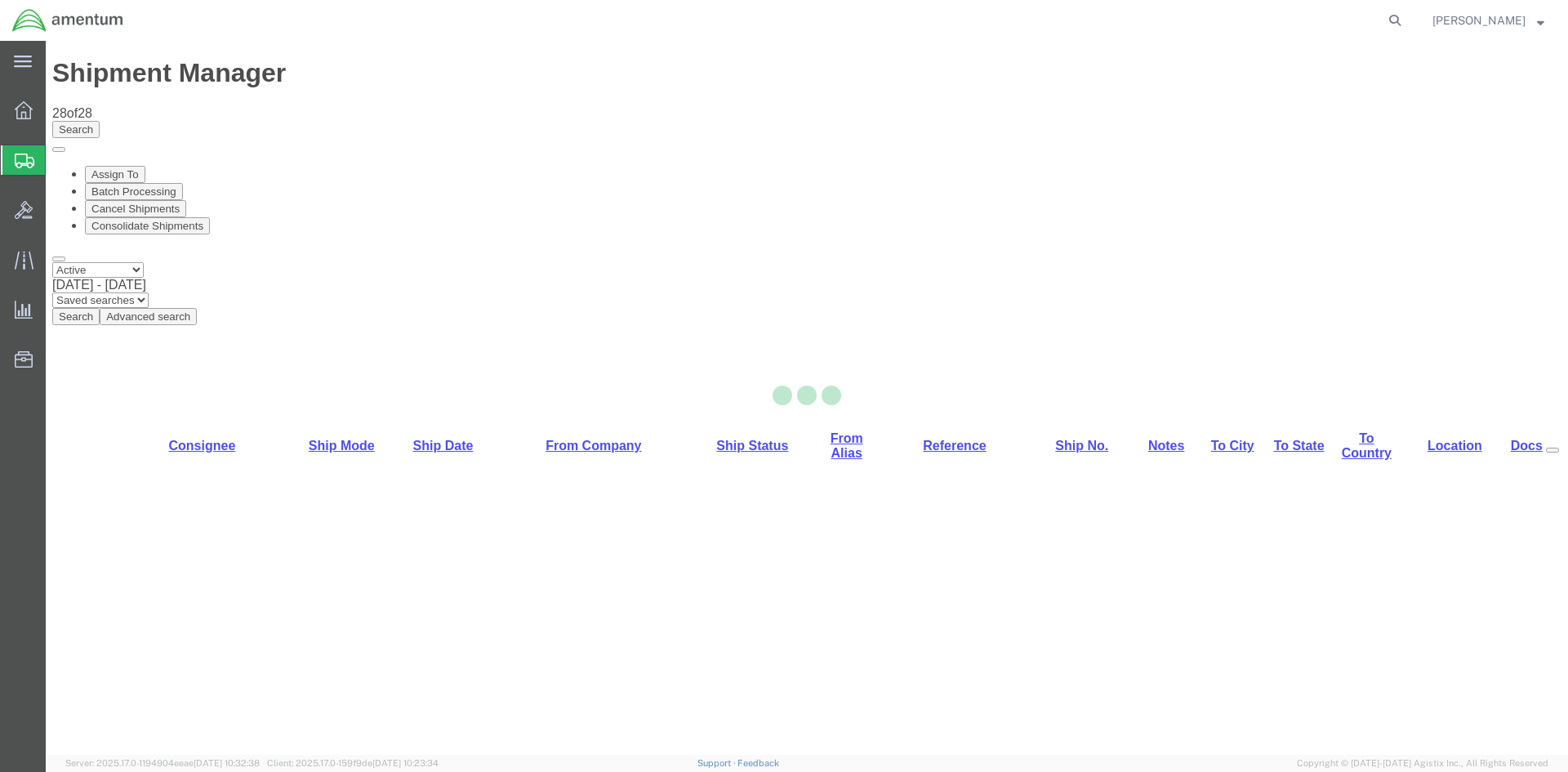
select select "42668"
select select "42749"
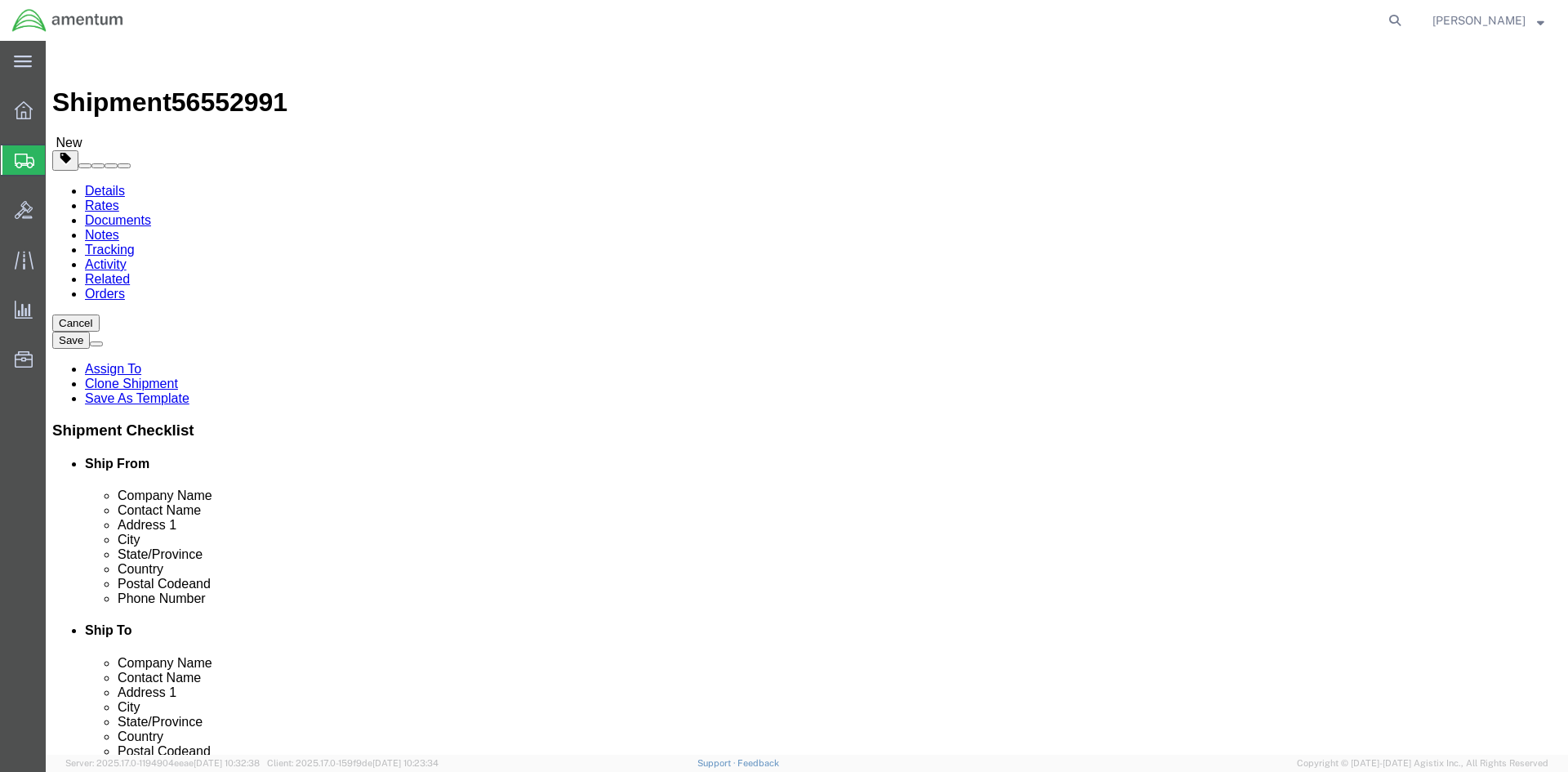
click button "Rate Shipment"
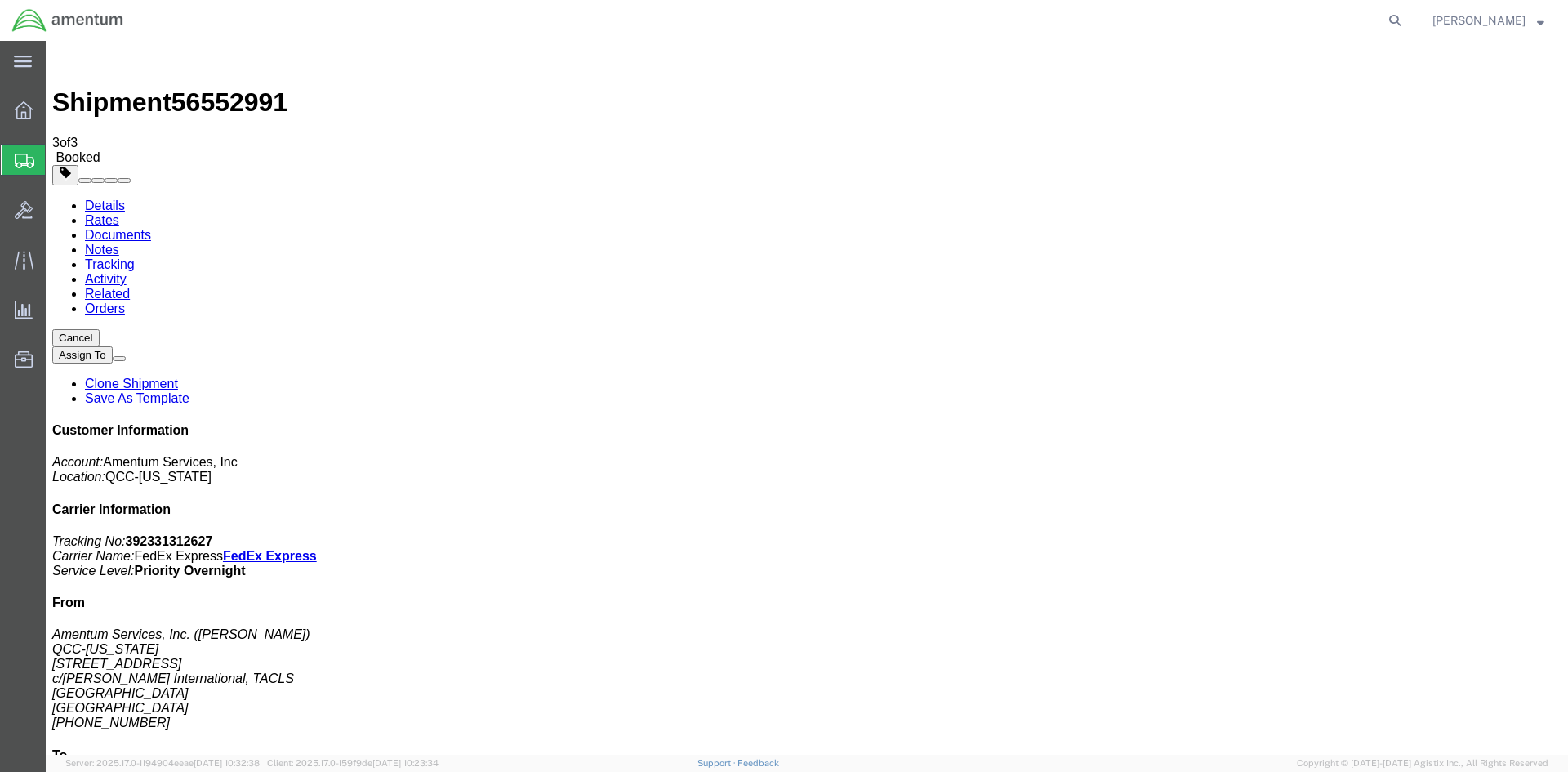
drag, startPoint x: 579, startPoint y: 288, endPoint x: 653, endPoint y: 294, distance: 74.2
copy td "392331312627"
drag, startPoint x: 689, startPoint y: 286, endPoint x: 134, endPoint y: 270, distance: 555.2
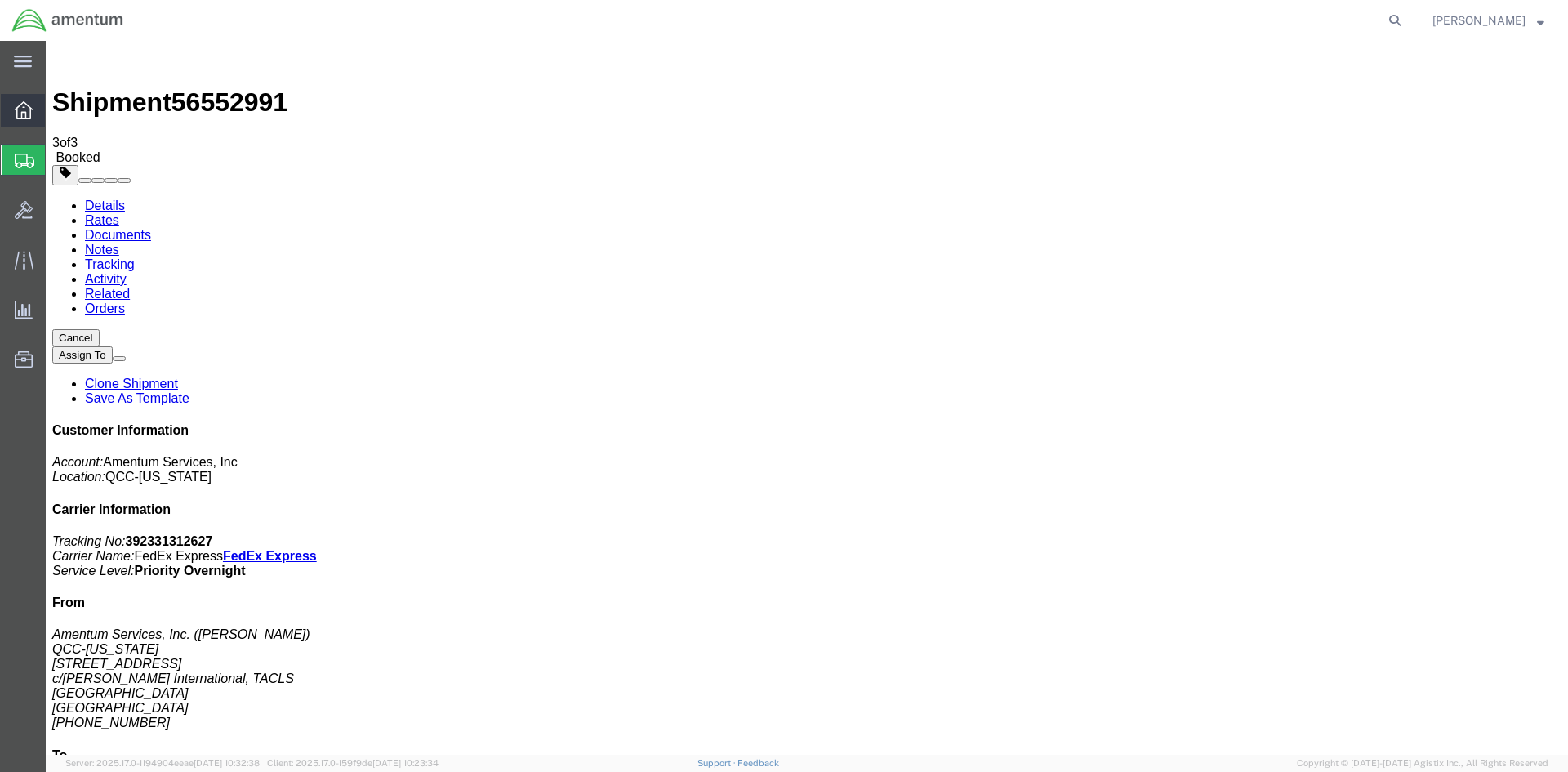
drag, startPoint x: 98, startPoint y: 113, endPoint x: 39, endPoint y: 98, distance: 60.9
click at [56, 112] on span "Overview" at bounding box center [51, 110] width 11 height 33
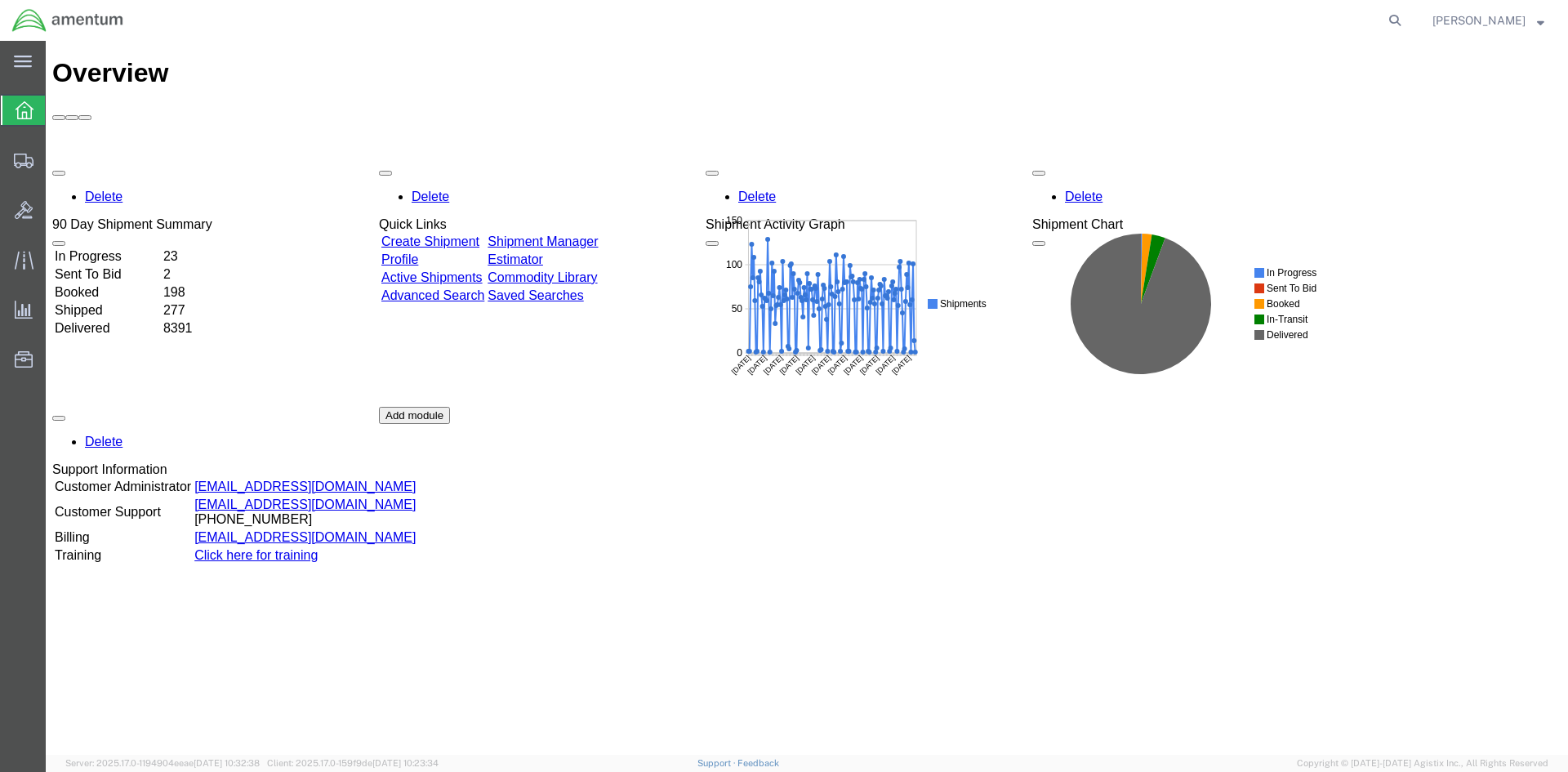
click at [593, 161] on div "Delete 90 Day Shipment Summary In Progress 23 Sent To Bid 2 Booked 198 Shipped …" at bounding box center [807, 406] width 1510 height 490
click at [634, 161] on div "Delete 90 Day Shipment Summary In Progress 23 Sent To Bid 2 Booked 198 Shipped …" at bounding box center [807, 406] width 1510 height 490
click at [637, 161] on div "Delete 90 Day Shipment Summary In Progress 23 Sent To Bid 2 Booked 198 Shipped …" at bounding box center [807, 406] width 1510 height 490
click at [598, 235] on link "Shipment Manager" at bounding box center [543, 241] width 111 height 14
